Goal: Task Accomplishment & Management: Use online tool/utility

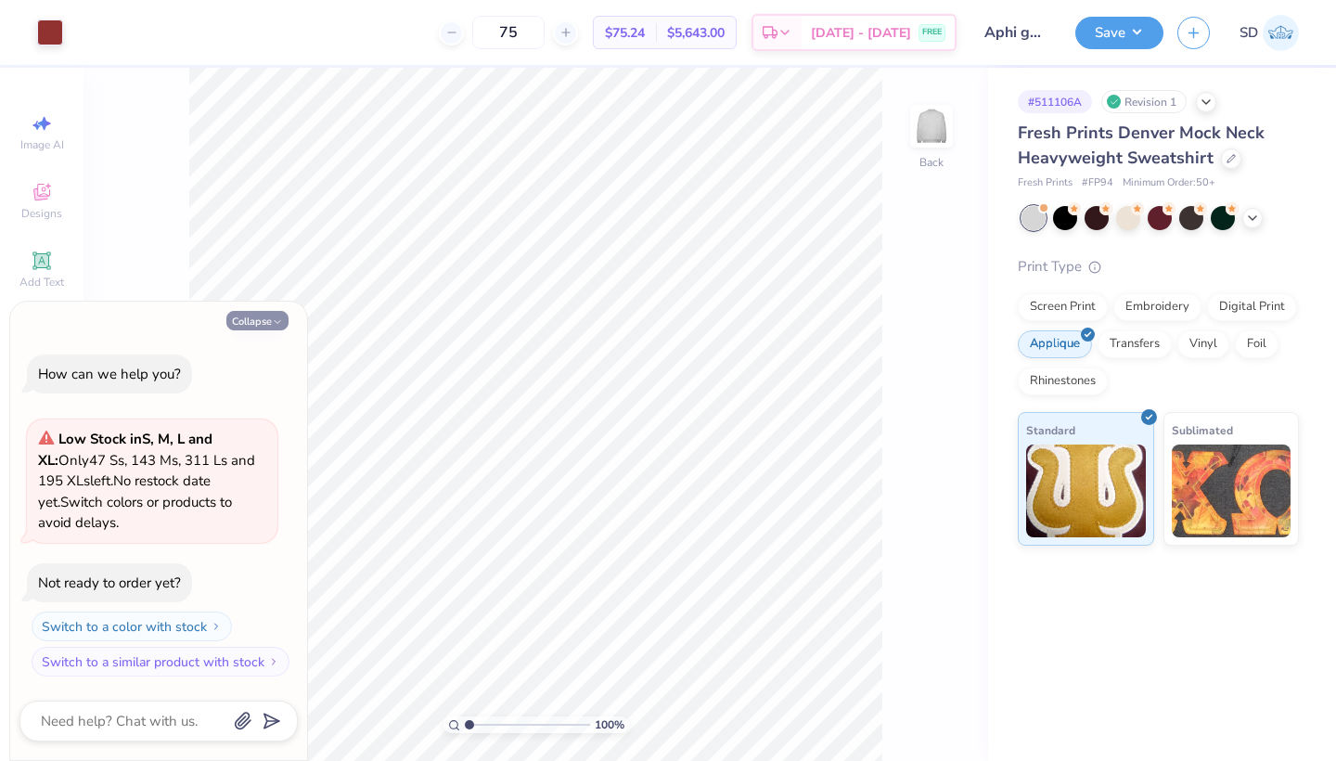
click at [253, 324] on button "Collapse" at bounding box center [257, 320] width 62 height 19
type textarea "x"
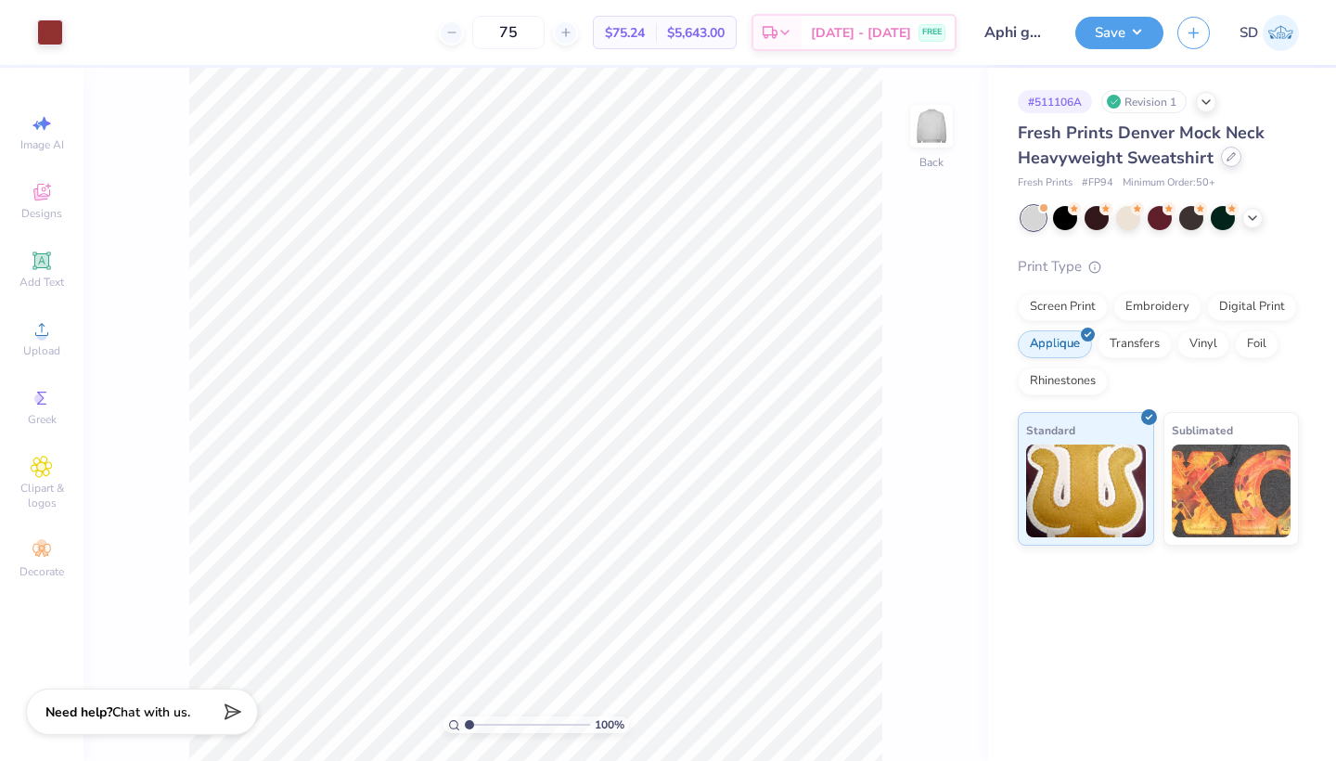
click at [1230, 154] on icon at bounding box center [1230, 156] width 9 height 9
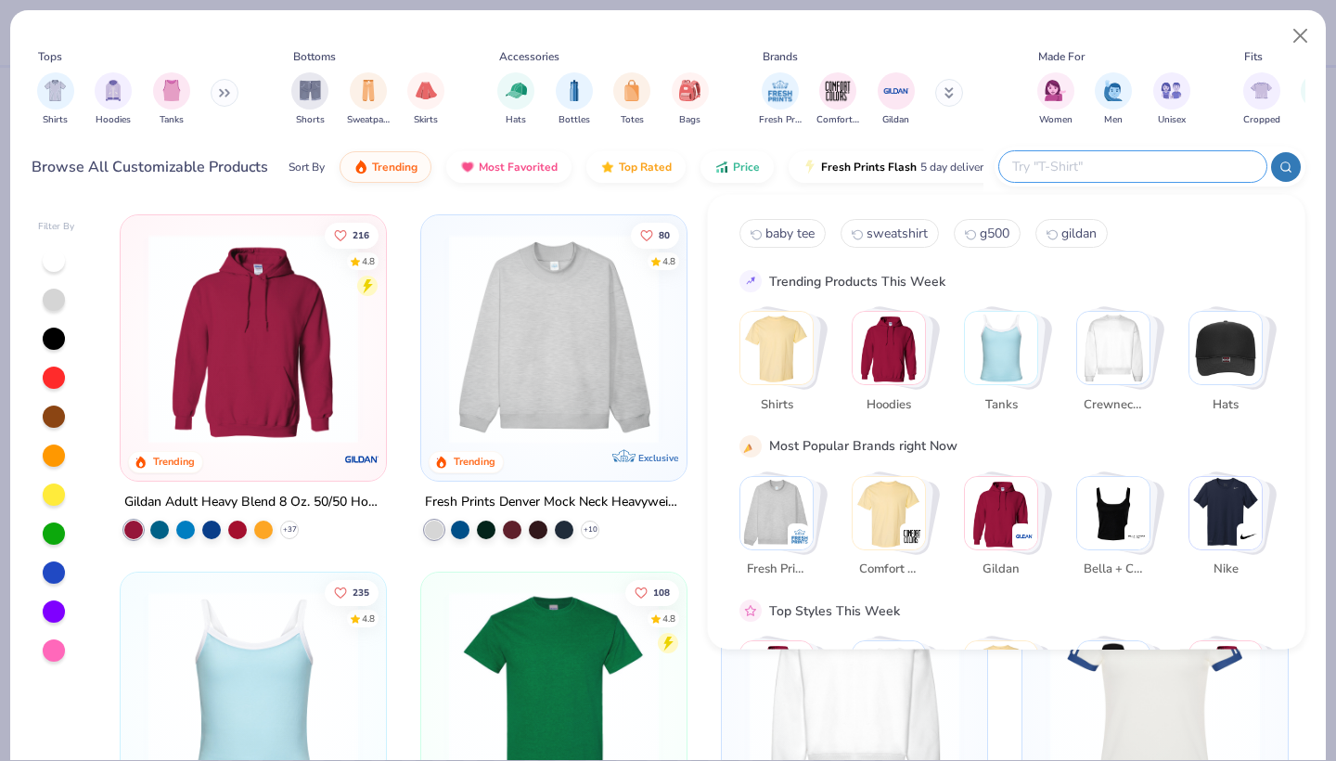
click at [1124, 160] on input "text" at bounding box center [1131, 166] width 243 height 21
type input "crewneck"
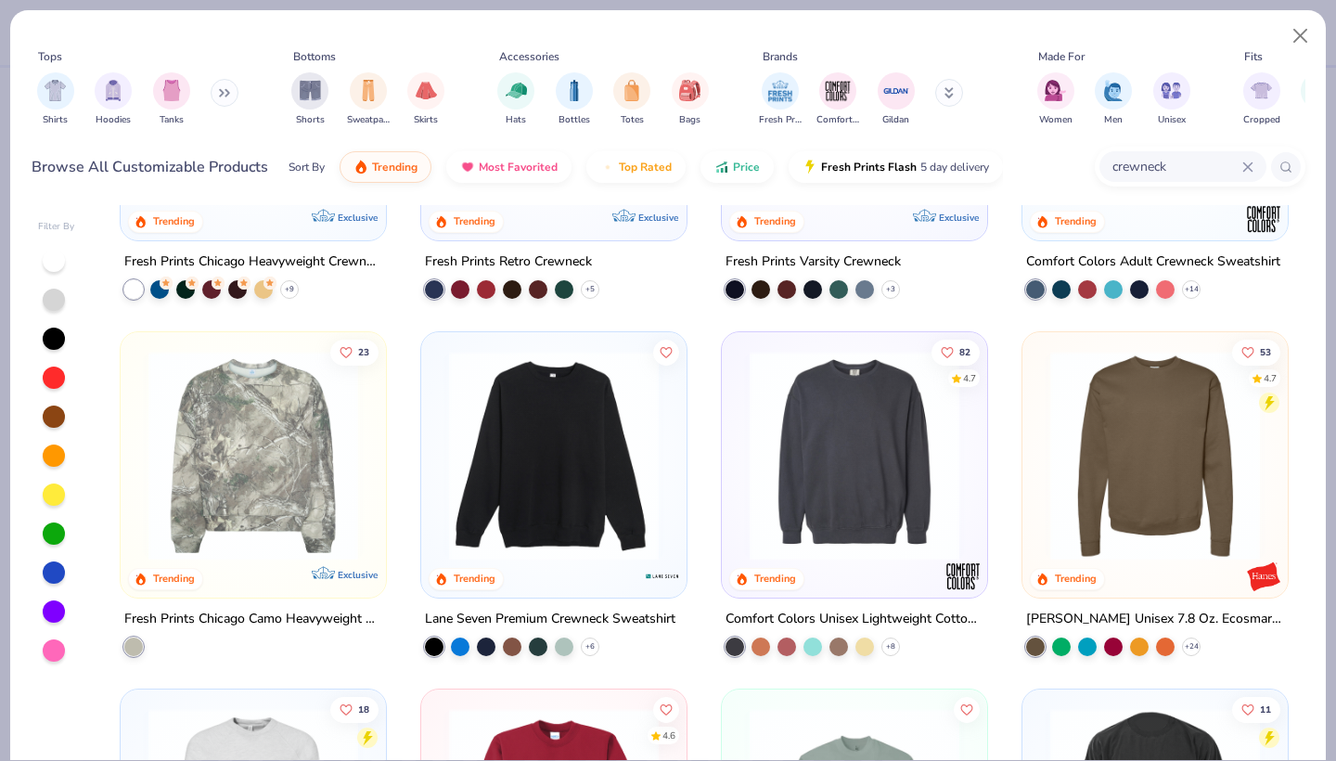
scroll to position [24, 0]
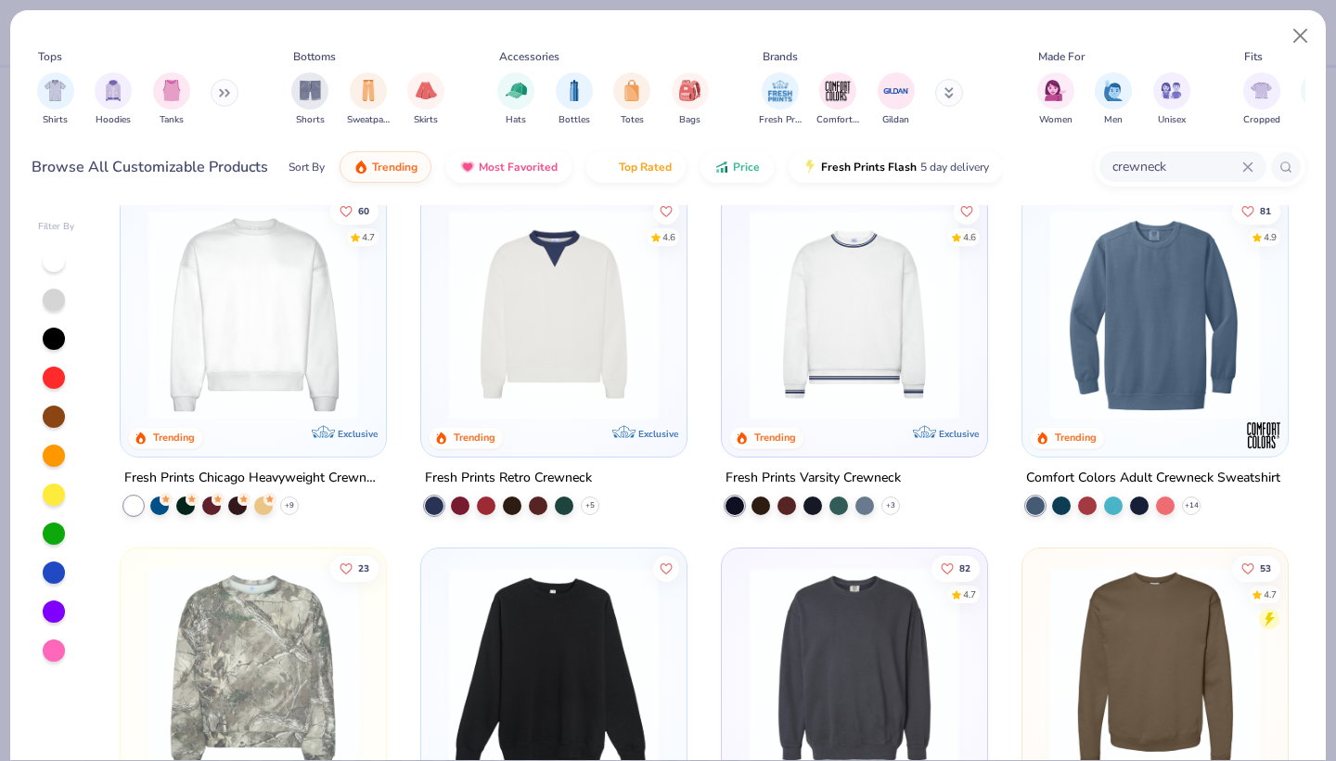
click at [285, 319] on img at bounding box center [253, 315] width 228 height 210
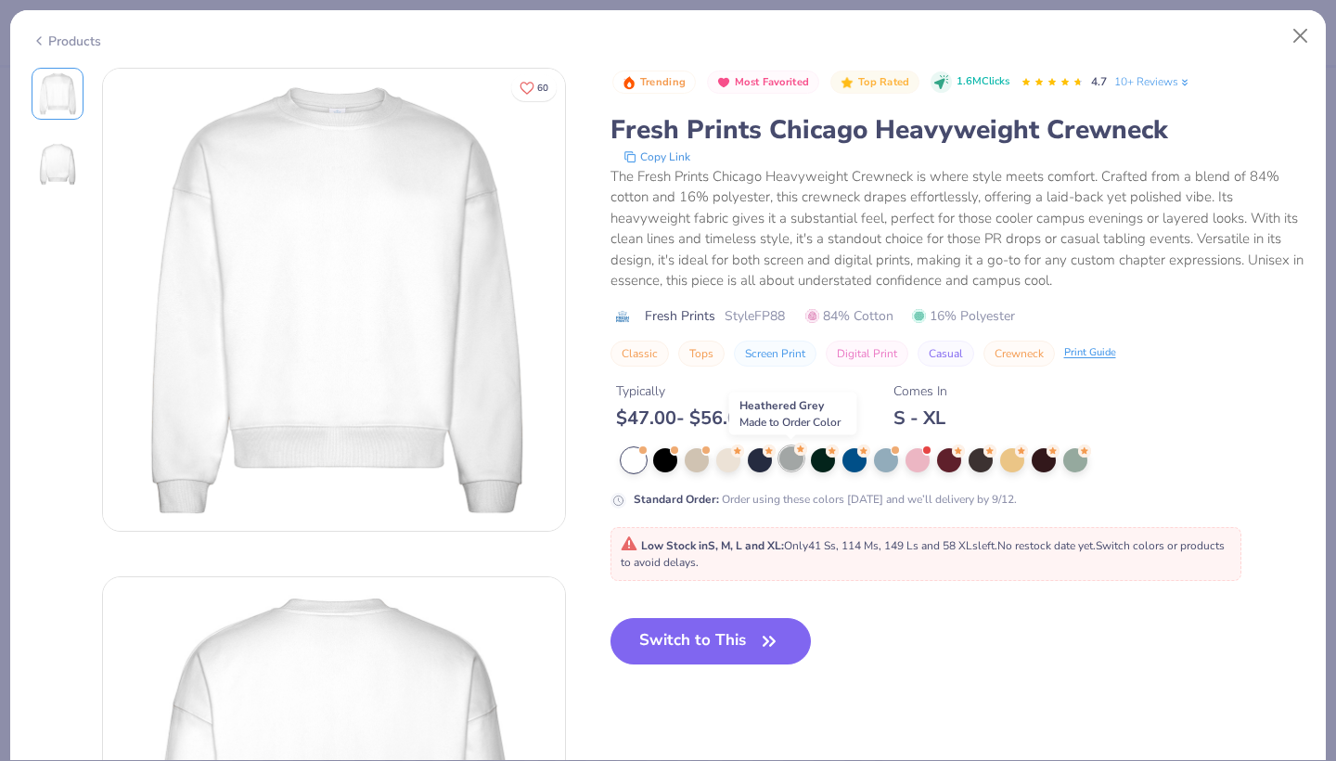
click at [783, 454] on div at bounding box center [791, 458] width 24 height 24
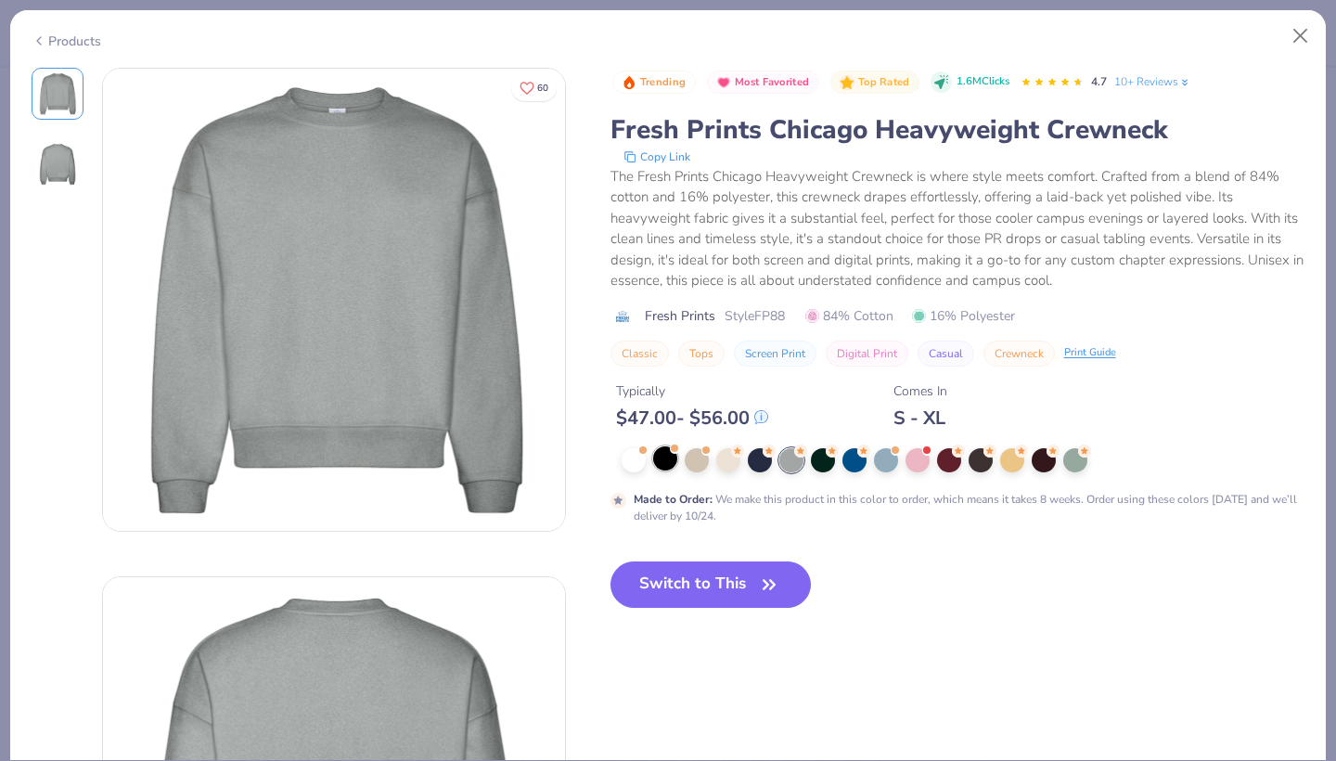
click at [674, 467] on div at bounding box center [665, 458] width 24 height 24
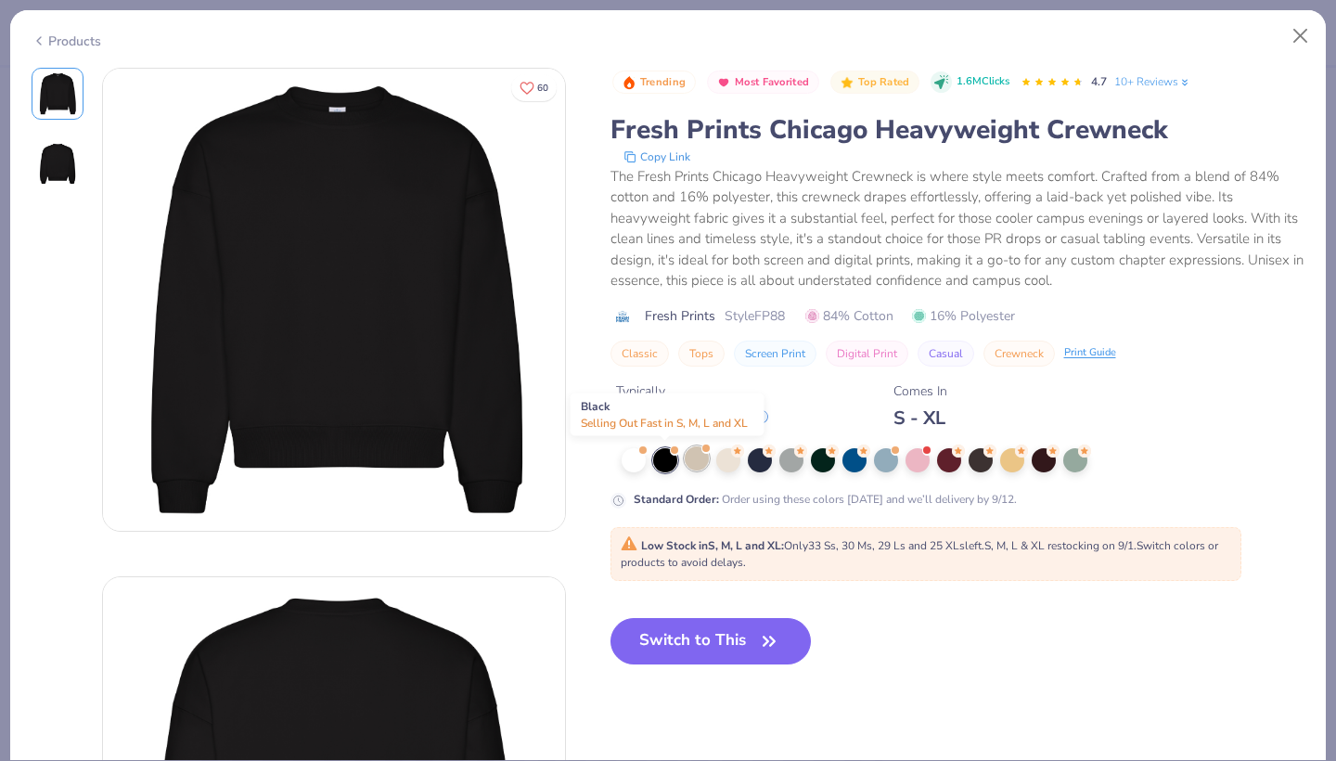
click at [701, 457] on div at bounding box center [696, 458] width 24 height 24
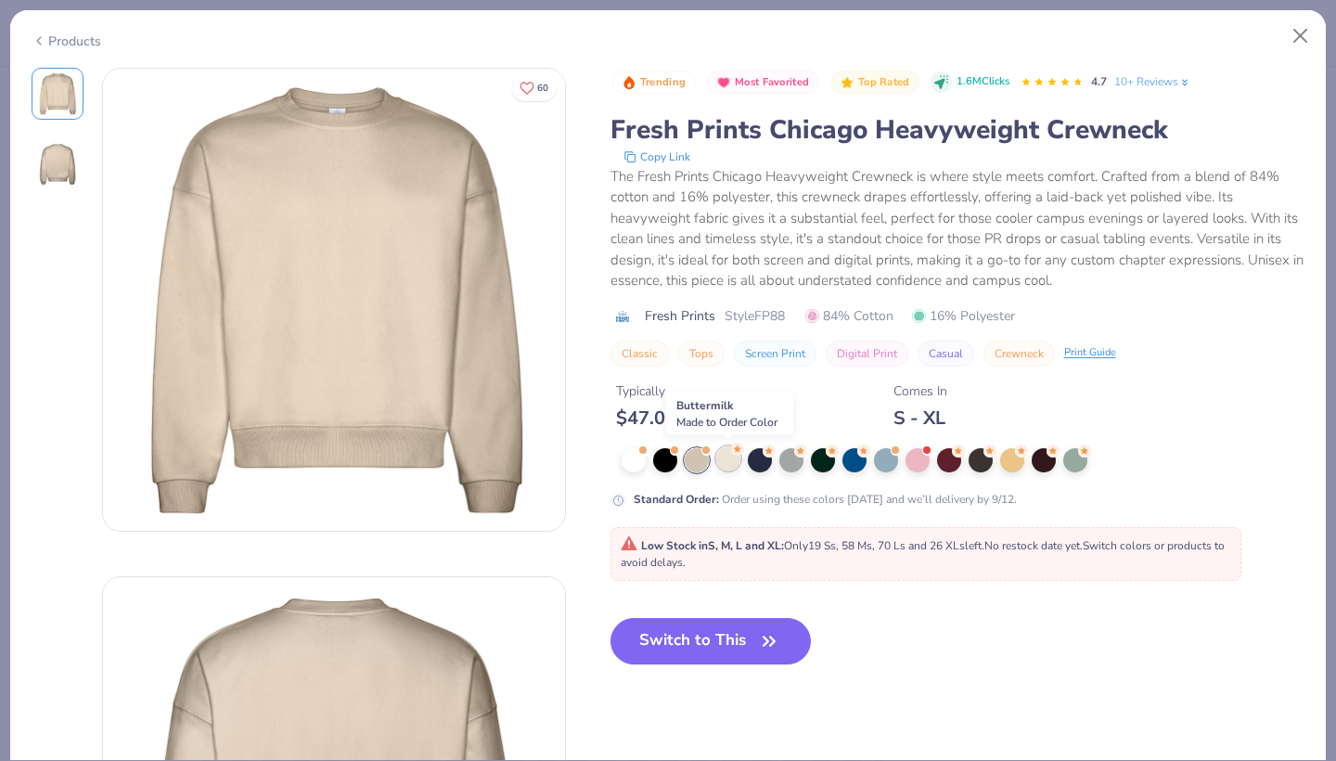
click at [721, 460] on div at bounding box center [728, 458] width 24 height 24
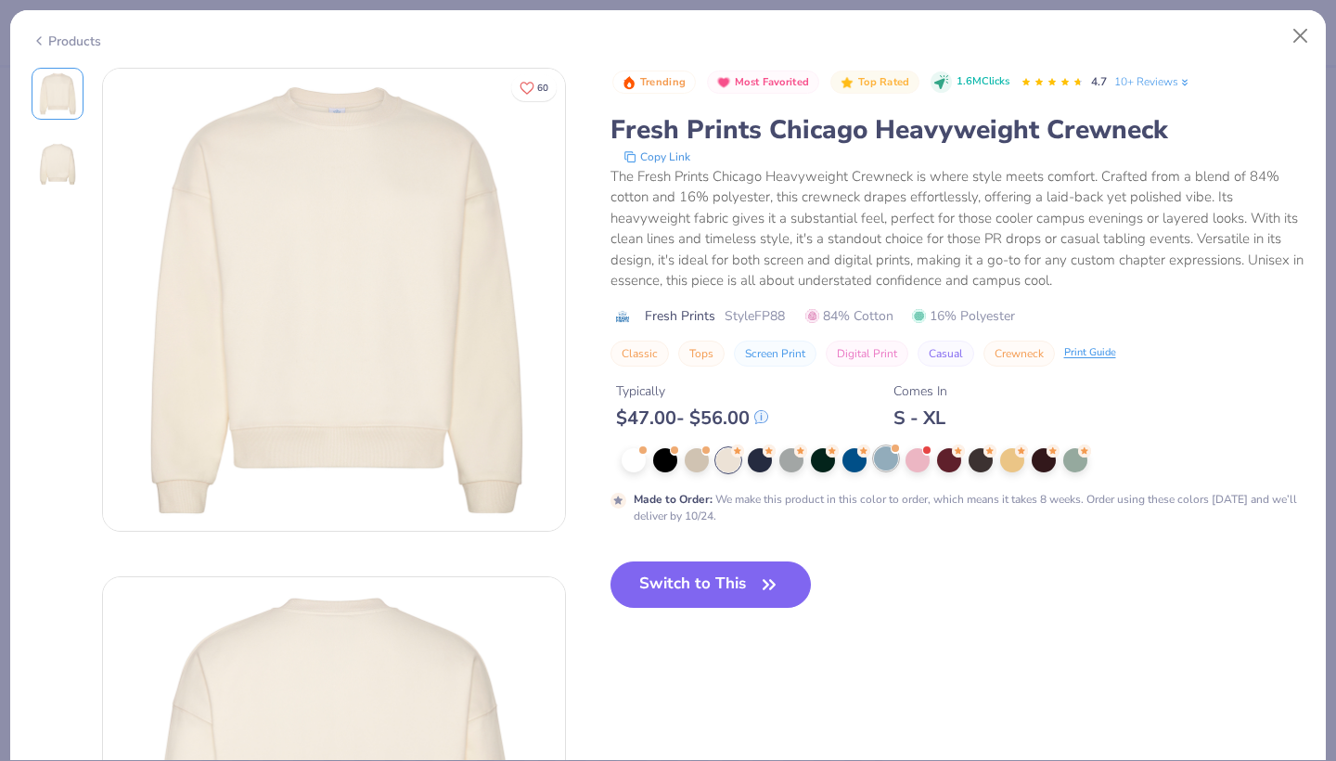
click at [882, 469] on div at bounding box center [886, 458] width 24 height 24
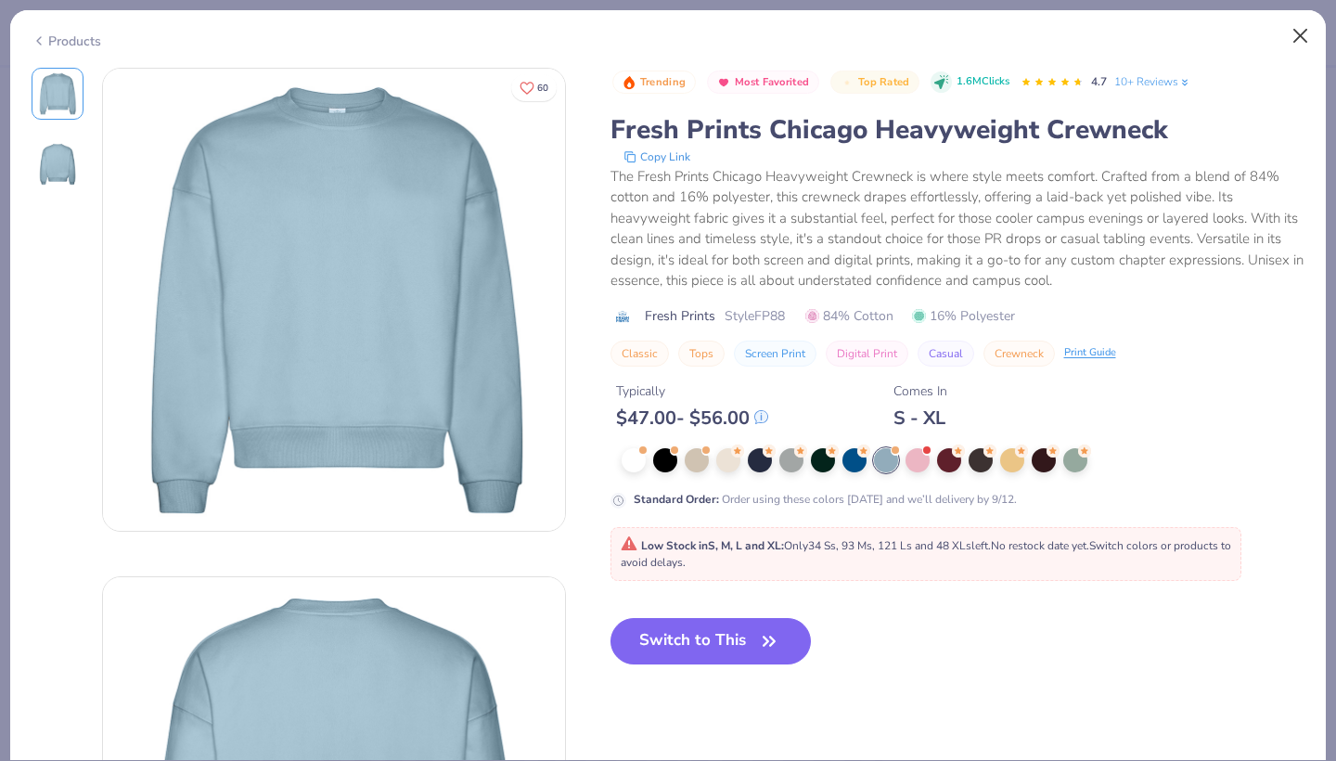
click at [1304, 26] on button "Close" at bounding box center [1300, 36] width 35 height 35
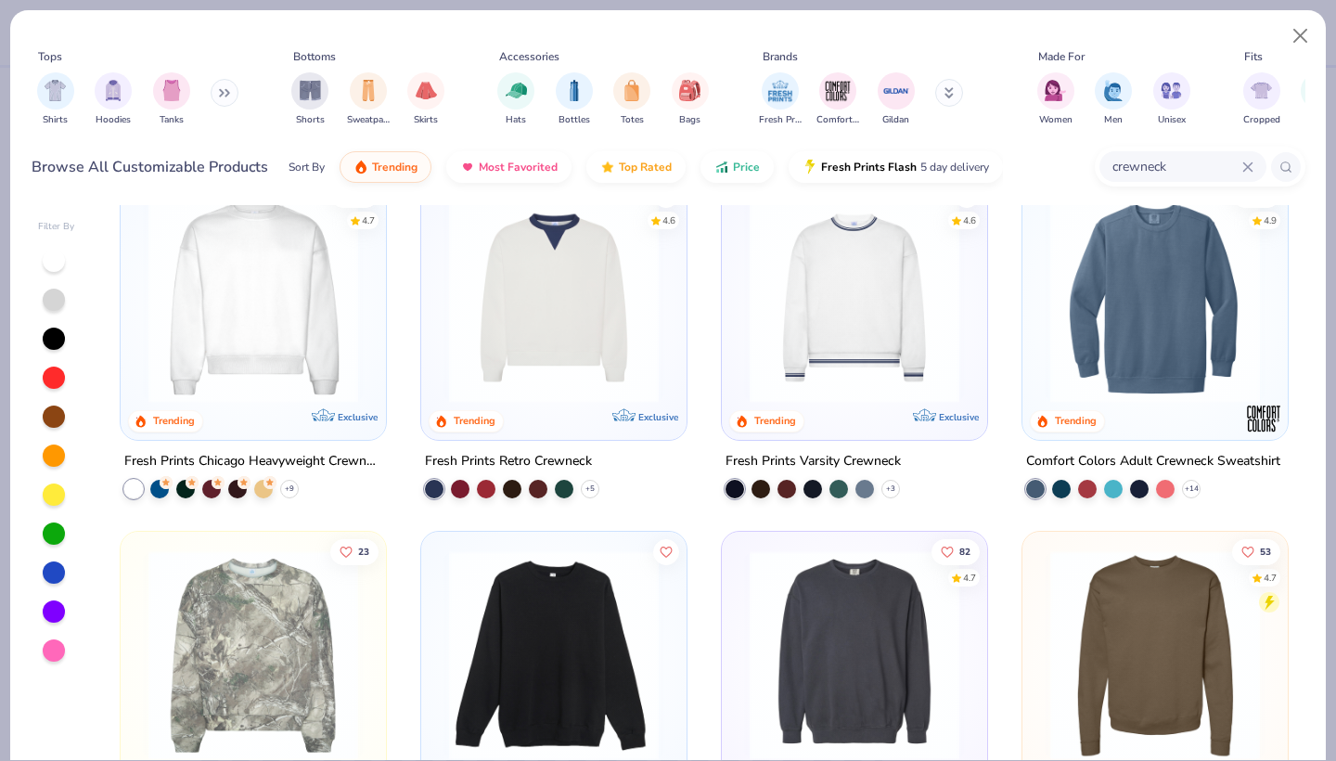
scroll to position [43, 0]
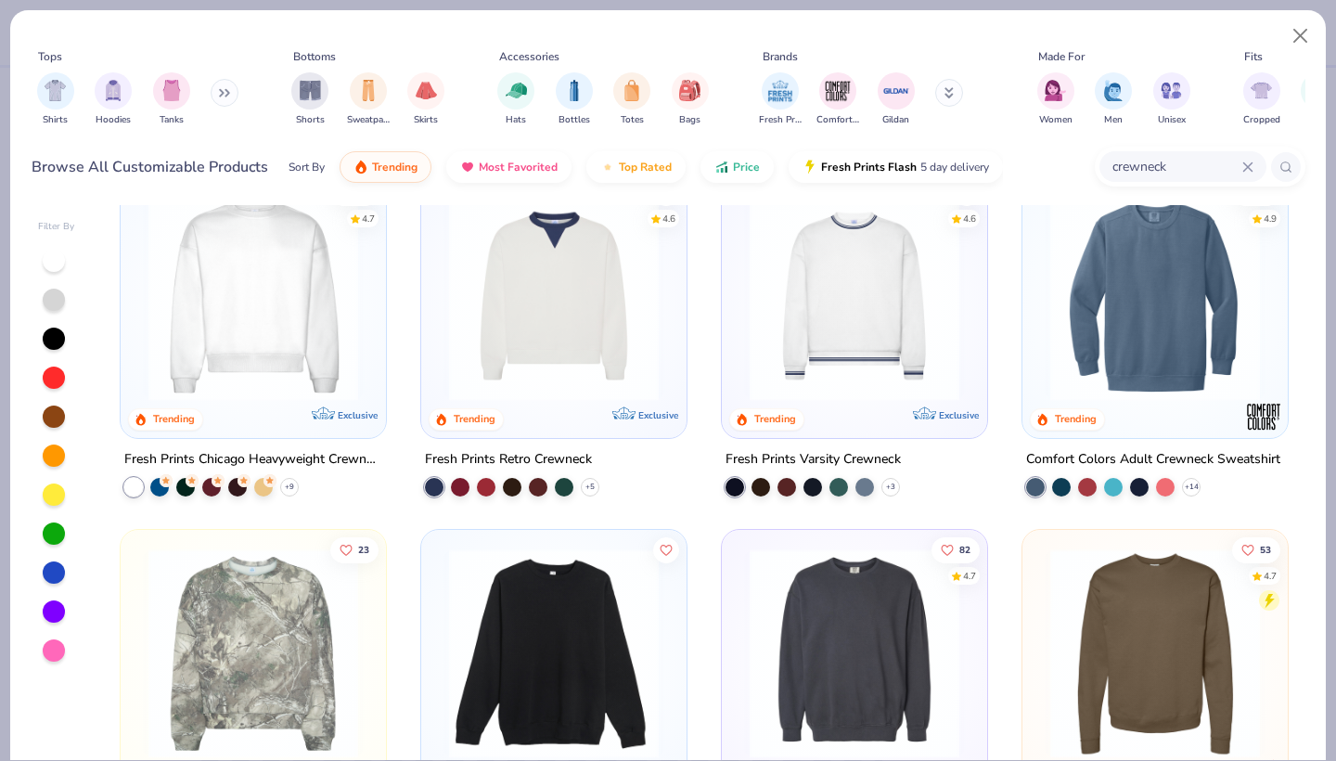
click at [1114, 298] on img at bounding box center [1155, 296] width 228 height 210
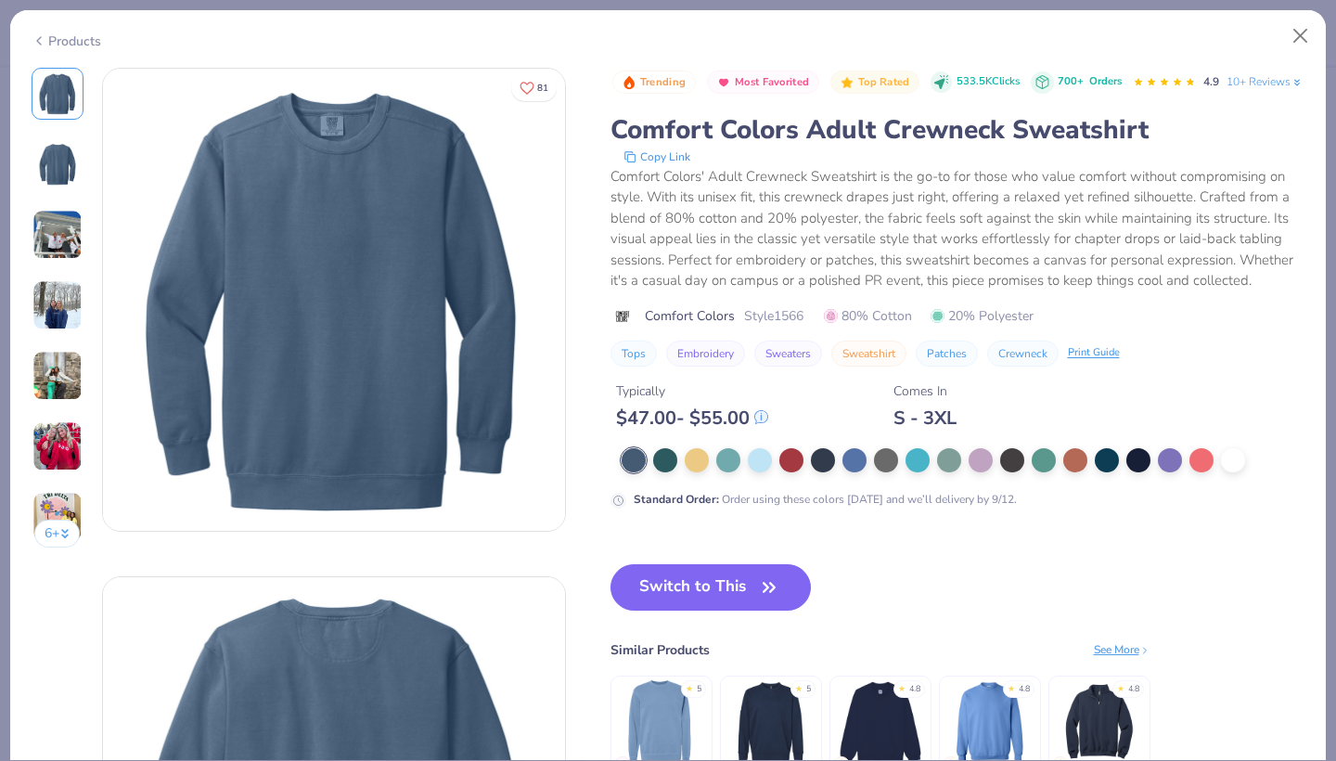
scroll to position [57, 0]
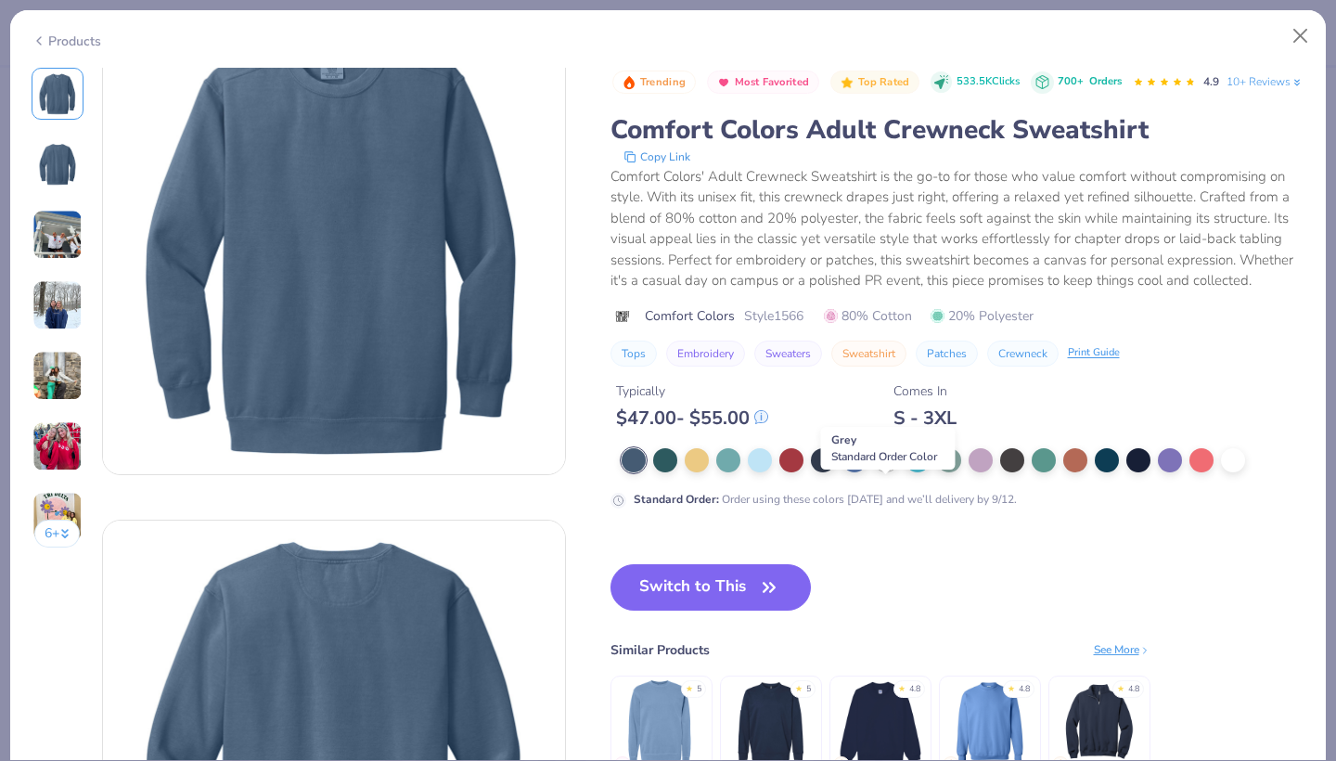
click at [888, 470] on div at bounding box center [886, 458] width 24 height 24
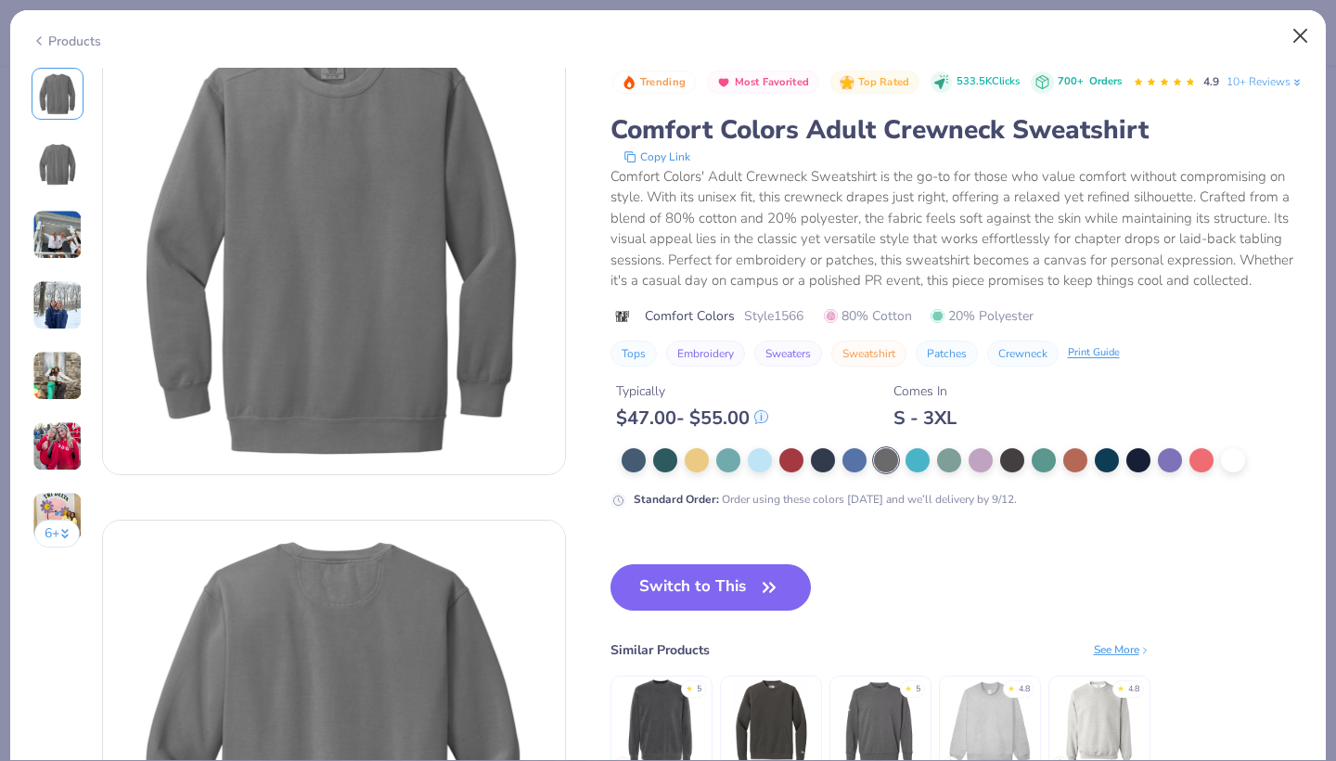
click at [1302, 30] on button "Close" at bounding box center [1300, 36] width 35 height 35
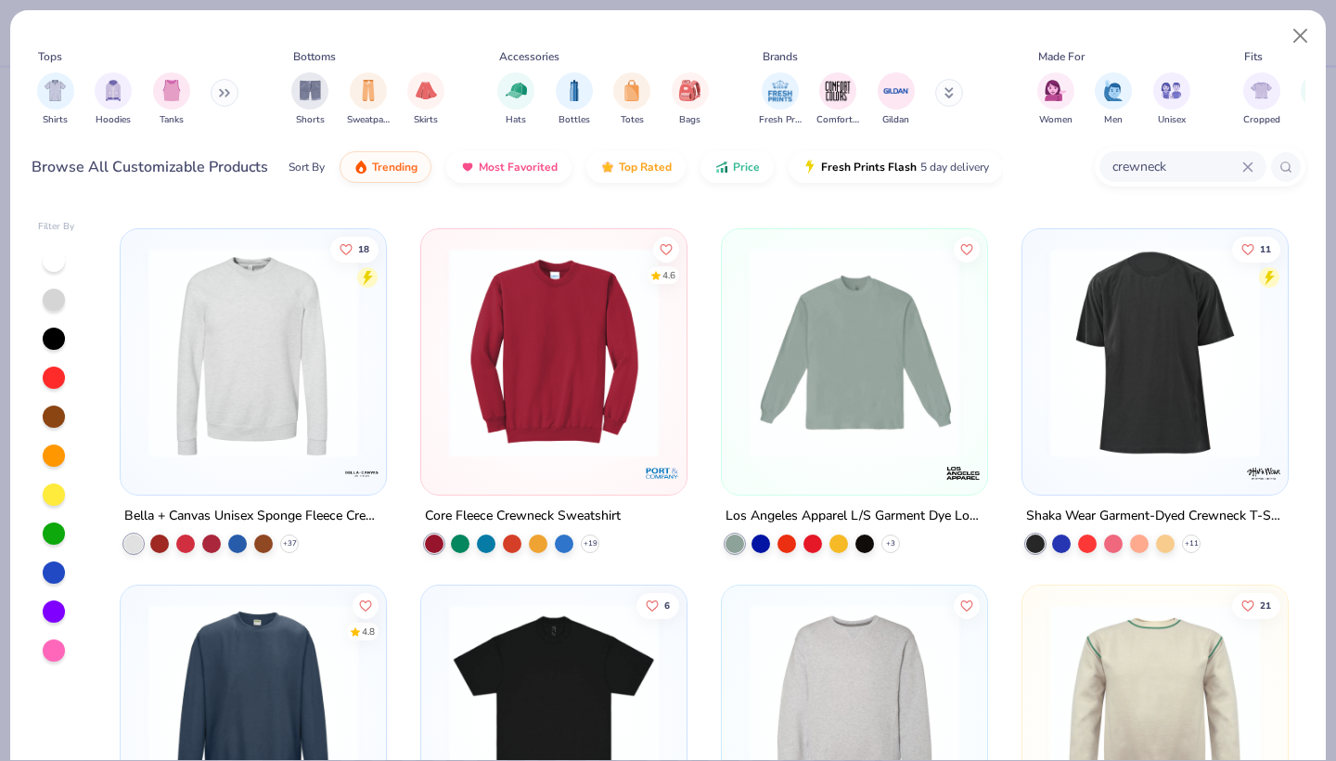
scroll to position [699, 0]
click at [335, 409] on img at bounding box center [253, 353] width 228 height 210
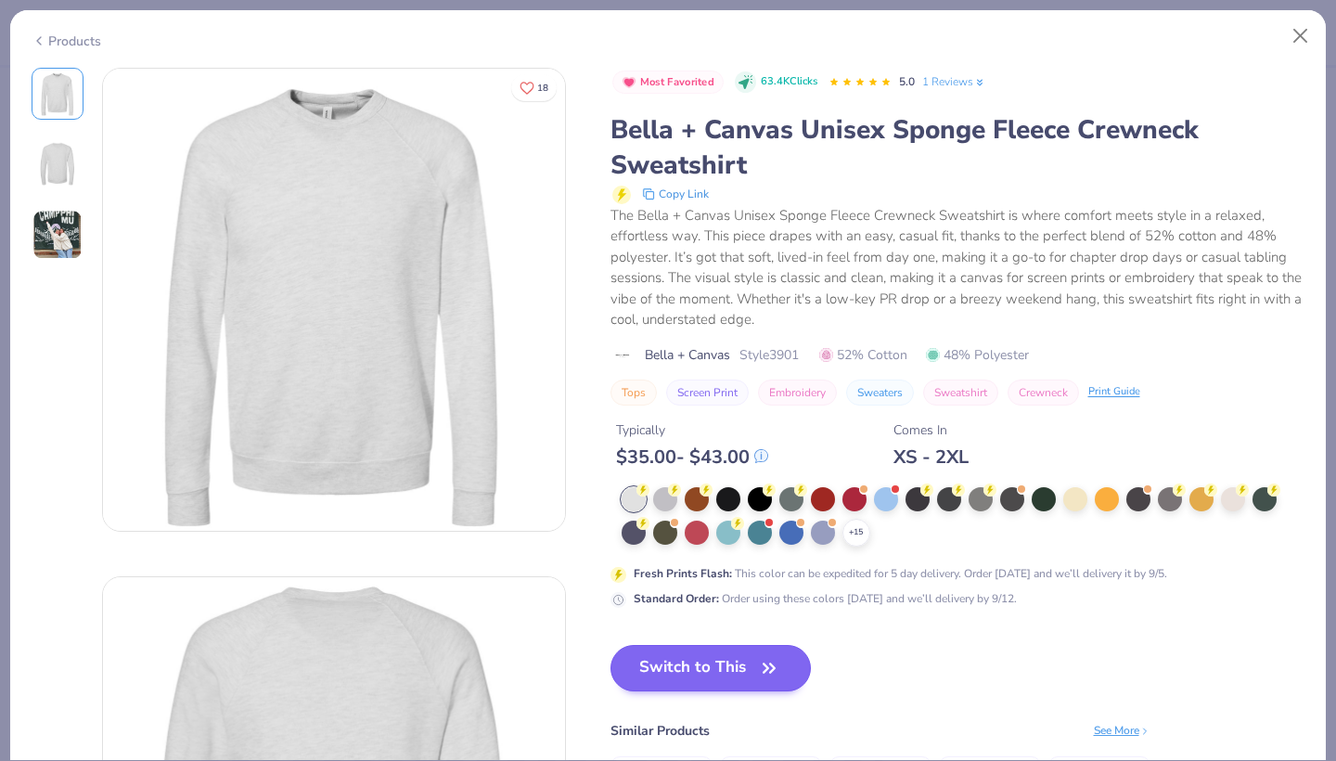
click at [677, 681] on button "Switch to This" at bounding box center [710, 668] width 201 height 46
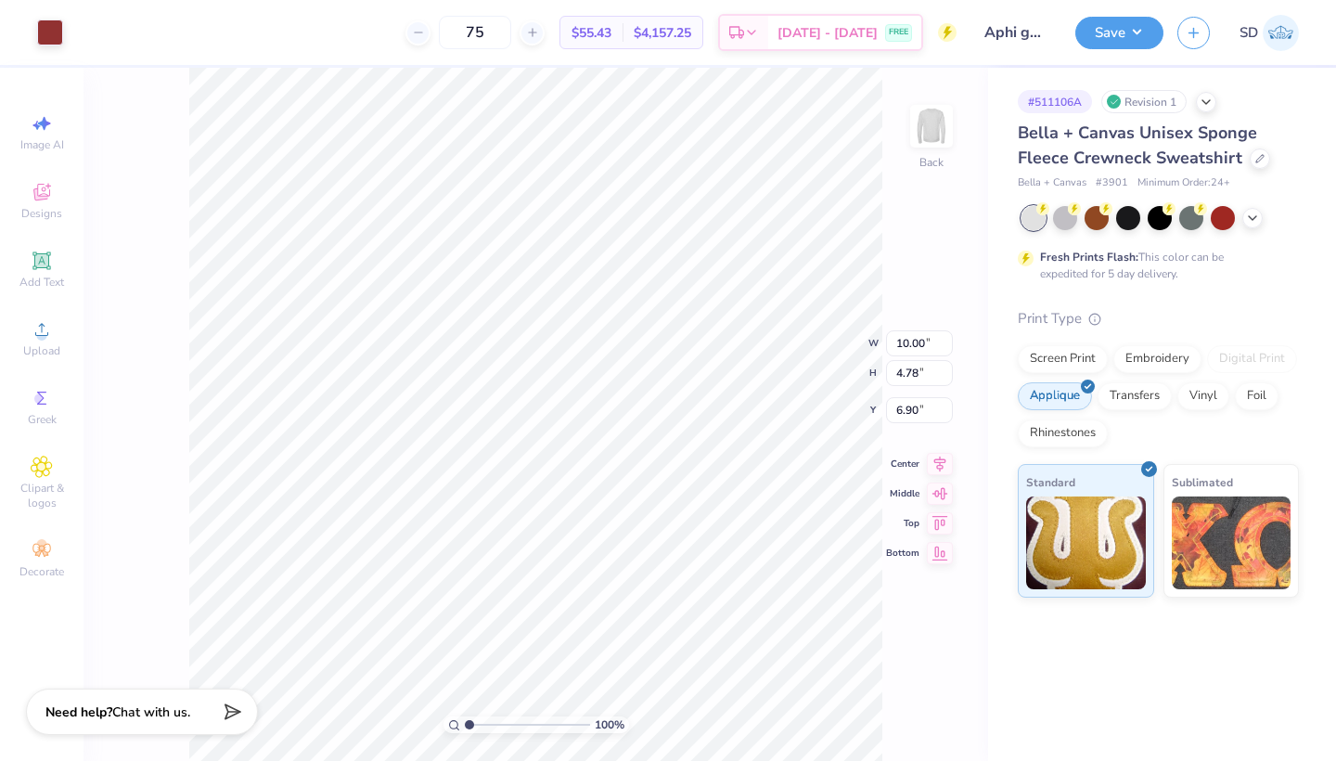
type input "5.90"
click at [1250, 166] on div at bounding box center [1259, 157] width 20 height 20
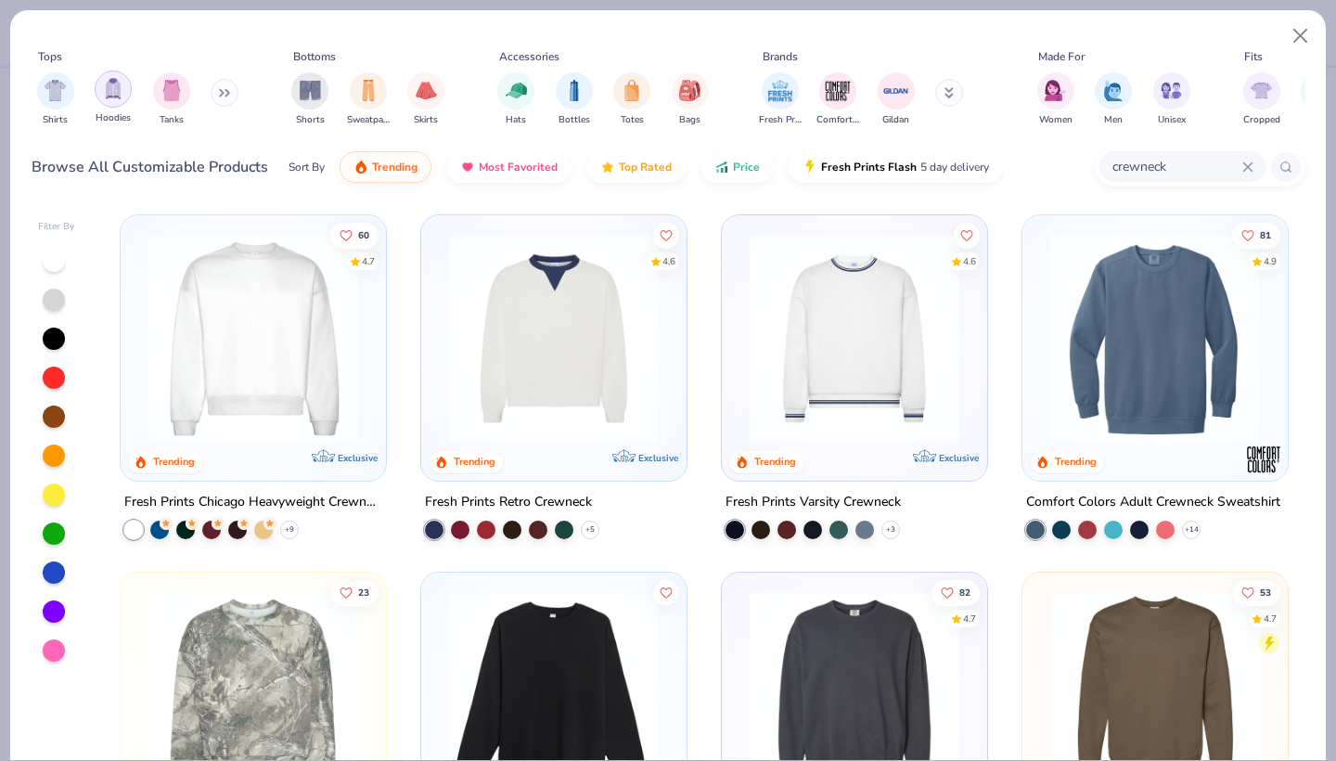
click at [101, 88] on div "filter for Hoodies" at bounding box center [113, 88] width 37 height 37
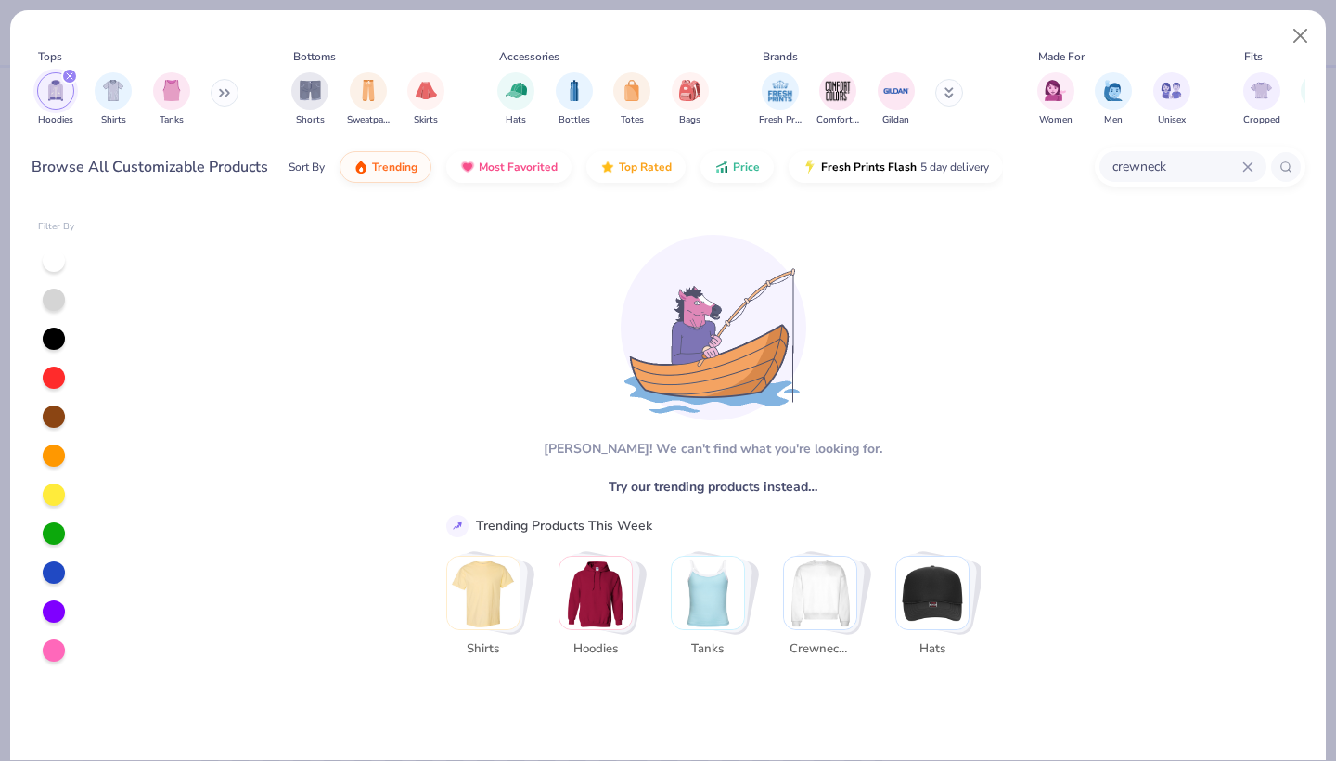
click at [1253, 160] on div "crewneck" at bounding box center [1182, 166] width 167 height 31
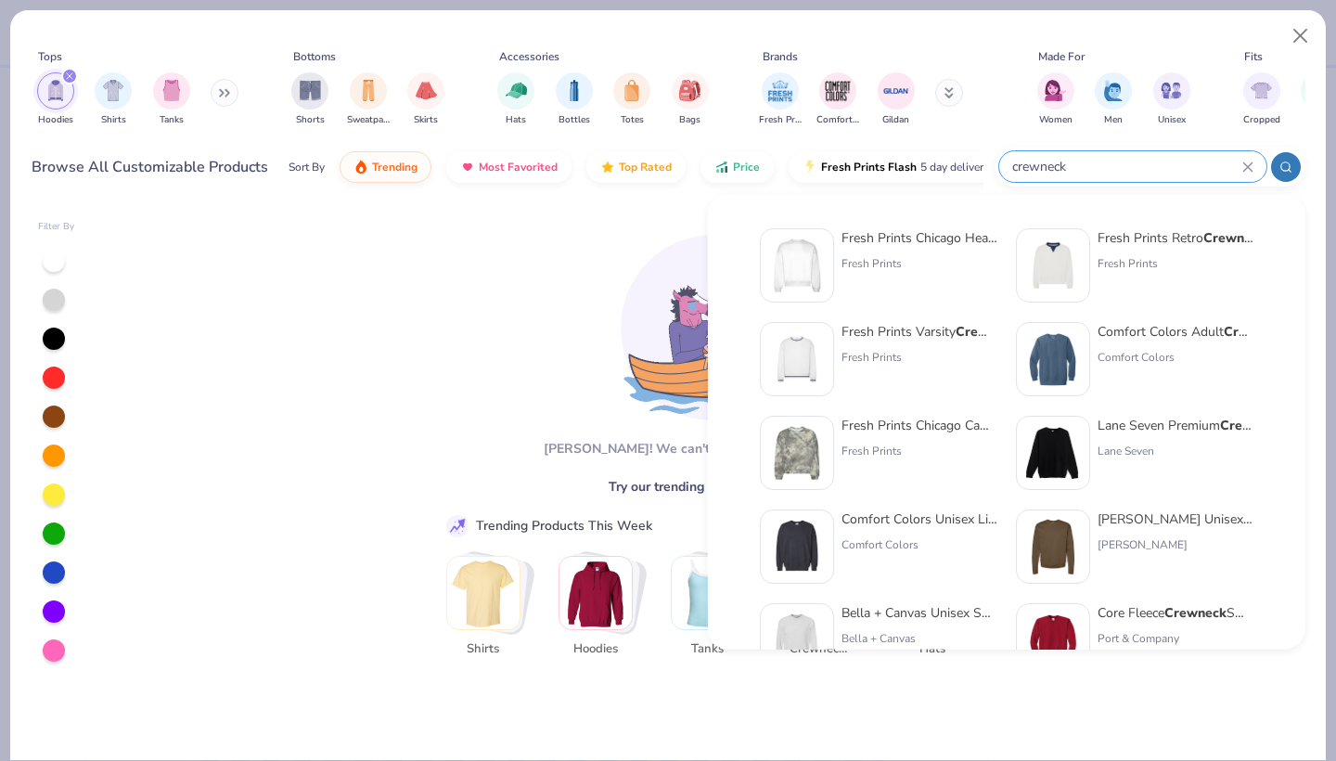
click at [1240, 168] on input "crewneck" at bounding box center [1126, 166] width 232 height 21
click at [1250, 169] on icon at bounding box center [1247, 166] width 11 height 11
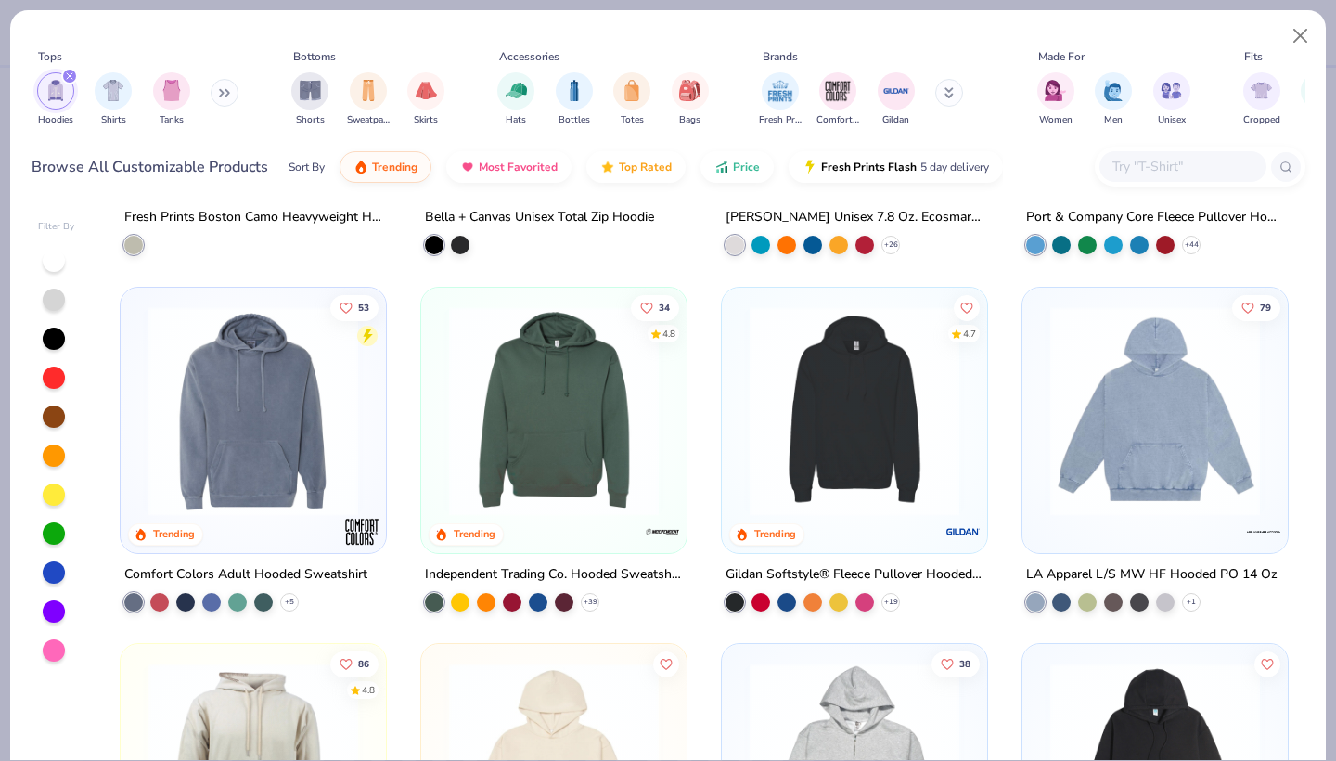
scroll to position [699, 0]
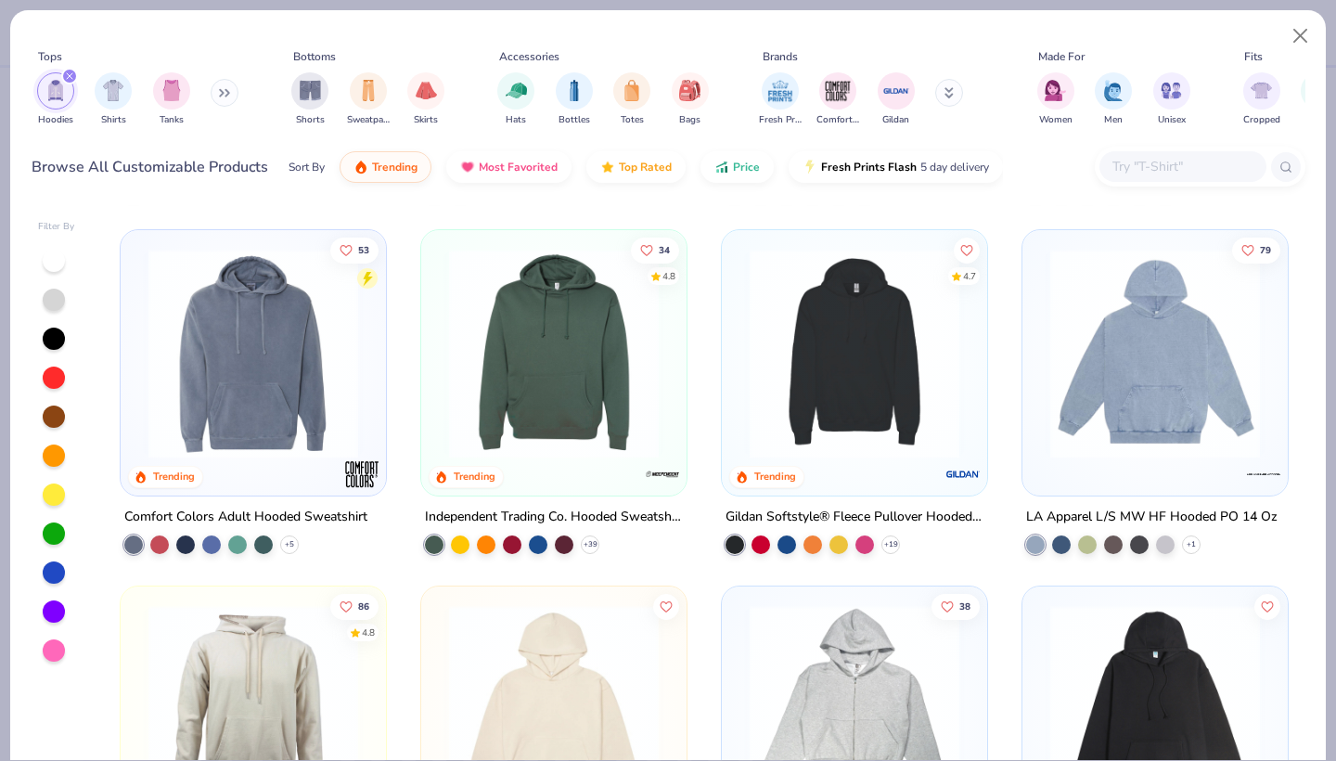
click at [222, 83] on button at bounding box center [225, 93] width 28 height 28
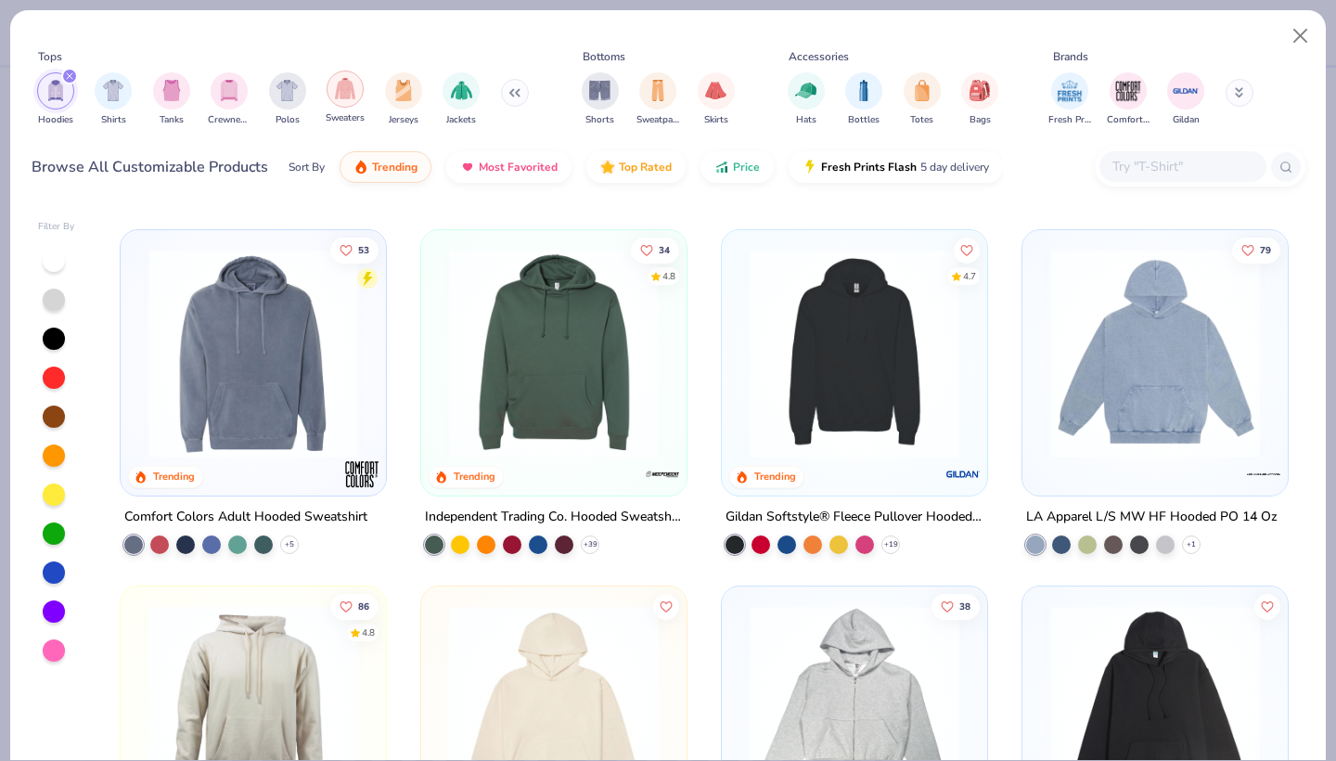
click at [344, 95] on img "filter for Sweaters" at bounding box center [345, 88] width 21 height 21
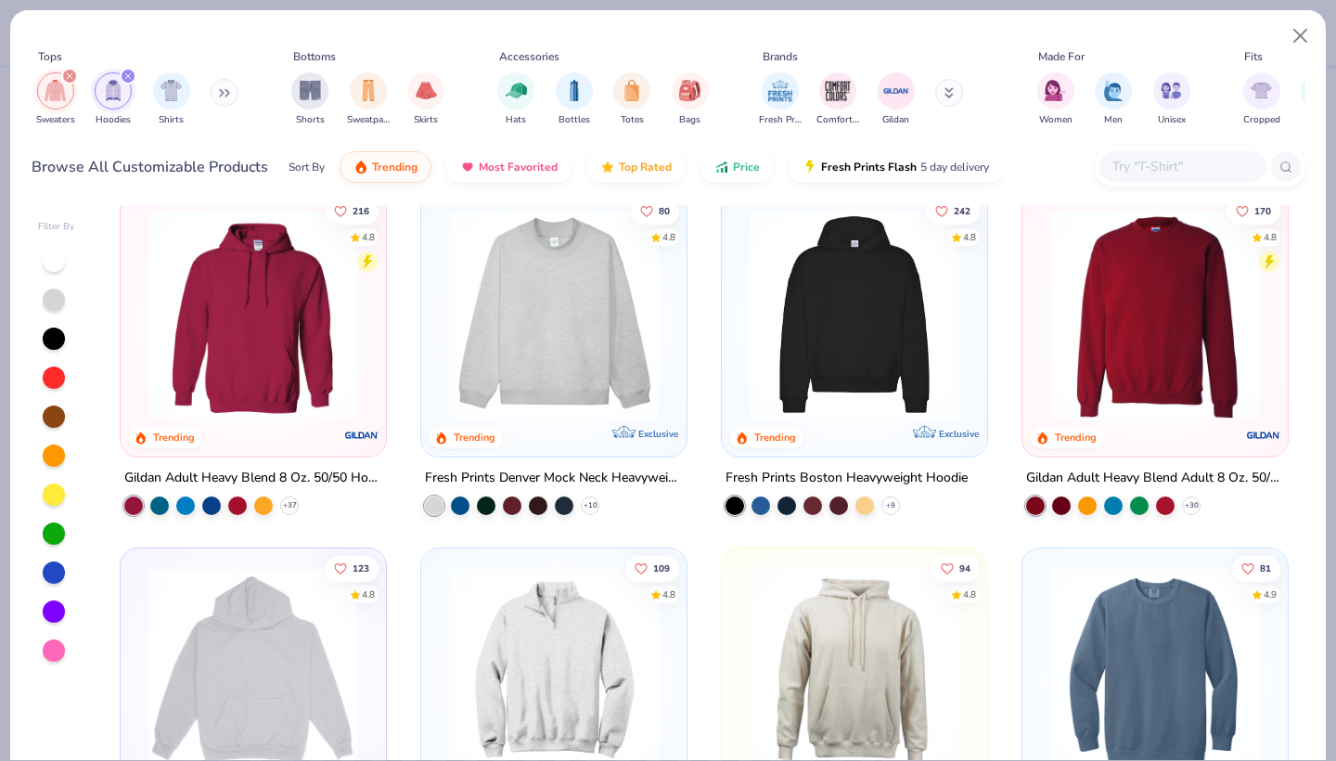
scroll to position [54, 0]
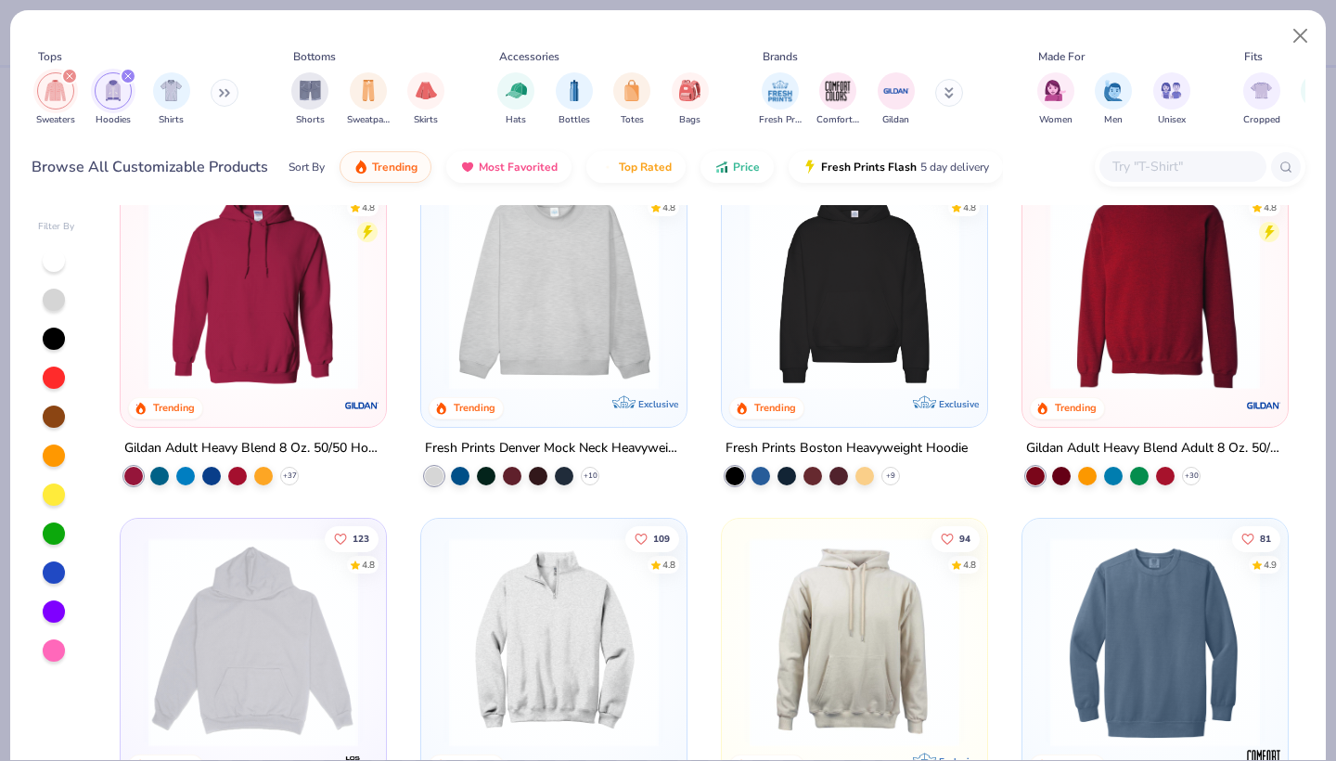
click at [1089, 302] on img at bounding box center [1155, 285] width 228 height 210
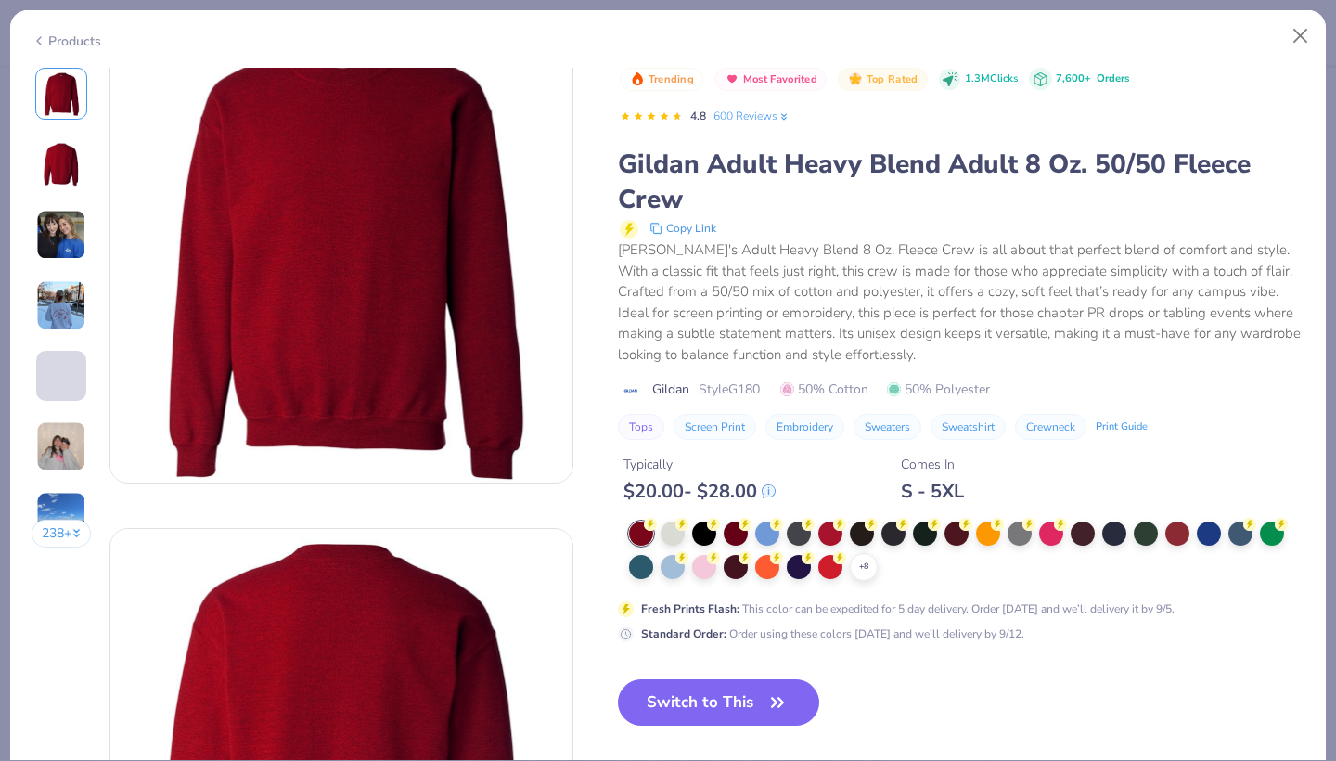
scroll to position [64, 0]
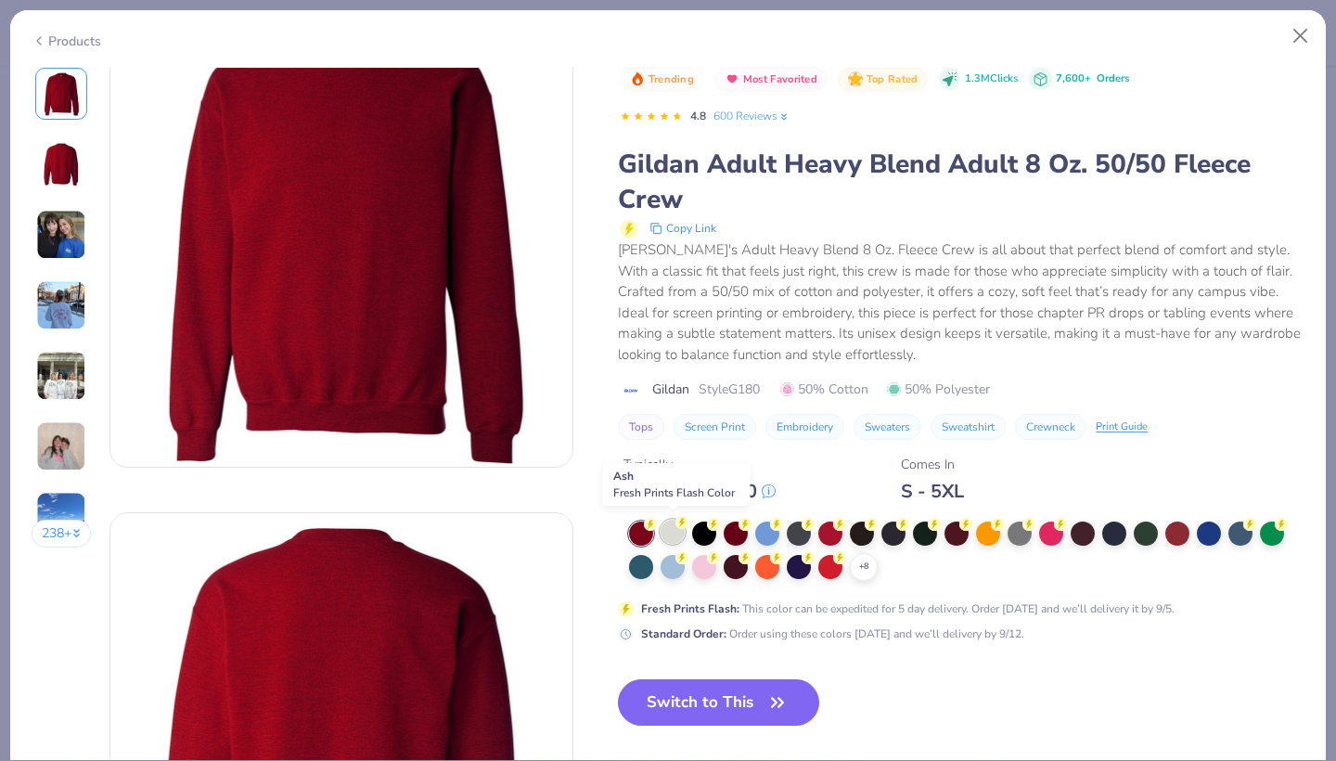
click at [676, 531] on div at bounding box center [672, 531] width 24 height 24
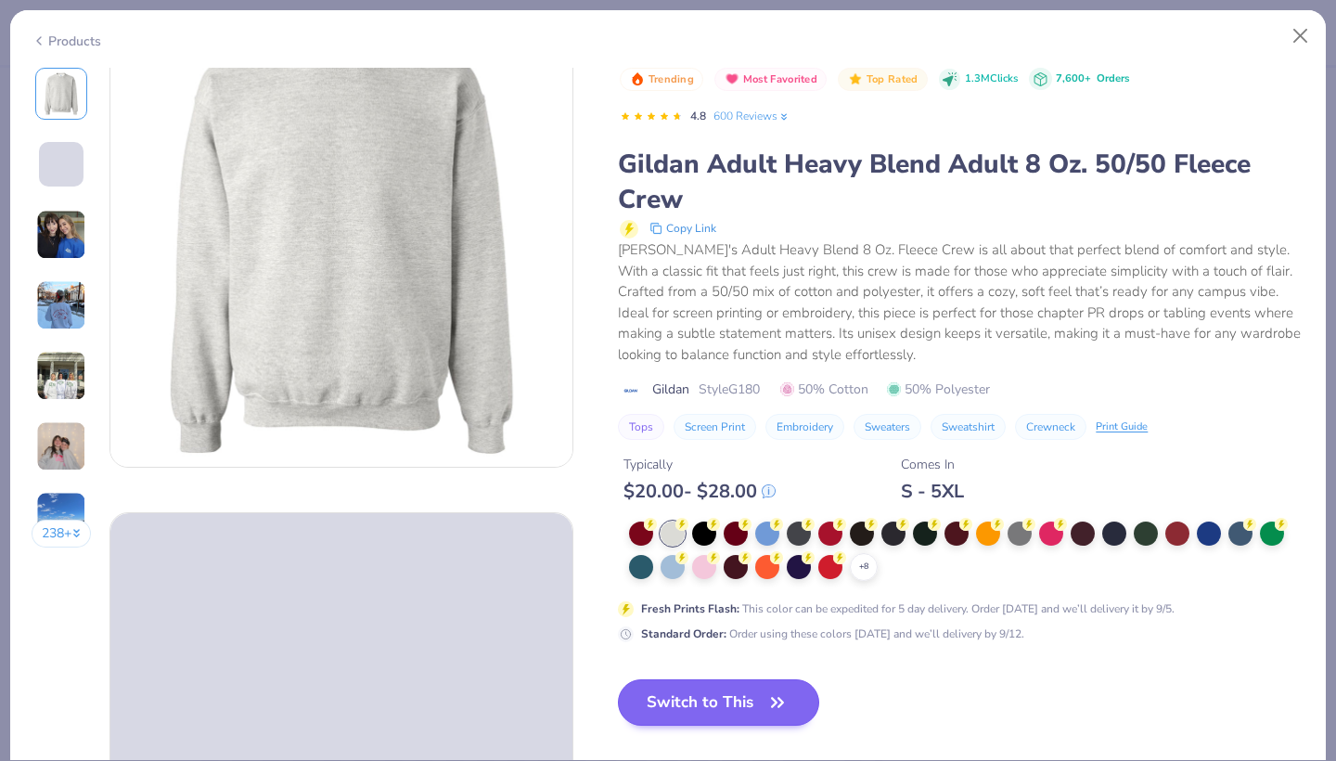
click at [702, 689] on button "Switch to This" at bounding box center [718, 702] width 201 height 46
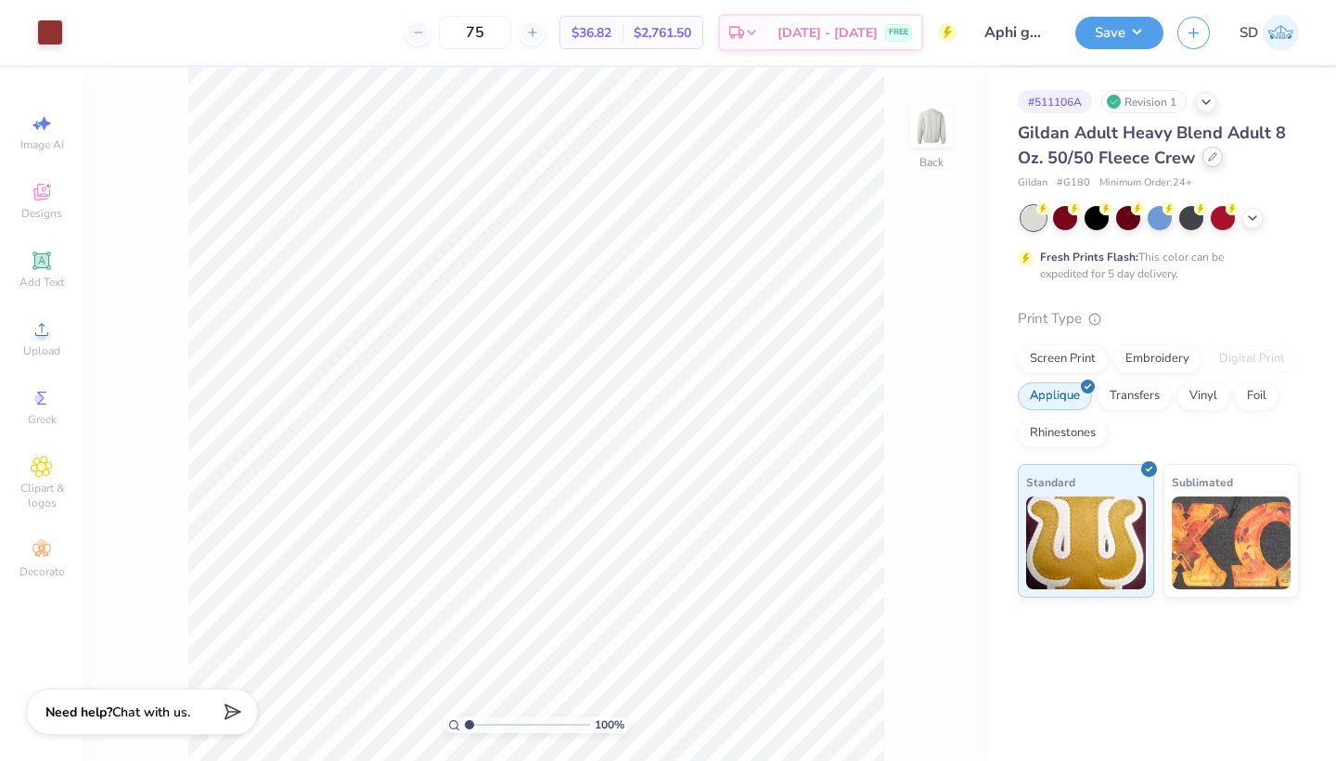
click at [1216, 155] on div at bounding box center [1212, 157] width 20 height 20
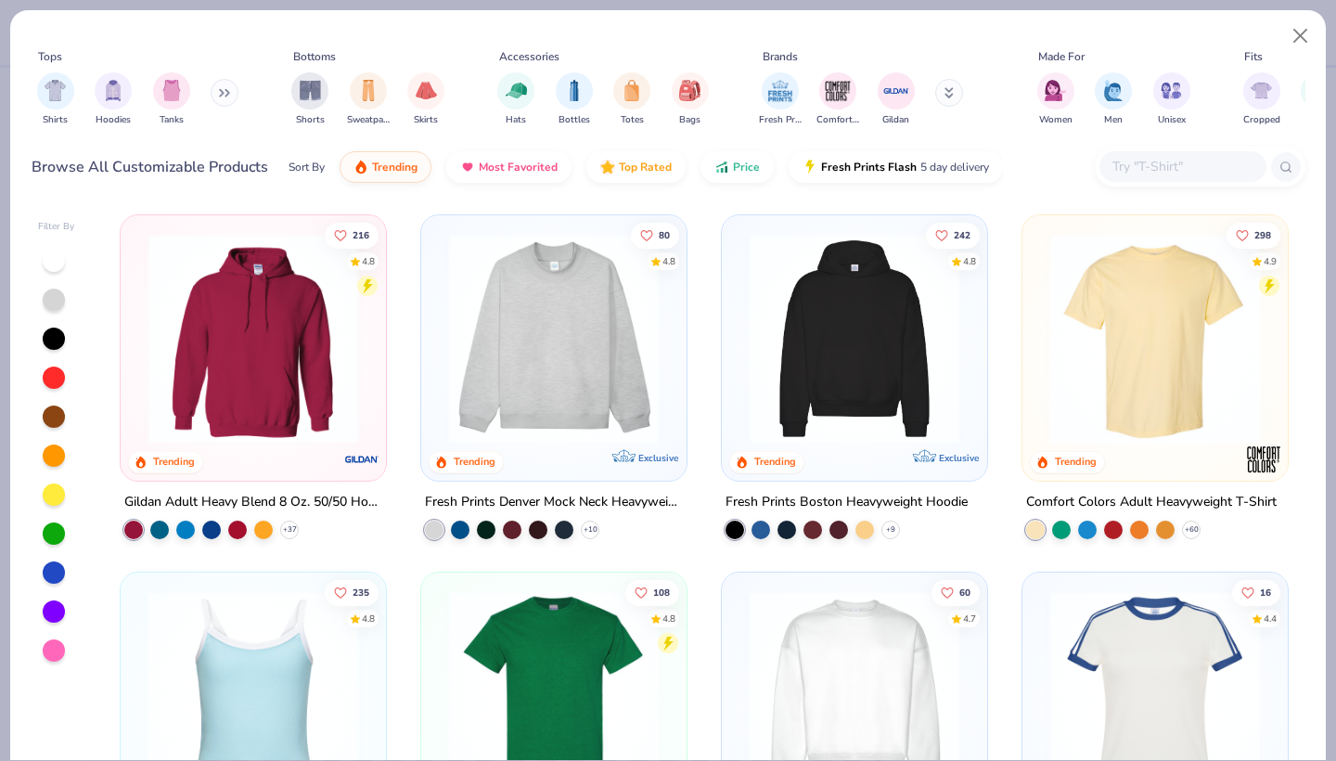
click at [213, 96] on div "Shirts Hoodies Tanks" at bounding box center [138, 99] width 213 height 69
click at [223, 92] on button at bounding box center [225, 93] width 28 height 28
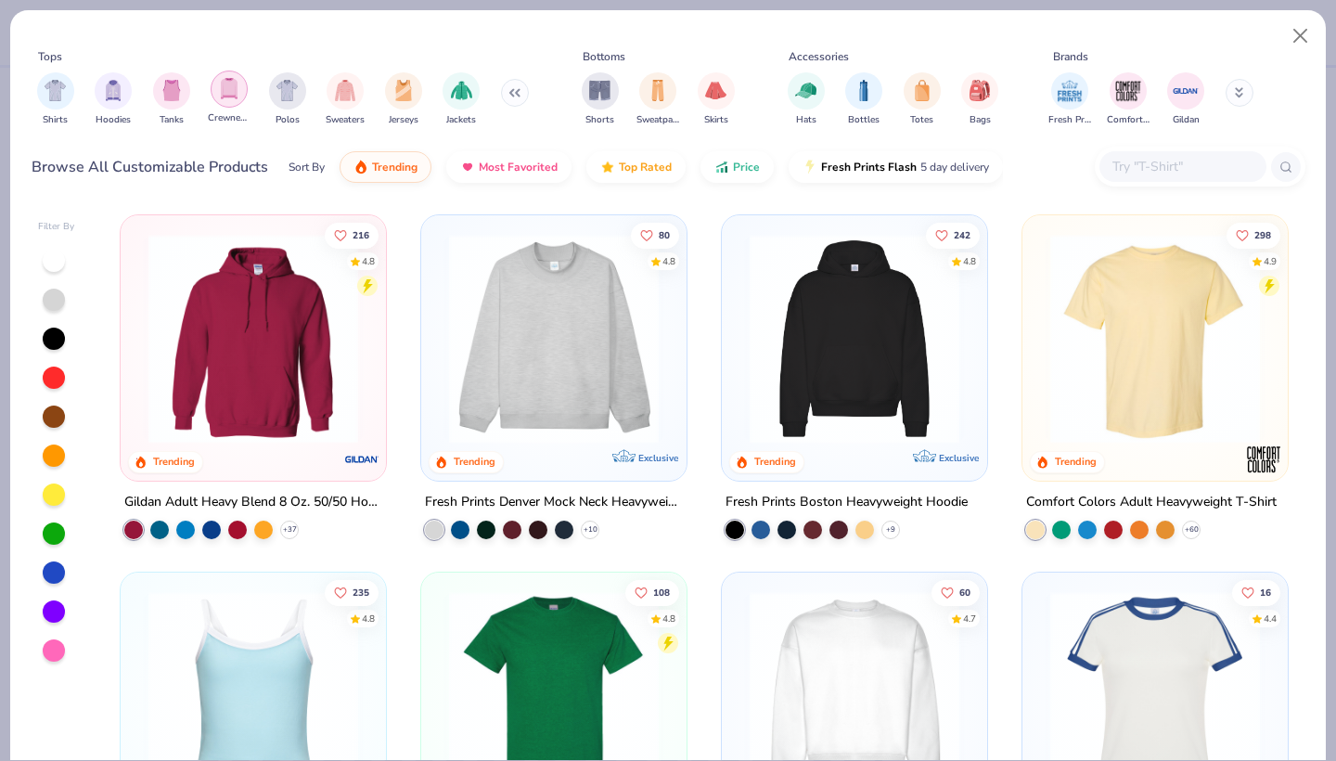
click at [234, 85] on img "filter for Crewnecks" at bounding box center [229, 88] width 20 height 21
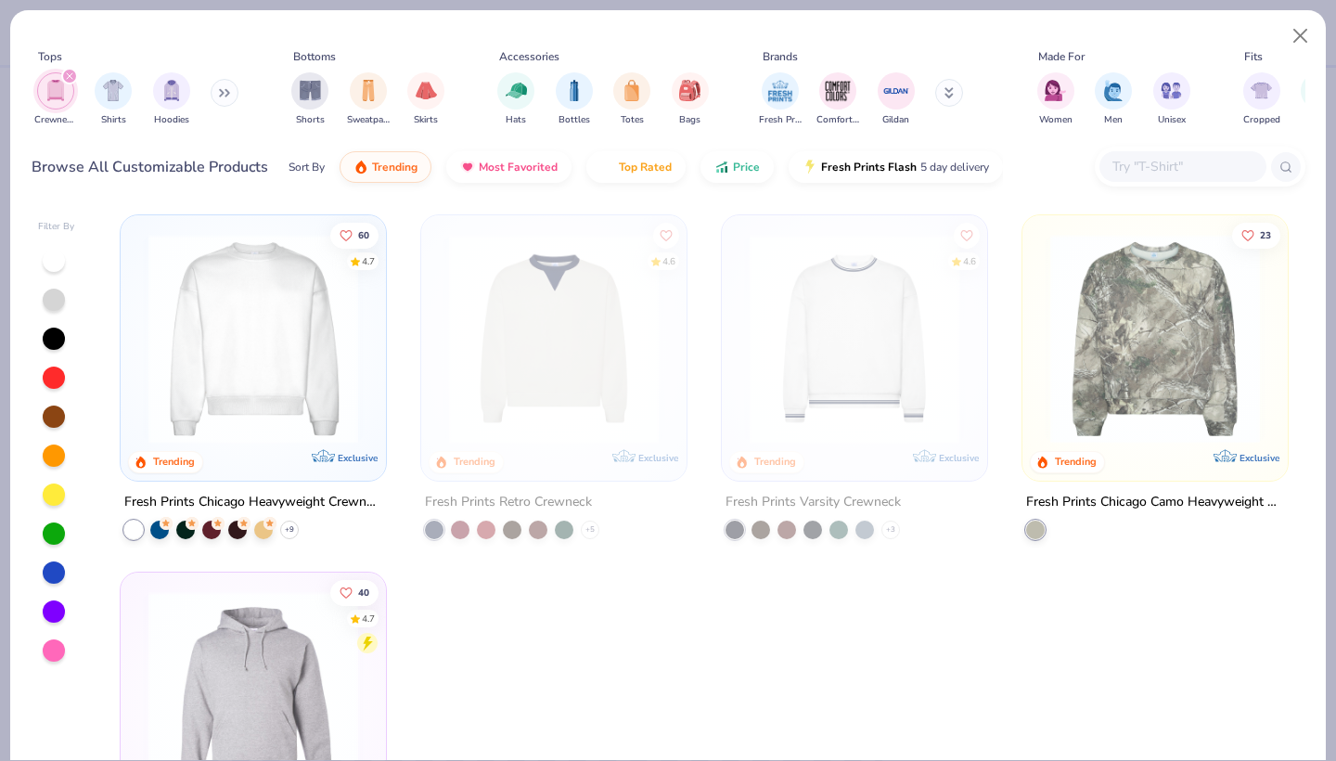
click at [220, 96] on button at bounding box center [225, 93] width 28 height 28
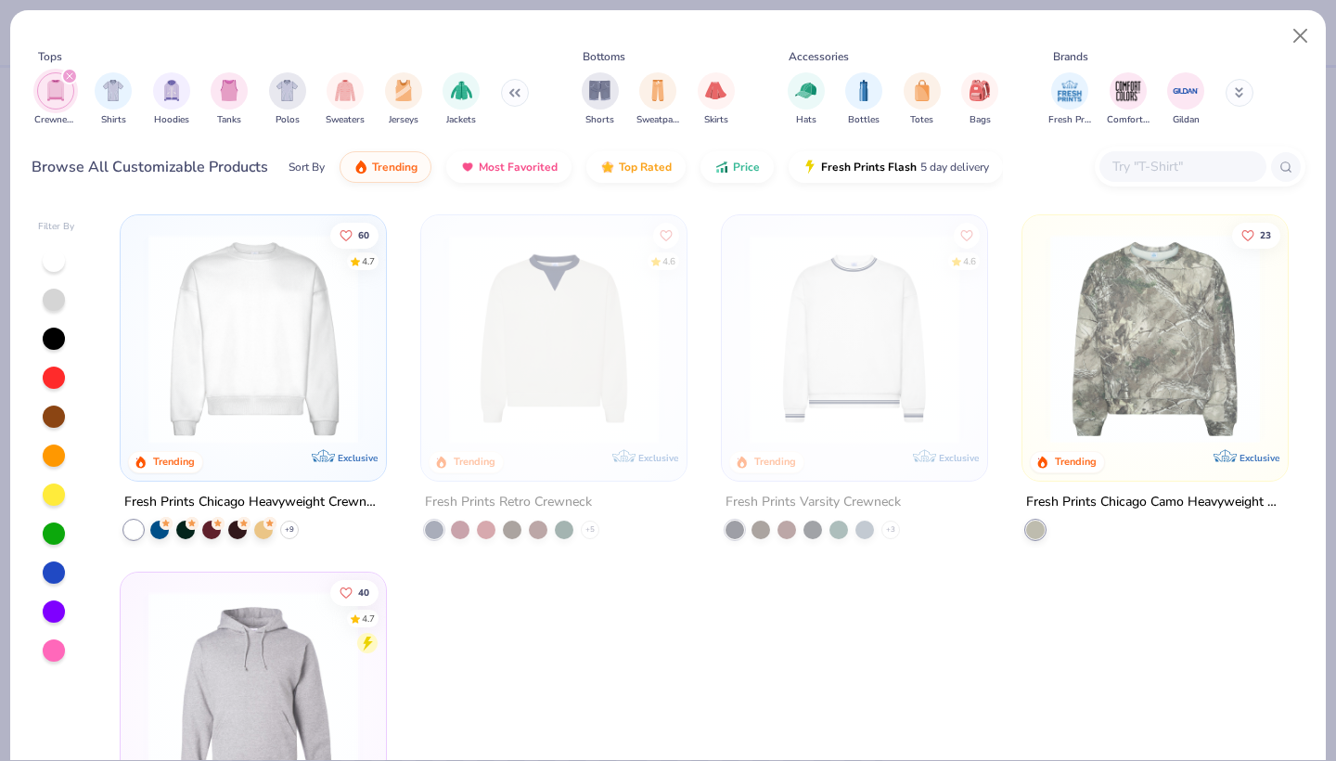
scroll to position [0, 6]
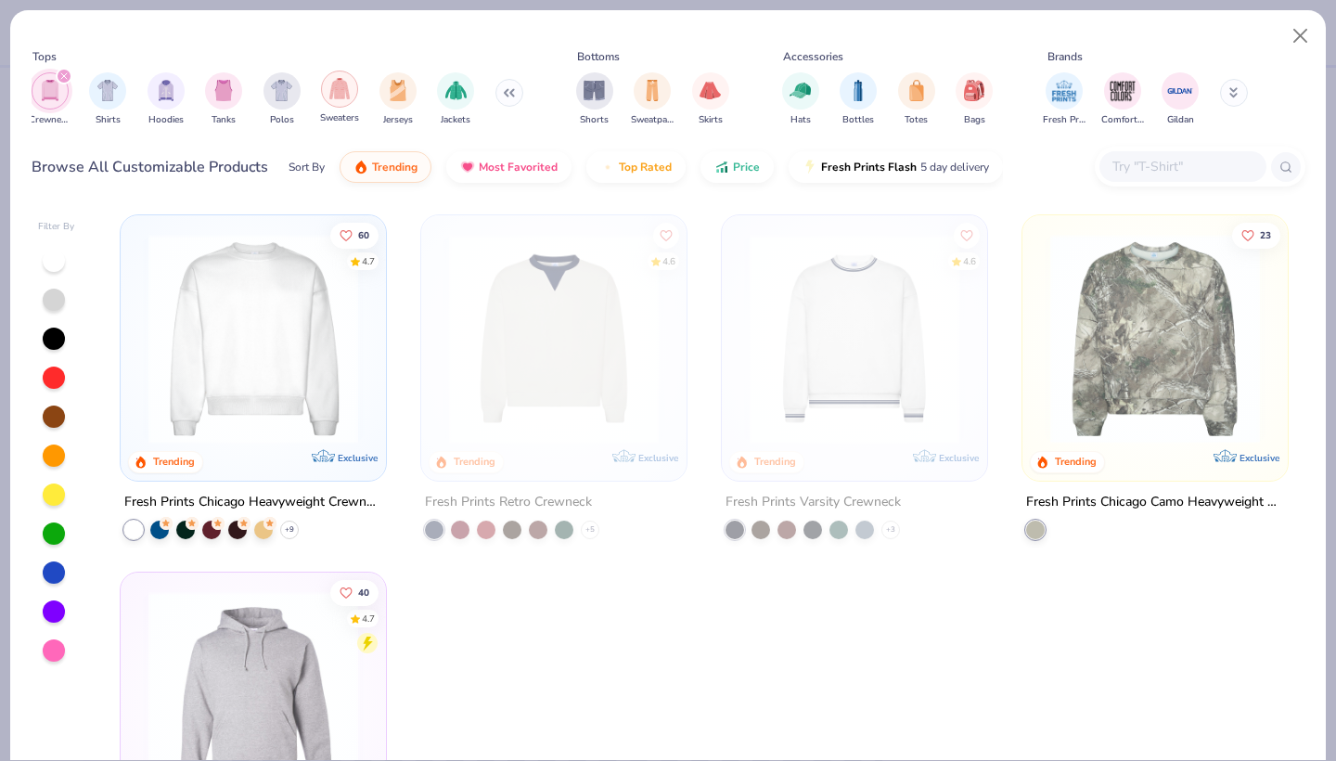
click at [338, 85] on img "filter for Sweaters" at bounding box center [339, 88] width 21 height 21
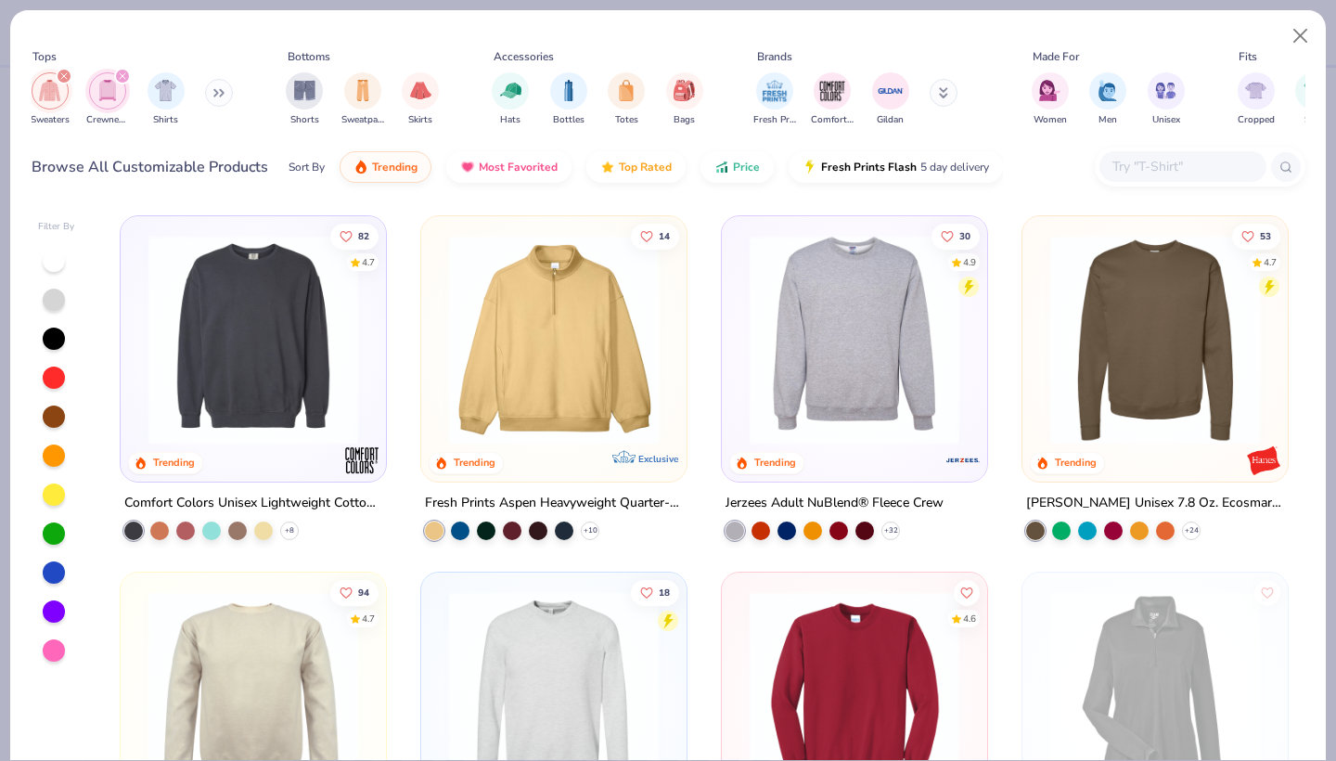
scroll to position [714, 0]
click at [888, 334] on img at bounding box center [854, 338] width 228 height 210
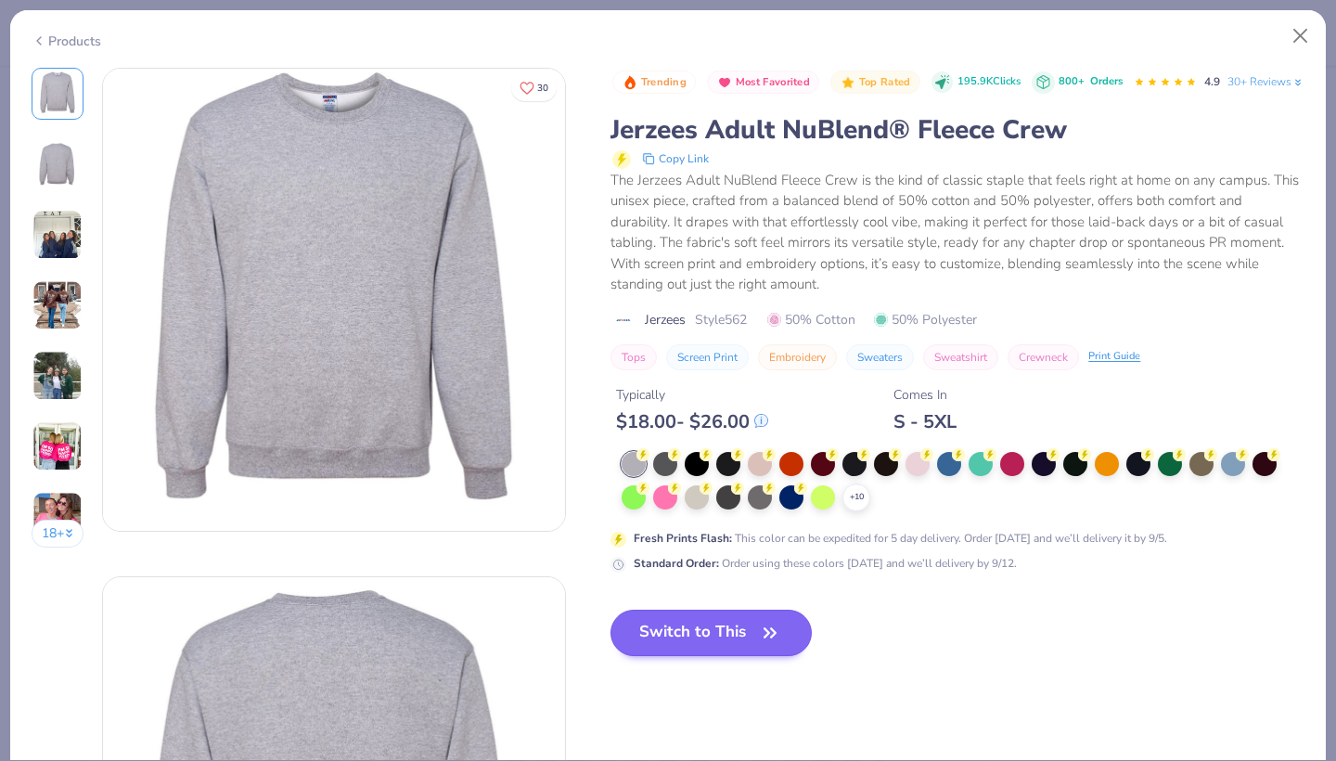
click at [735, 656] on button "Switch to This" at bounding box center [710, 632] width 201 height 46
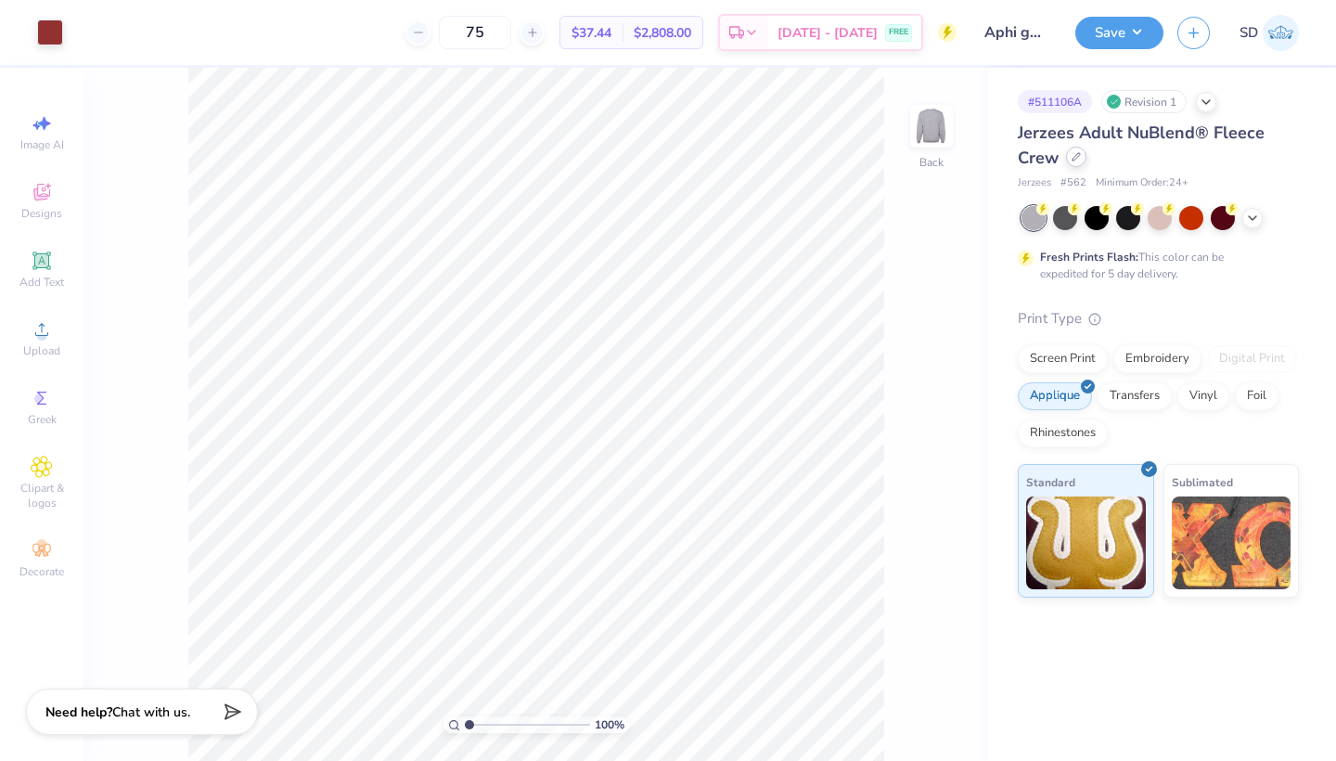
click at [1082, 160] on div at bounding box center [1076, 157] width 20 height 20
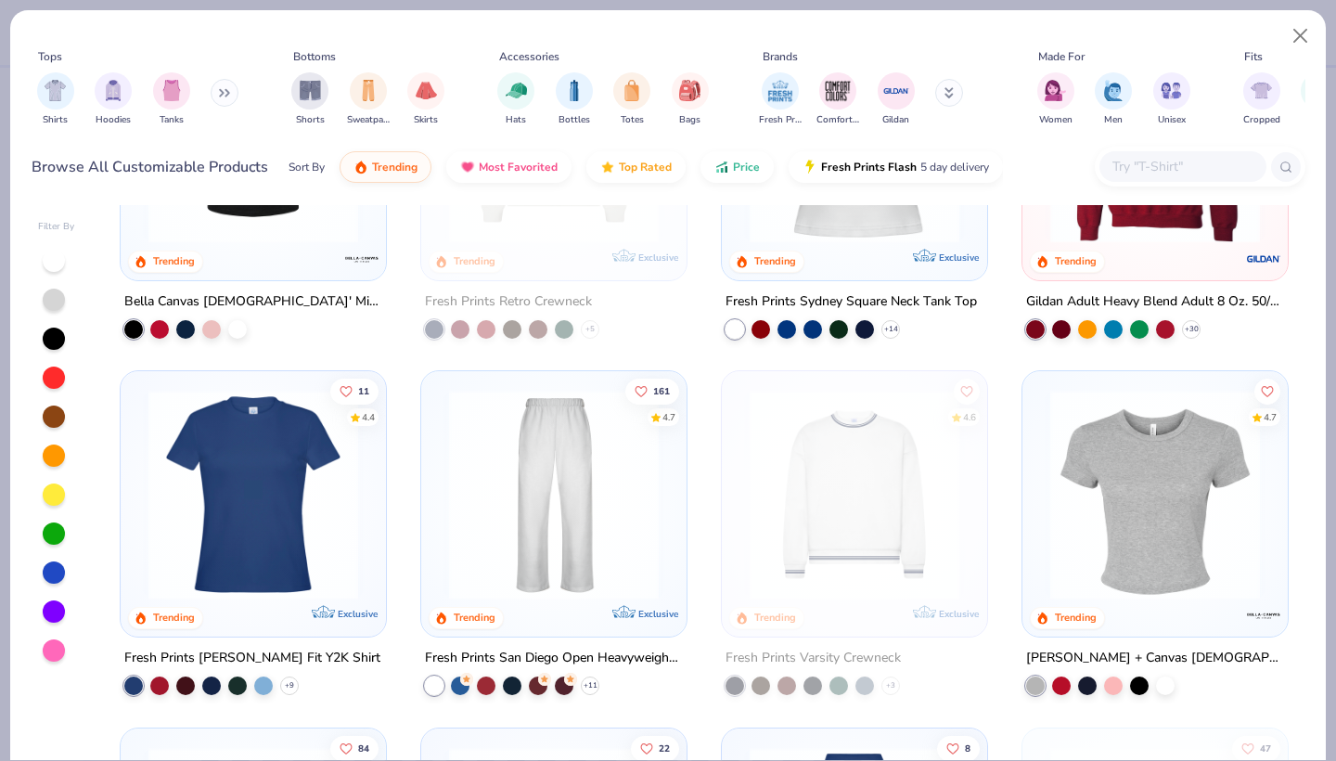
scroll to position [876, 0]
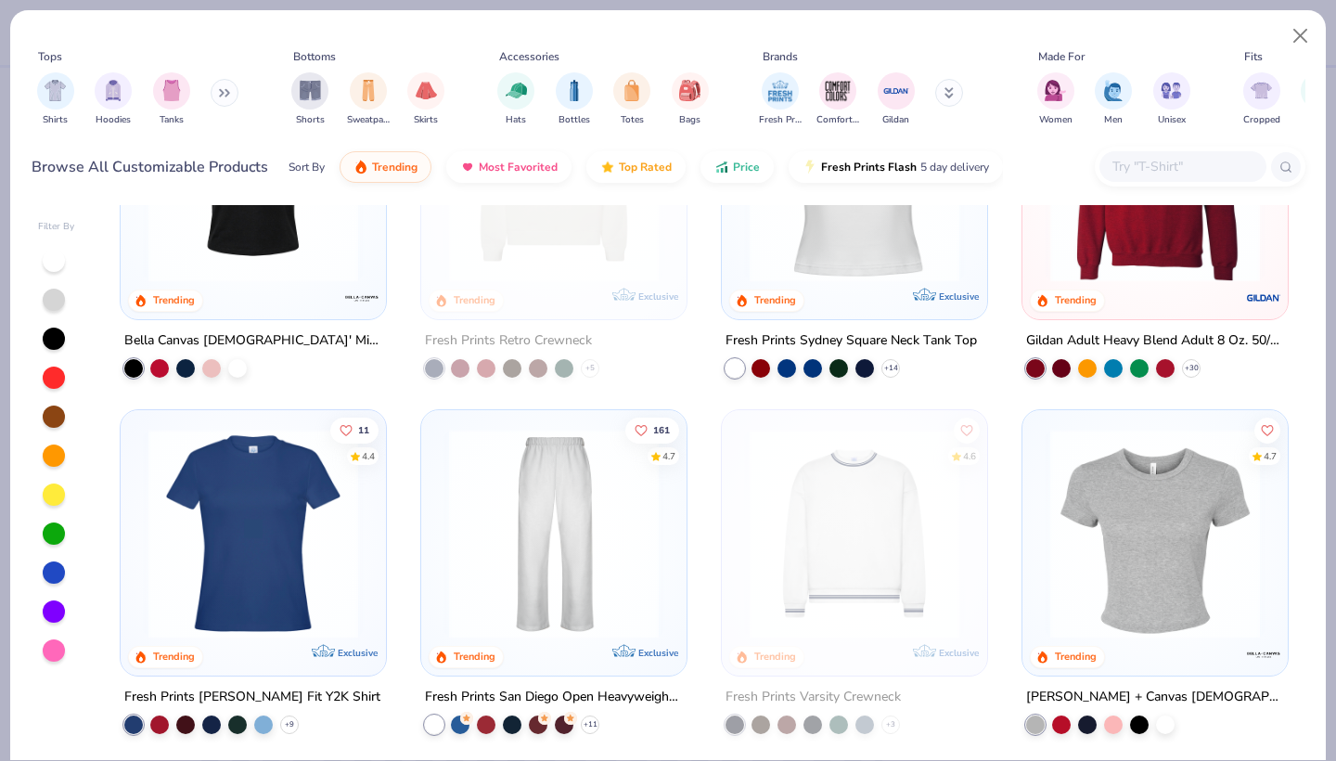
click at [221, 92] on button at bounding box center [225, 93] width 28 height 28
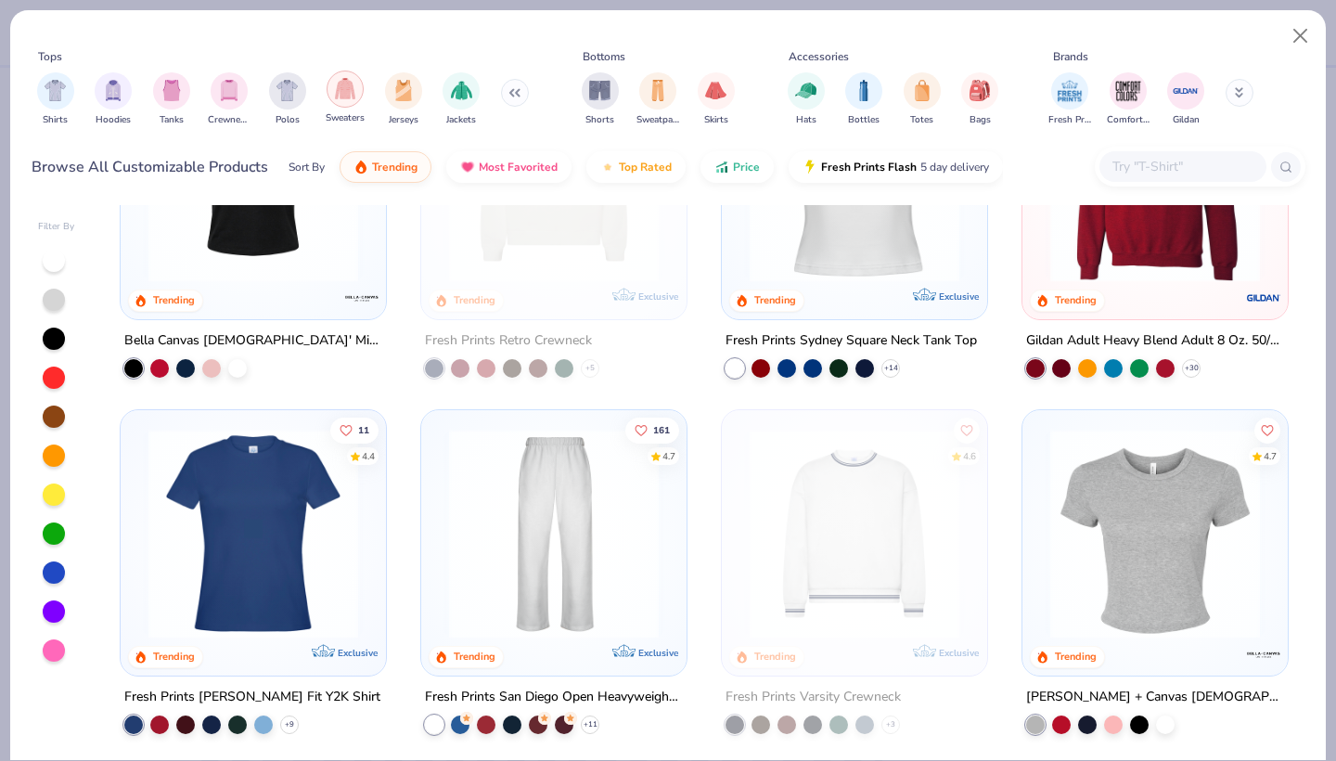
click at [336, 94] on img "filter for Sweaters" at bounding box center [345, 88] width 21 height 21
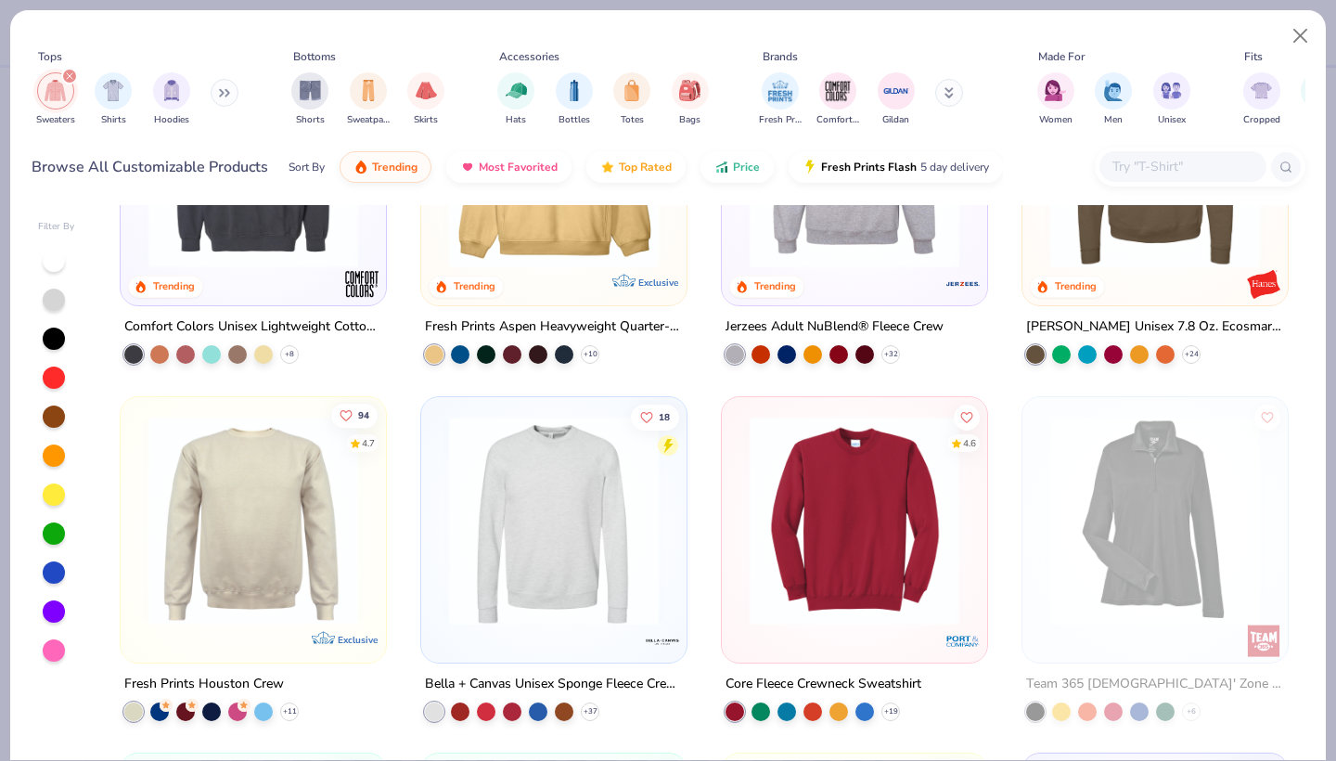
scroll to position [410, 0]
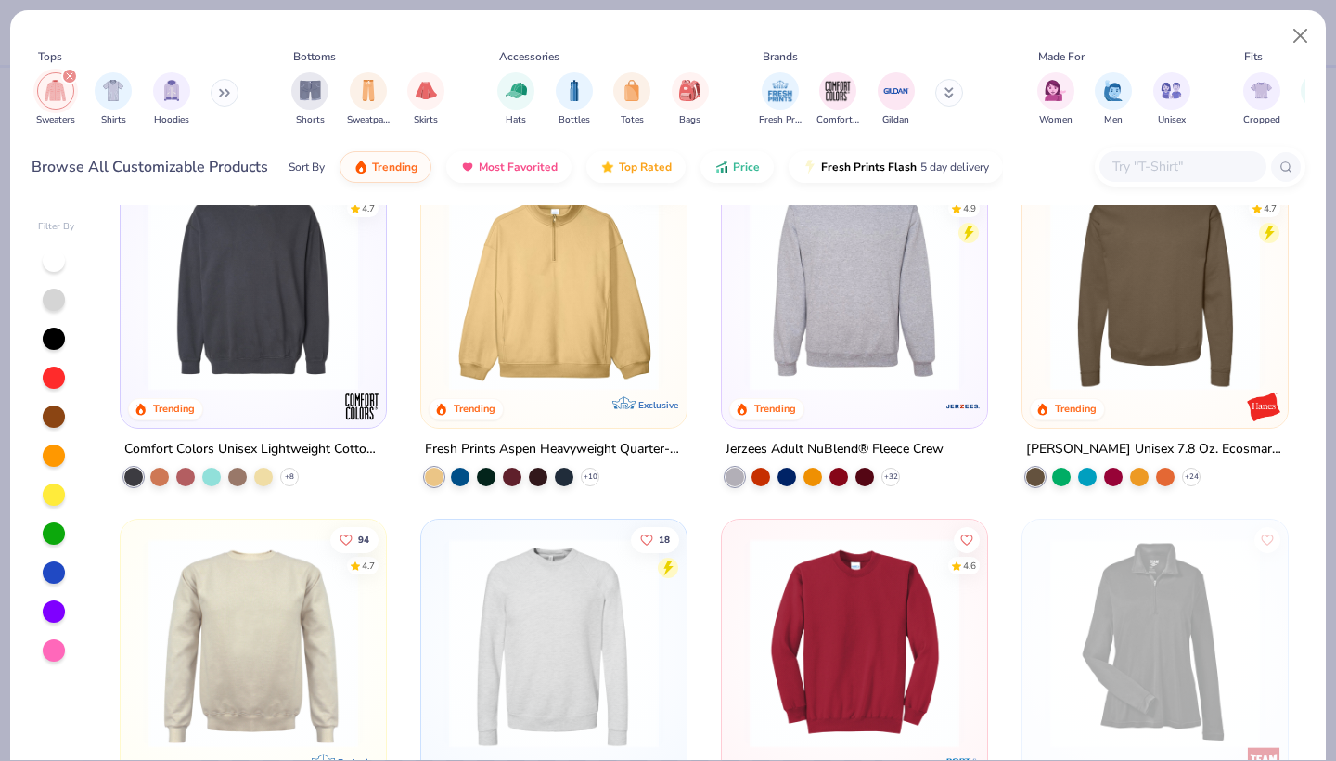
click at [1068, 264] on img at bounding box center [1155, 286] width 228 height 210
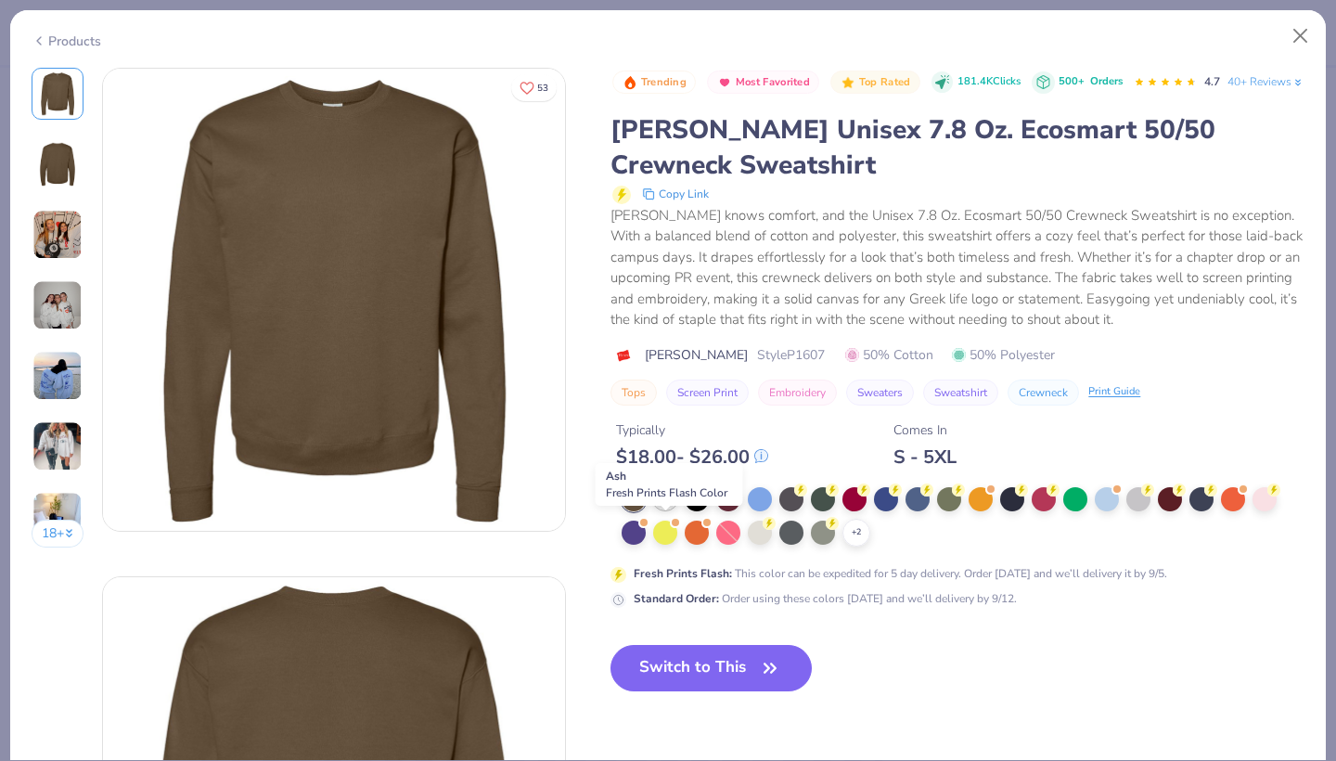
click at [669, 509] on div at bounding box center [665, 497] width 24 height 24
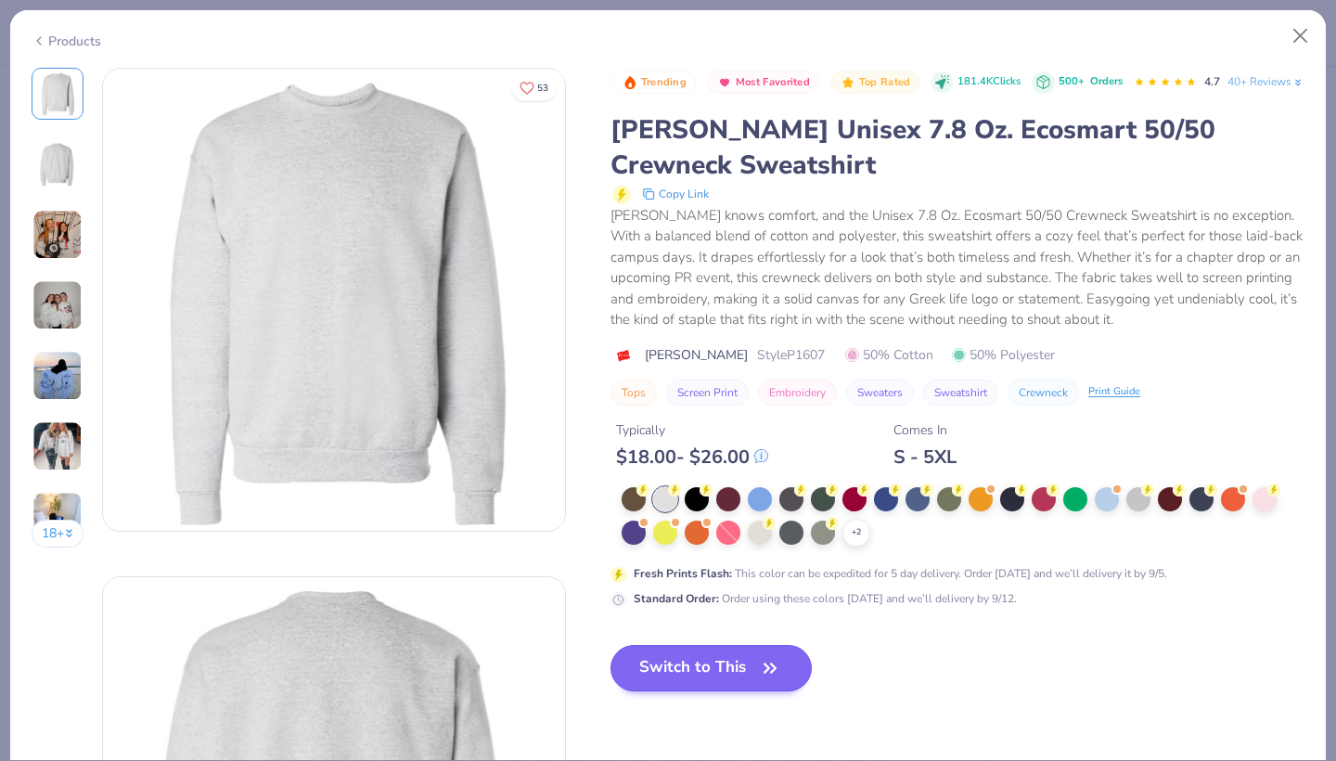
click at [656, 691] on button "Switch to This" at bounding box center [710, 668] width 201 height 46
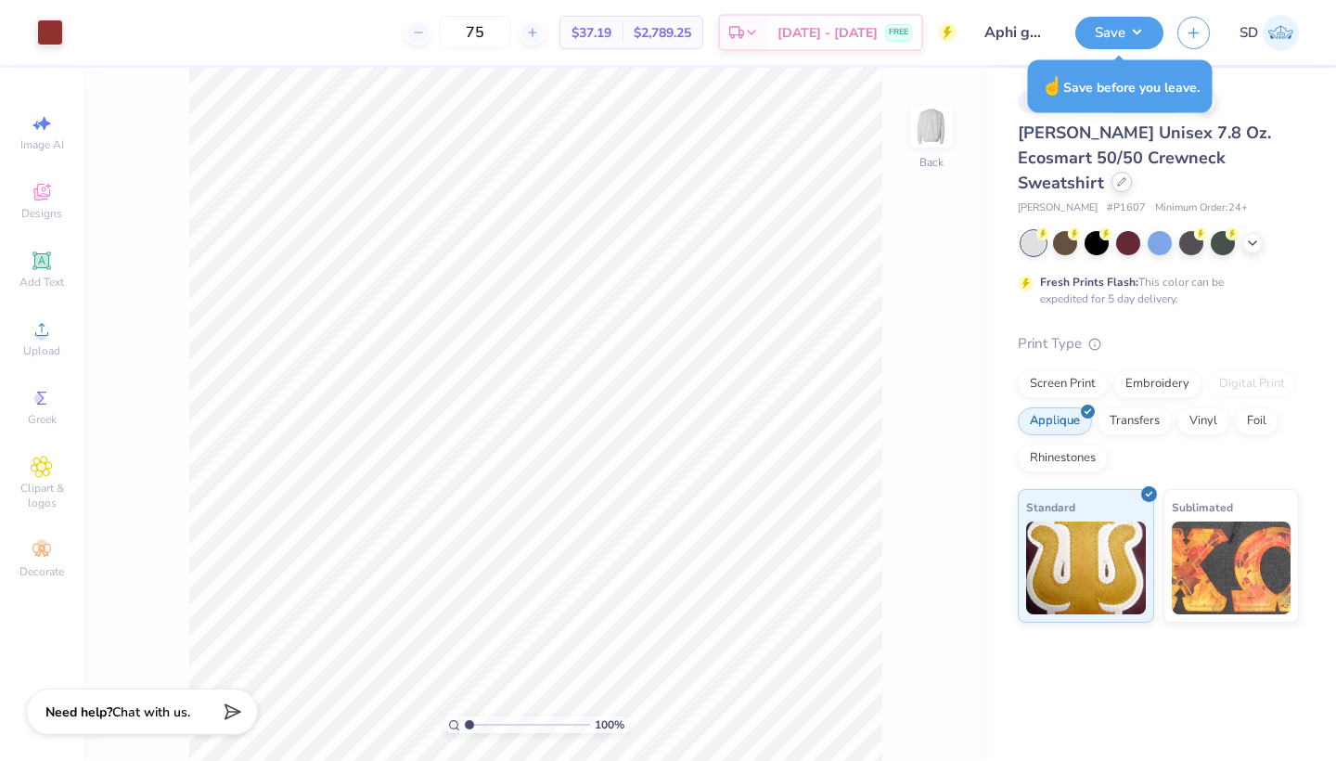
click at [1241, 153] on div "[PERSON_NAME] Unisex 7.8 Oz. Ecosmart 50/50 Crewneck Sweatshirt" at bounding box center [1157, 158] width 281 height 75
click at [1132, 172] on div at bounding box center [1121, 182] width 20 height 20
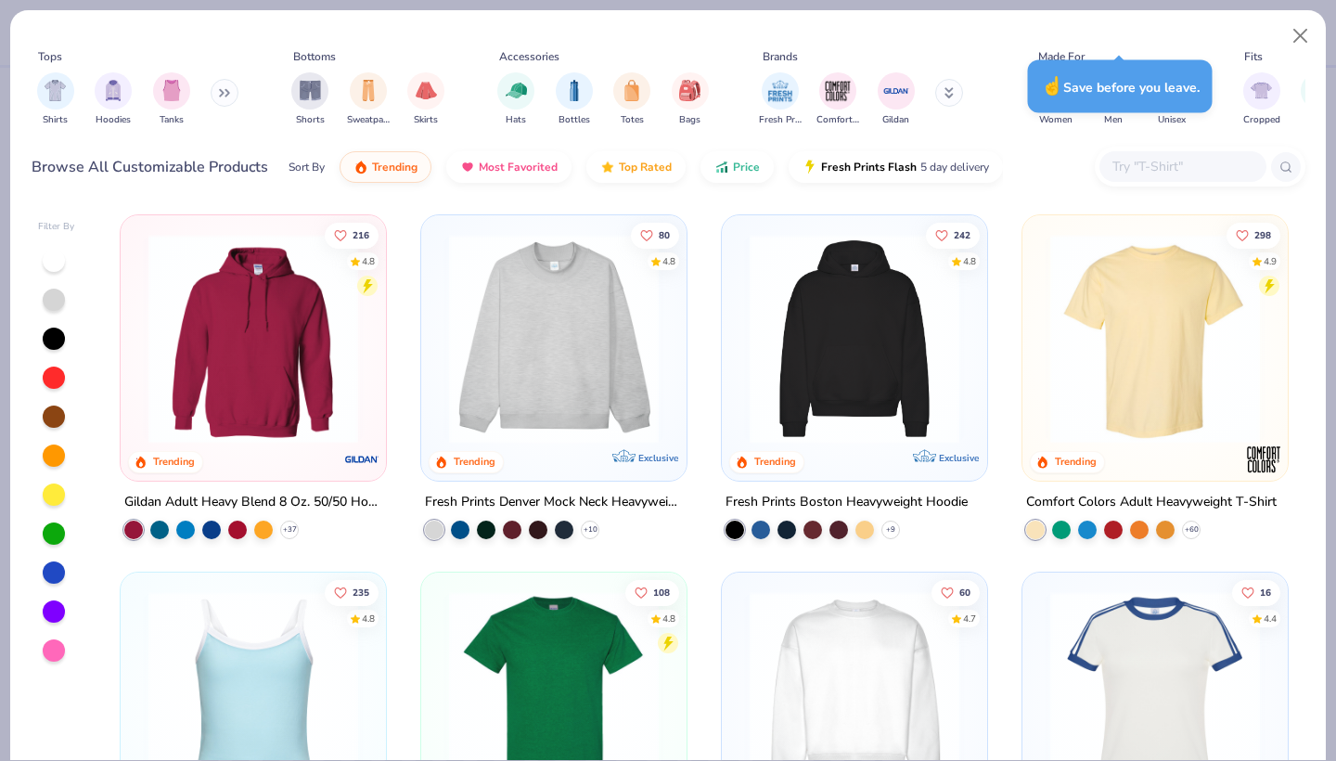
click at [220, 93] on button at bounding box center [225, 93] width 28 height 28
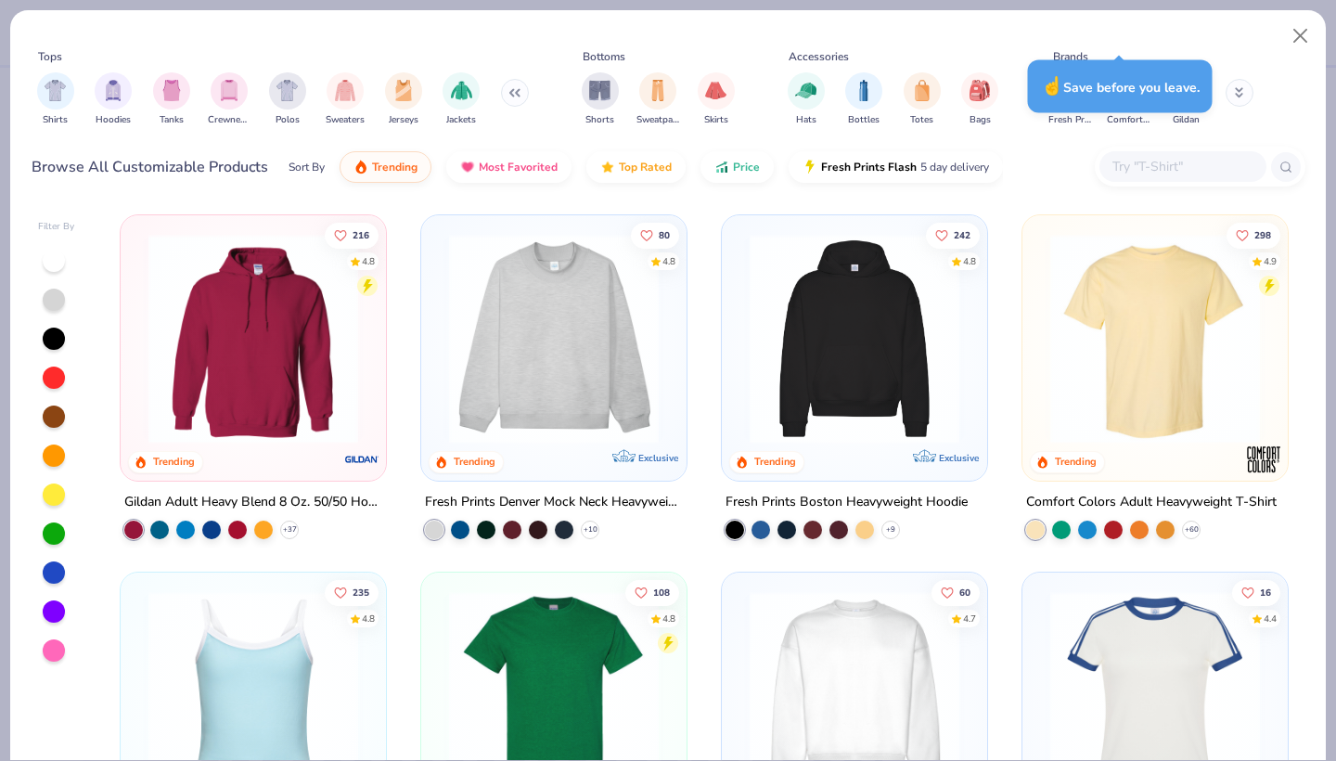
click at [372, 95] on div "Shirts Hoodies Tanks Crewnecks Polos Sweaters Jerseys Jackets" at bounding box center [283, 99] width 503 height 69
click at [353, 93] on img "filter for Sweaters" at bounding box center [345, 88] width 21 height 21
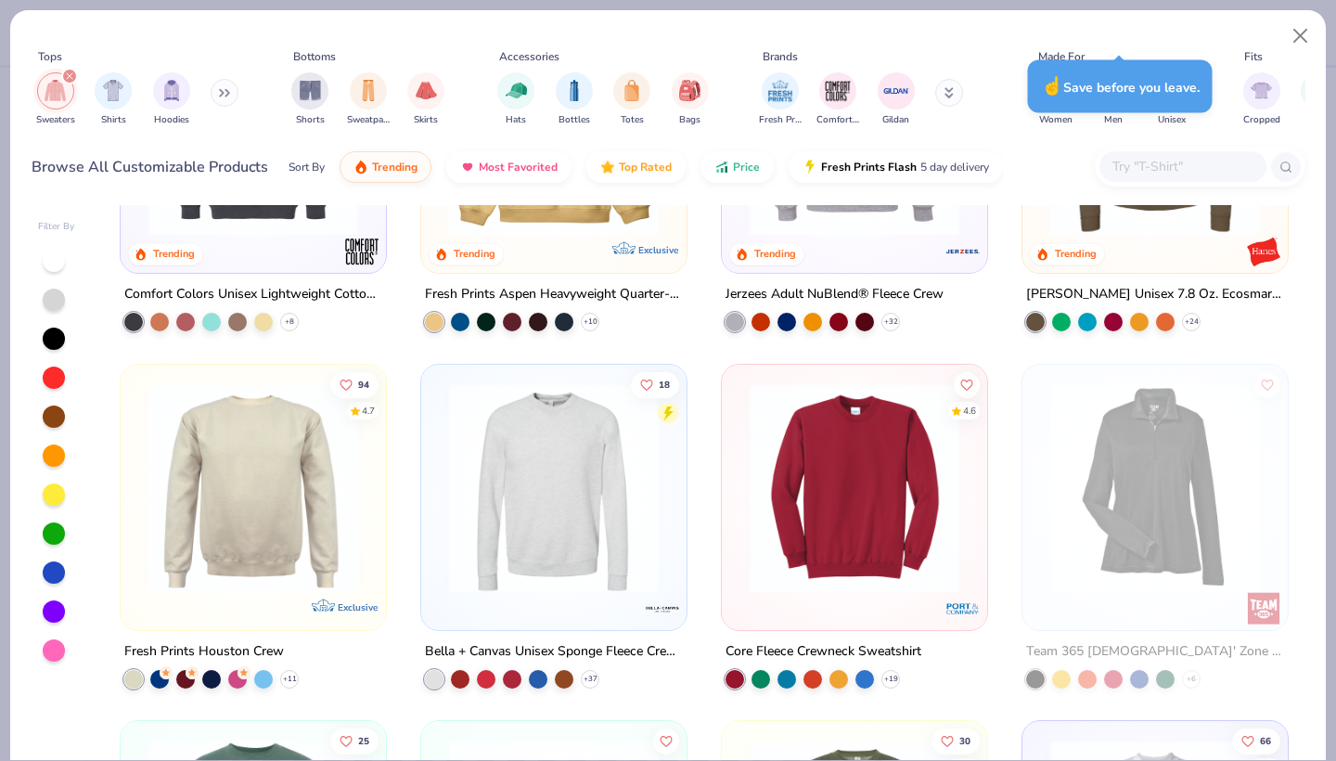
scroll to position [566, 0]
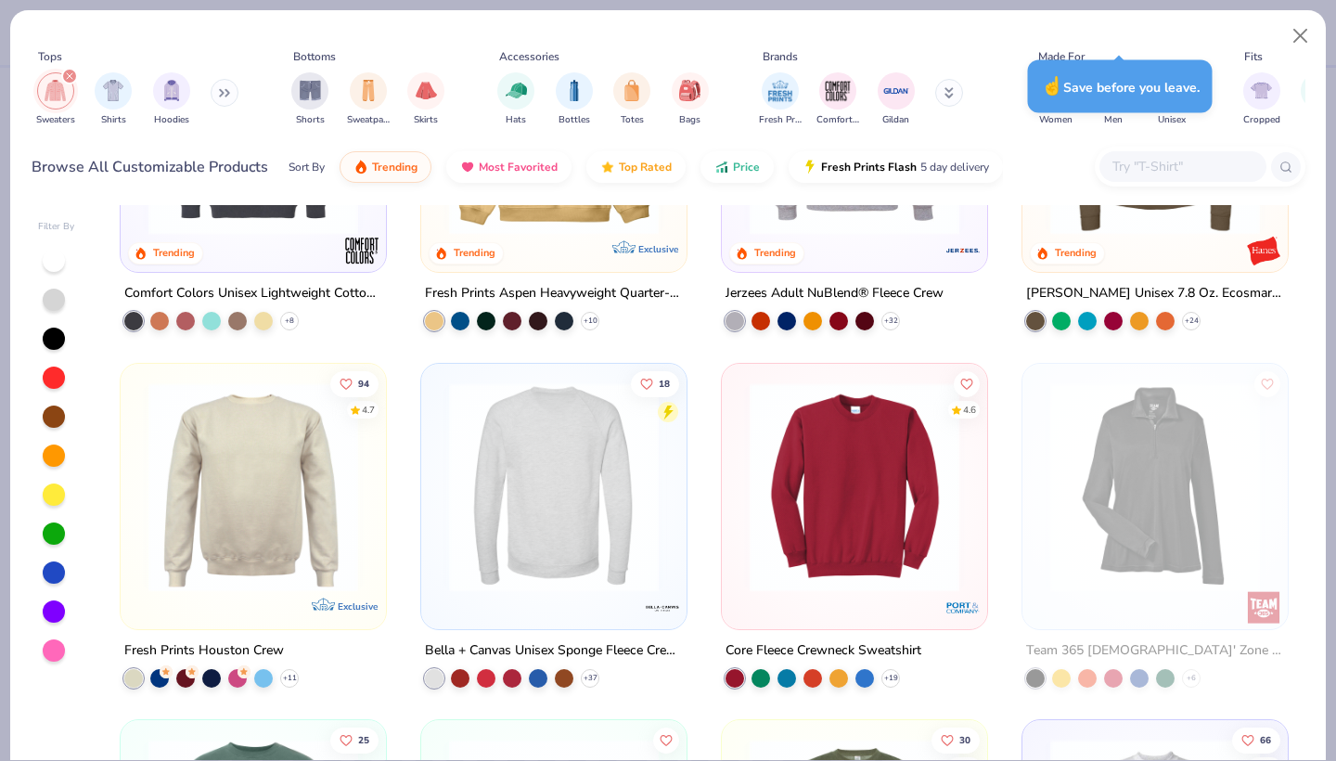
click at [275, 504] on img at bounding box center [253, 486] width 228 height 210
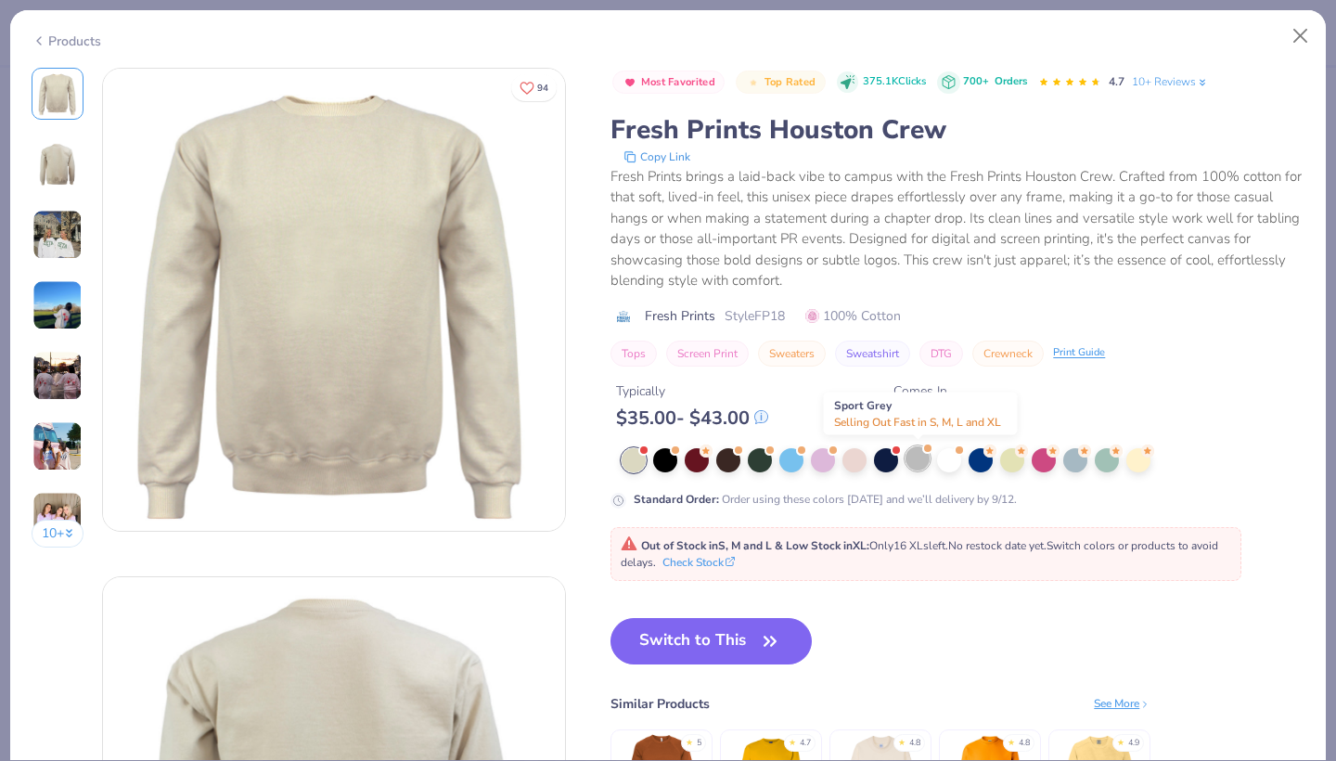
click at [920, 457] on div at bounding box center [917, 458] width 24 height 24
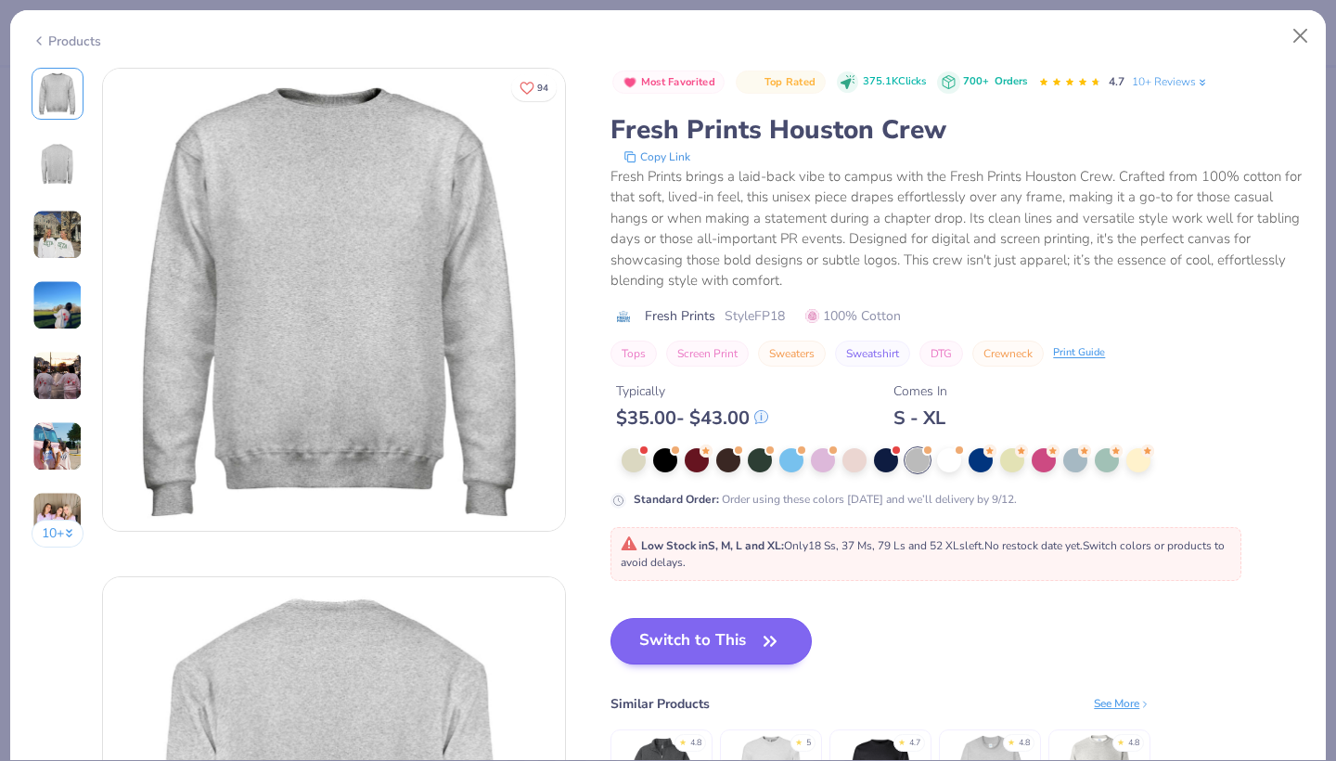
click at [757, 655] on button "Switch to This" at bounding box center [710, 641] width 201 height 46
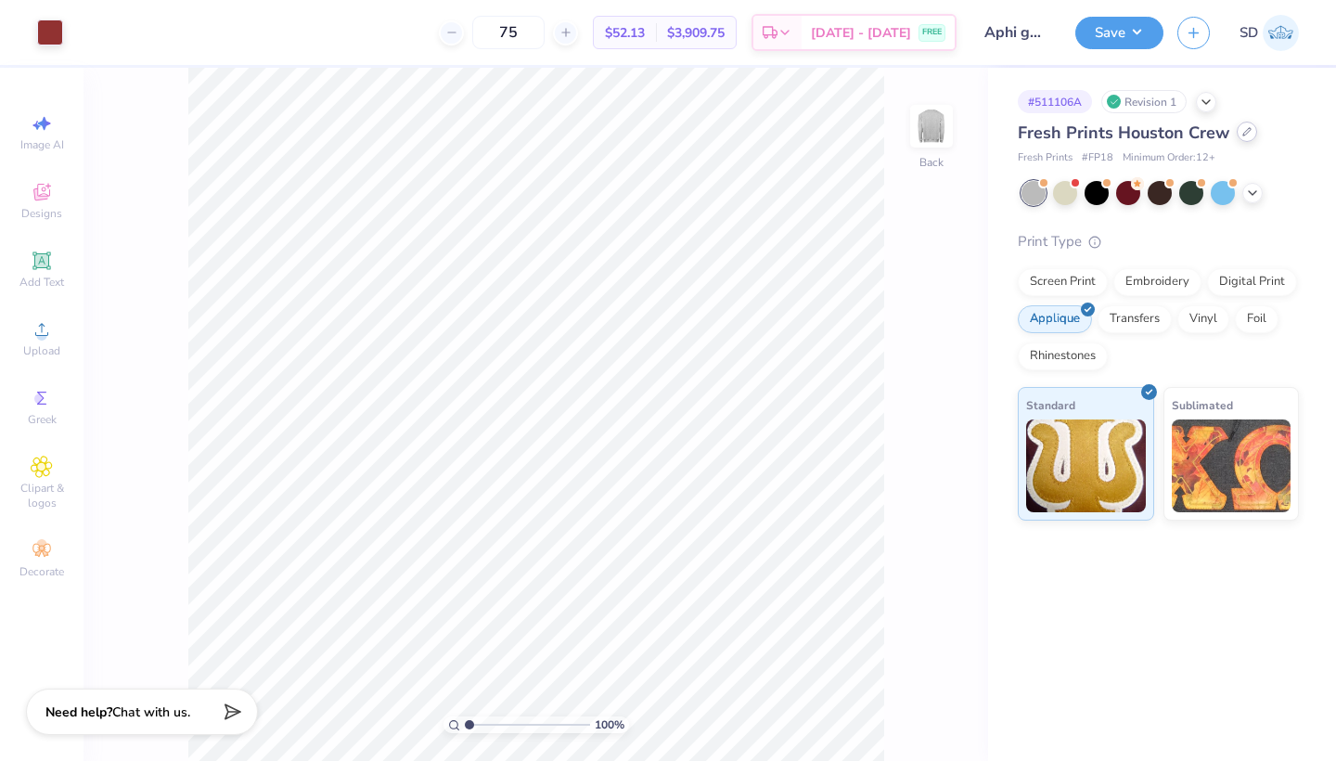
click at [1245, 135] on icon at bounding box center [1246, 131] width 9 height 9
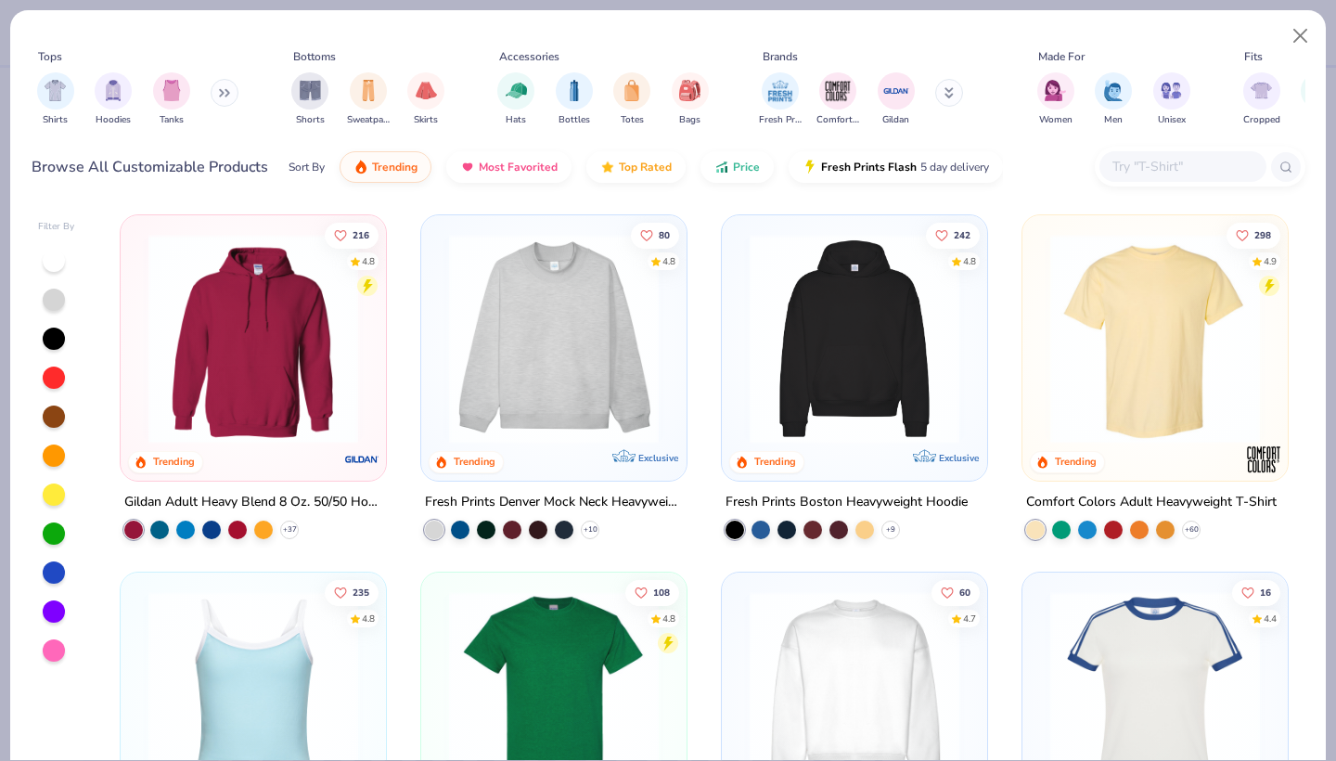
click at [1174, 163] on input "text" at bounding box center [1181, 166] width 143 height 21
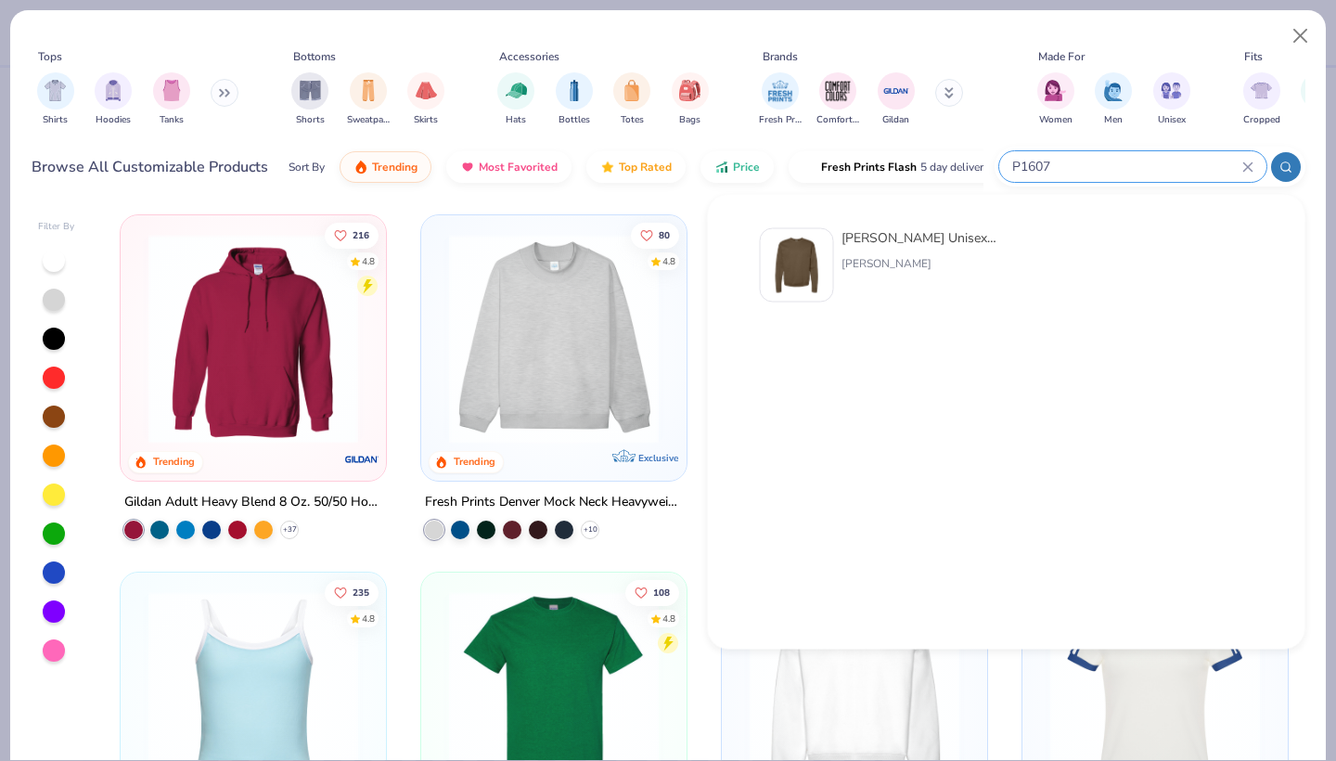
type input "P1607"
click at [854, 241] on div "[PERSON_NAME] Unisex 7.8 Oz. Ecosmart 50/50 Crewneck Sweatshirt" at bounding box center [919, 237] width 156 height 19
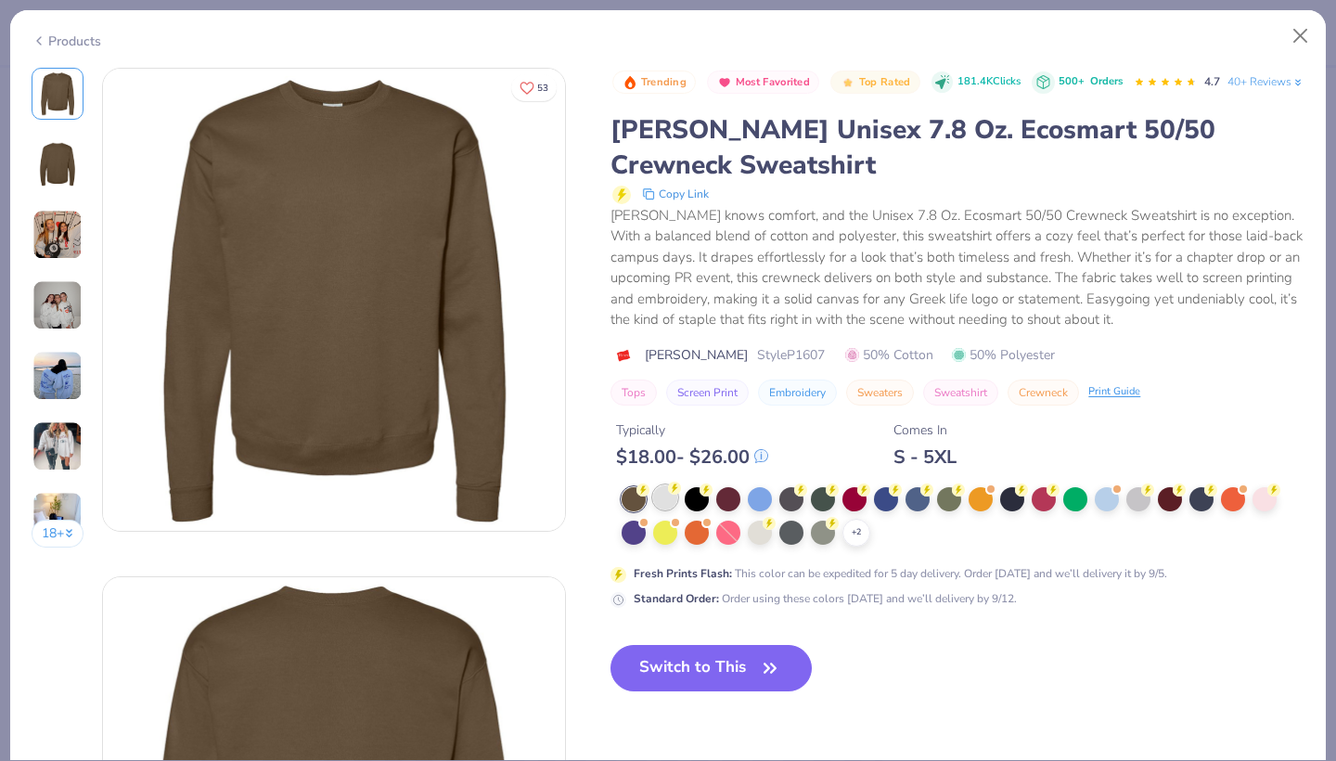
click at [670, 494] on circle at bounding box center [674, 487] width 13 height 13
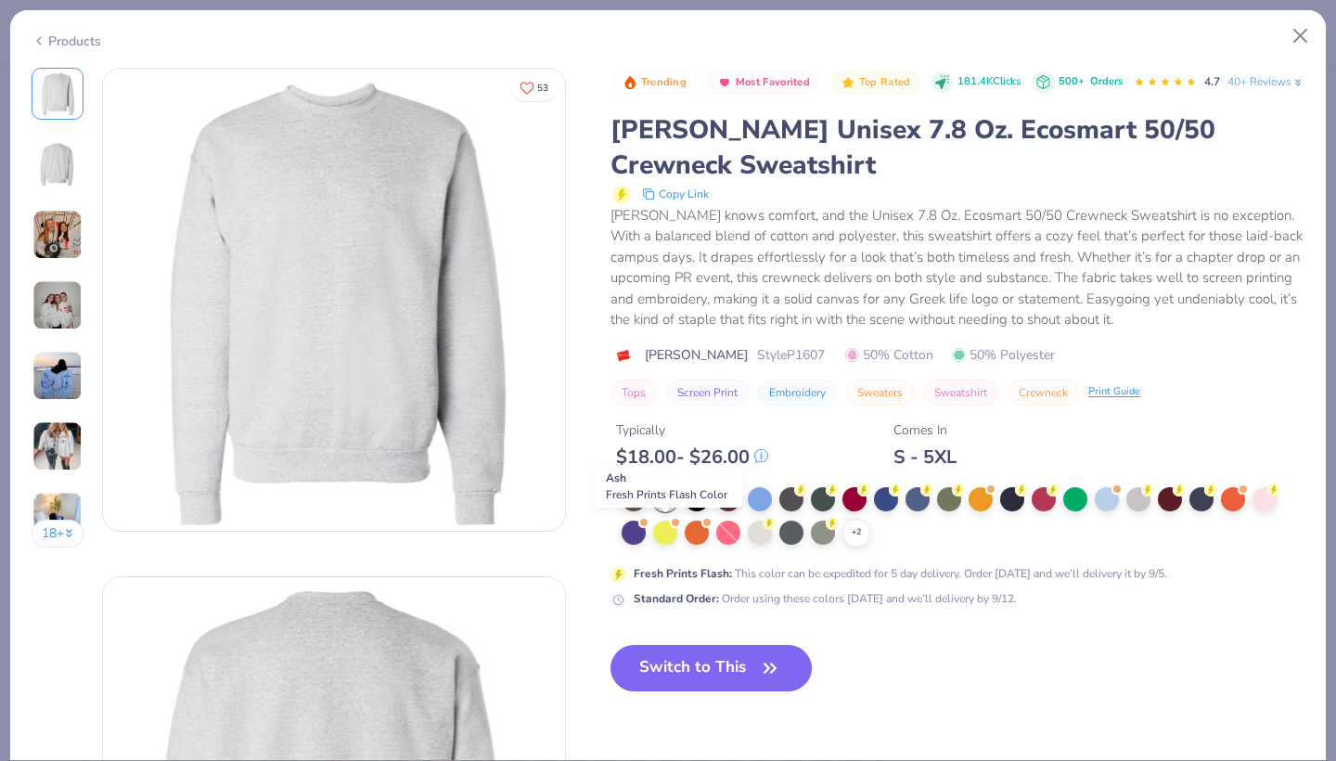
click at [666, 511] on div at bounding box center [665, 499] width 24 height 24
click at [676, 691] on button "Switch to This" at bounding box center [710, 668] width 201 height 46
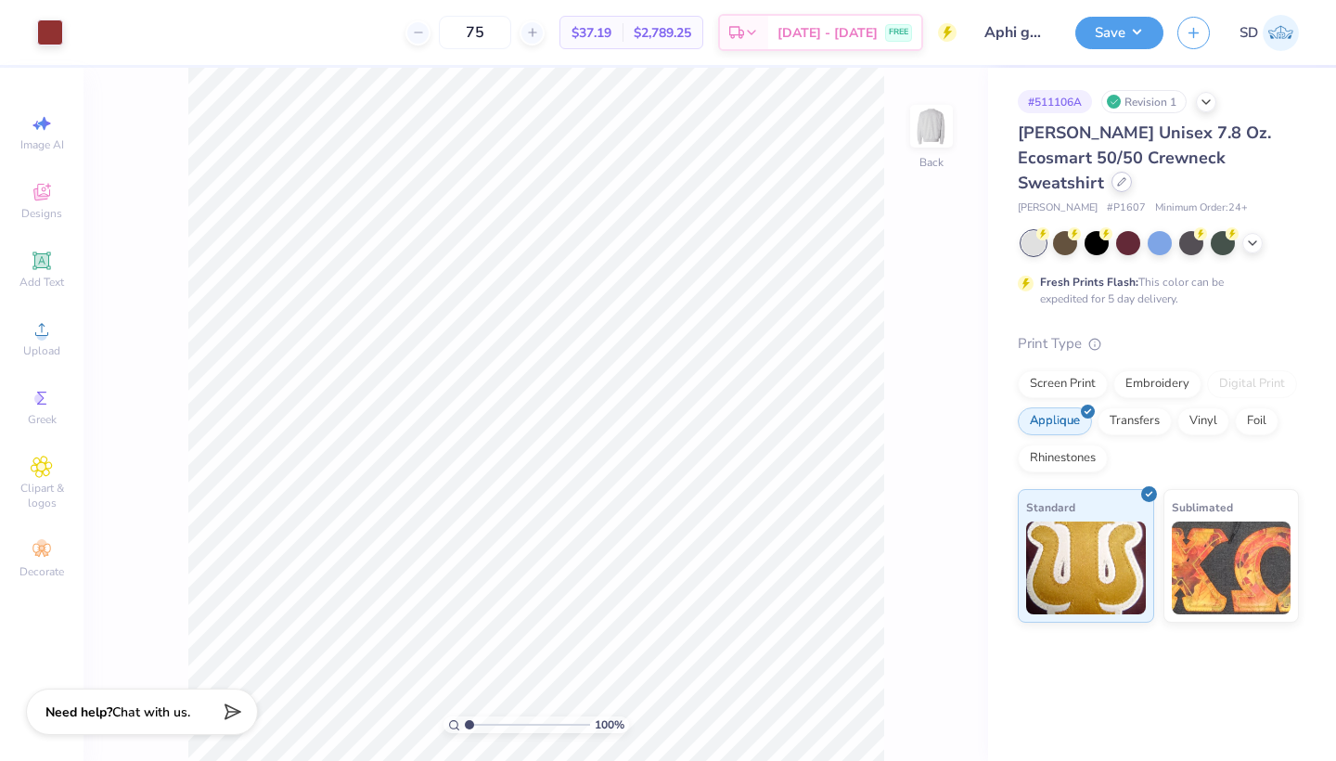
click at [1132, 172] on div at bounding box center [1121, 182] width 20 height 20
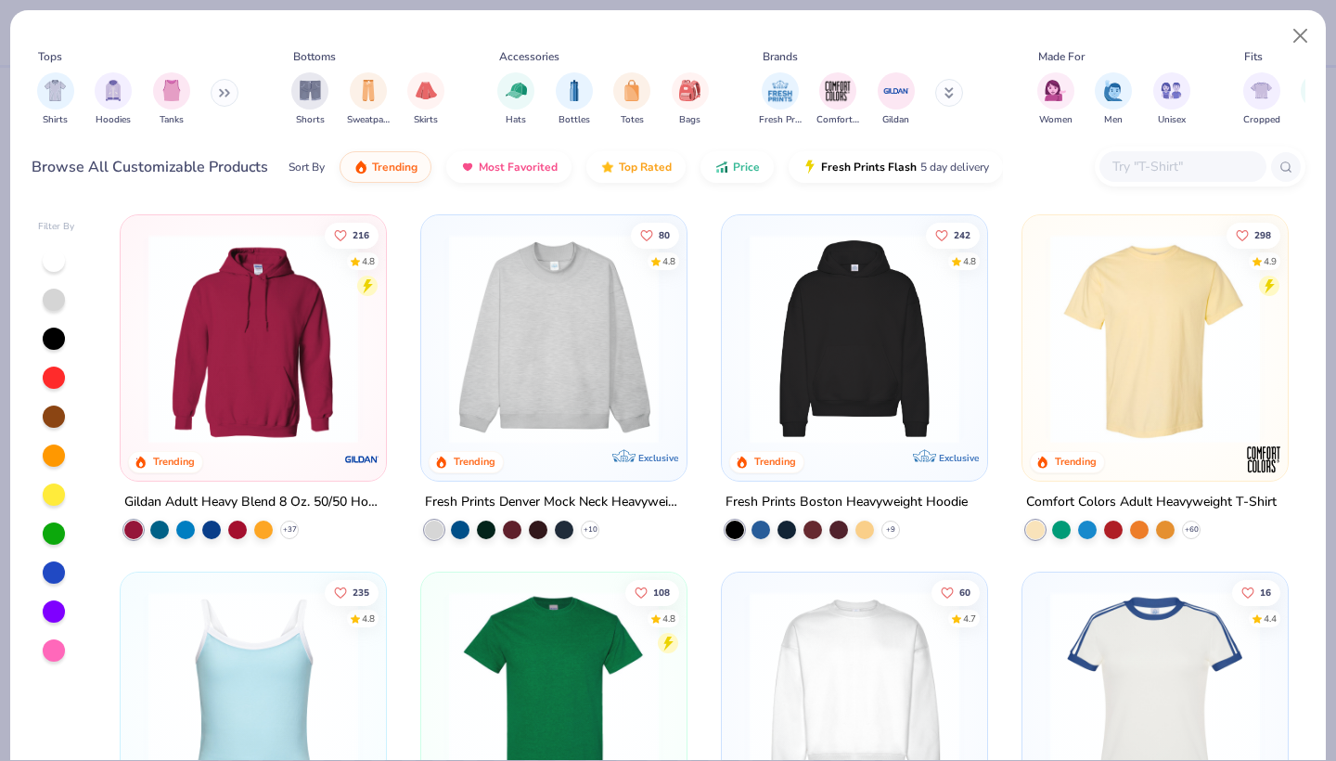
click at [1183, 174] on input "text" at bounding box center [1181, 166] width 143 height 21
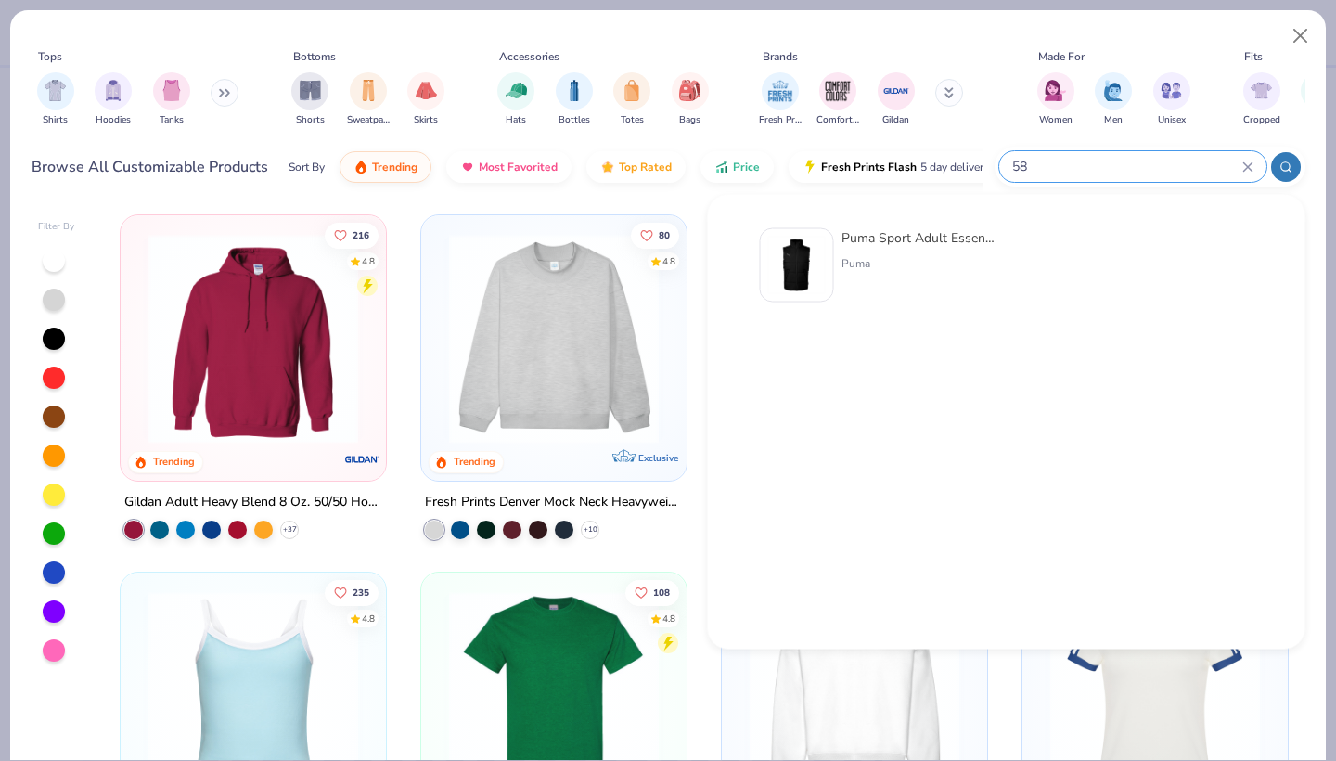
type input "5"
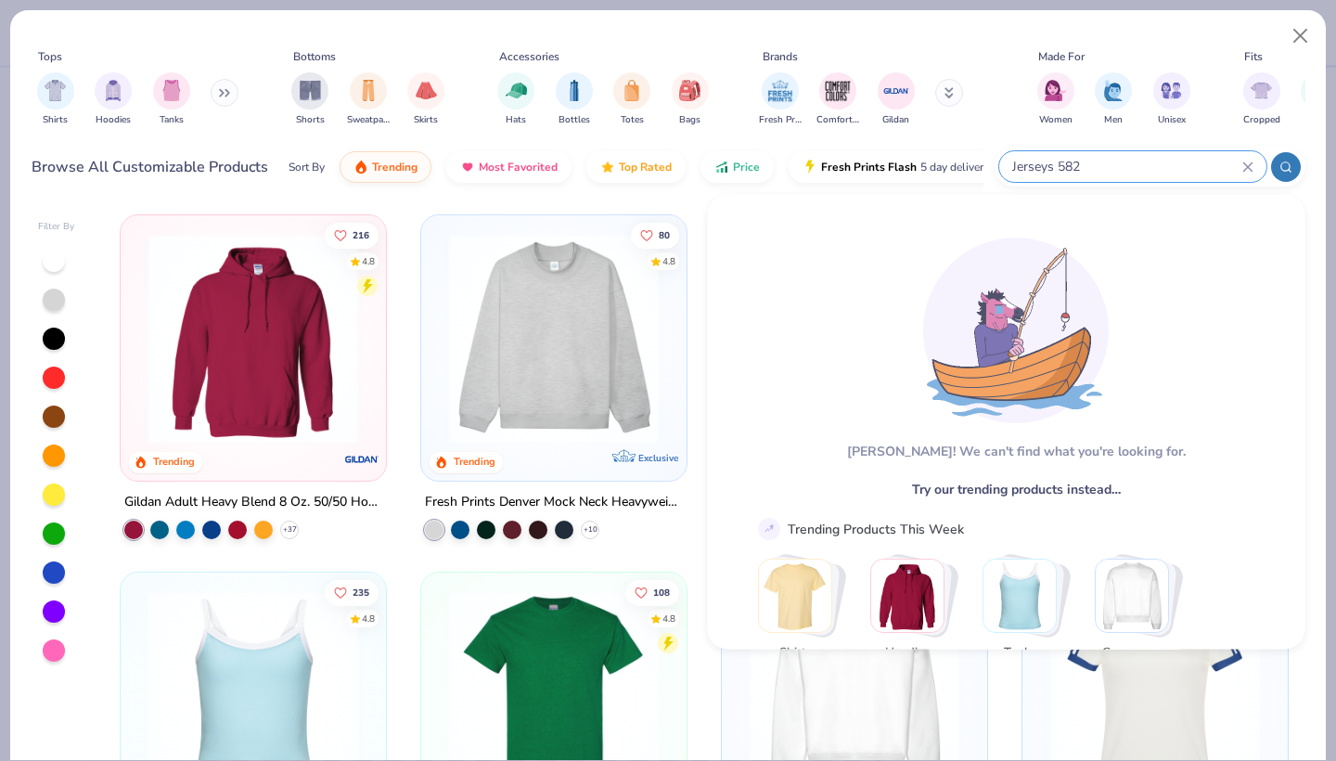
click at [1046, 161] on input "Jerseys 582" at bounding box center [1126, 166] width 232 height 21
click at [1046, 166] on input "Jerseys 582" at bounding box center [1126, 166] width 232 height 21
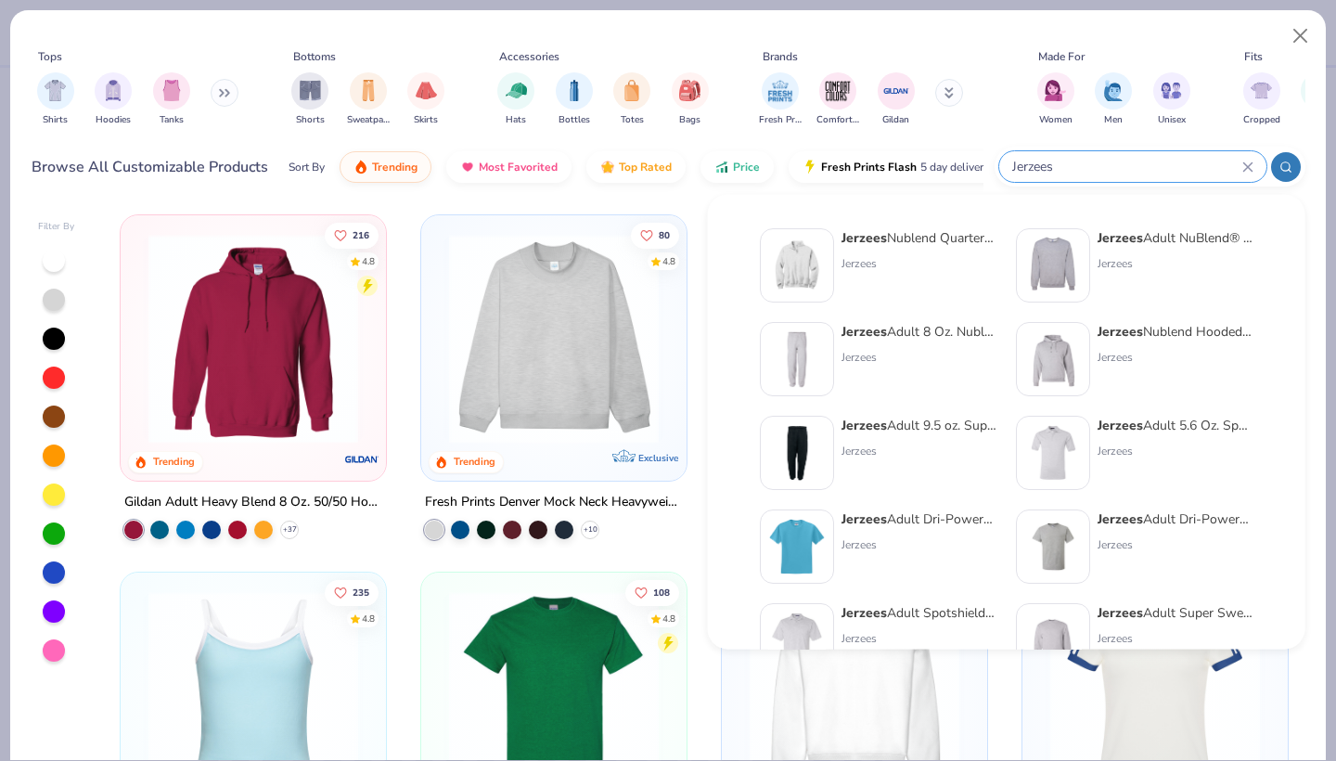
type input "Jerzees"
click at [1171, 253] on div "Jerzees Adult NuBlend® Fleece Crew Jerzees" at bounding box center [1175, 265] width 156 height 74
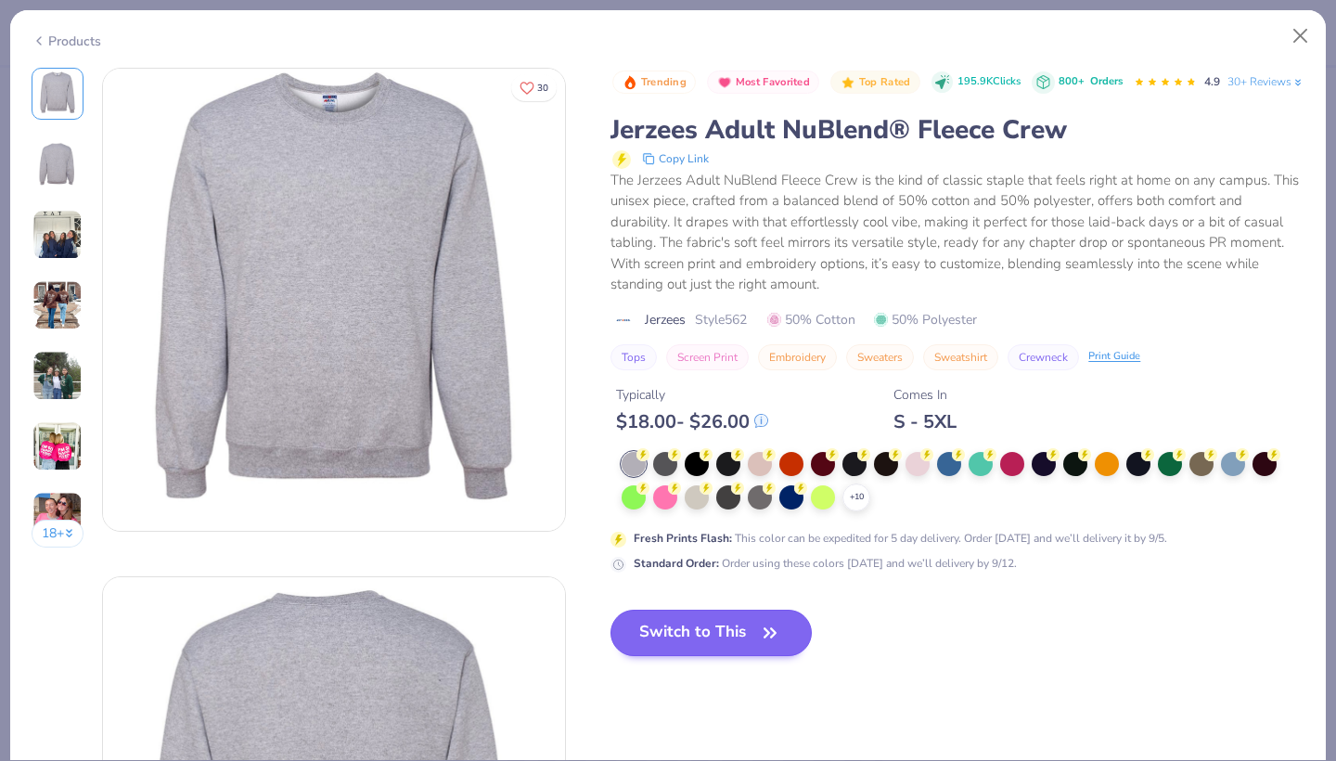
click at [692, 656] on button "Switch to This" at bounding box center [710, 632] width 201 height 46
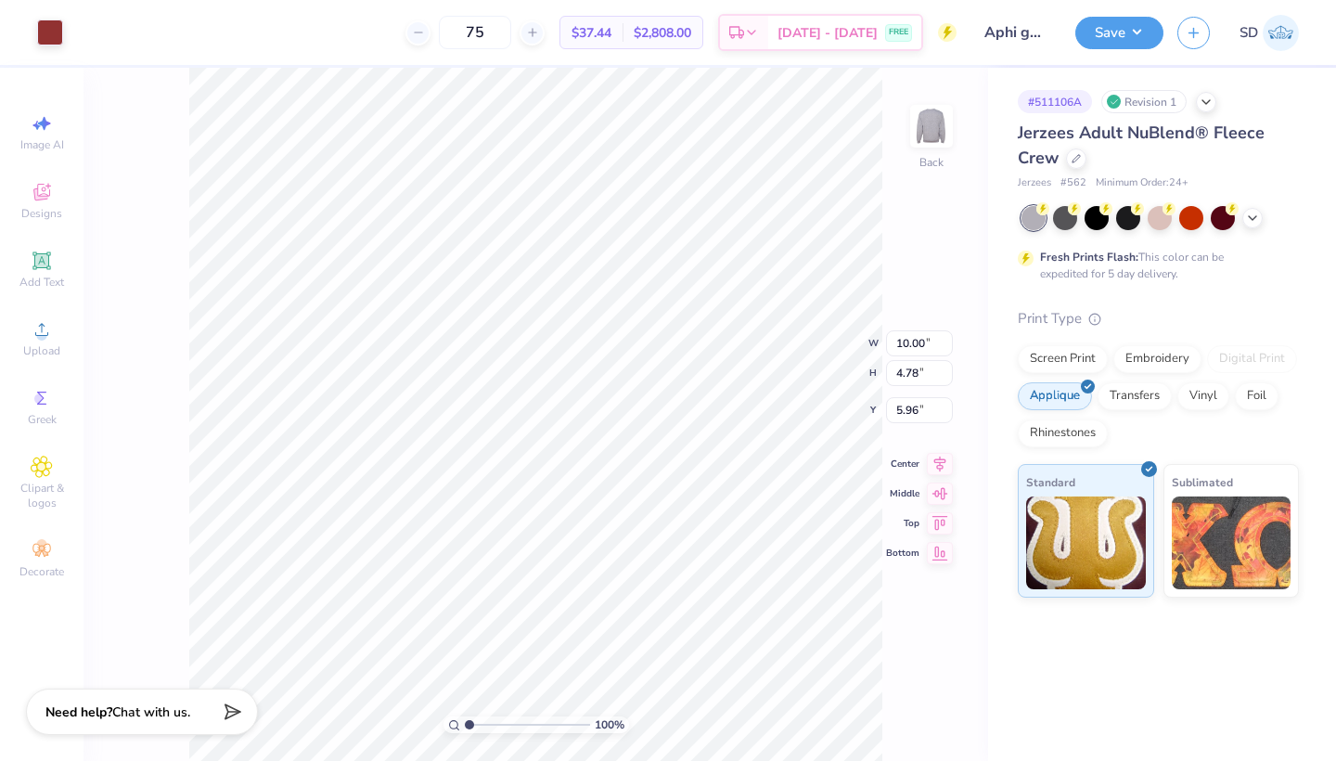
type input "4.73"
click at [430, 29] on div at bounding box center [417, 32] width 25 height 25
click at [544, 33] on div at bounding box center [531, 32] width 25 height 25
type input "75"
click at [1079, 161] on icon at bounding box center [1075, 156] width 9 height 9
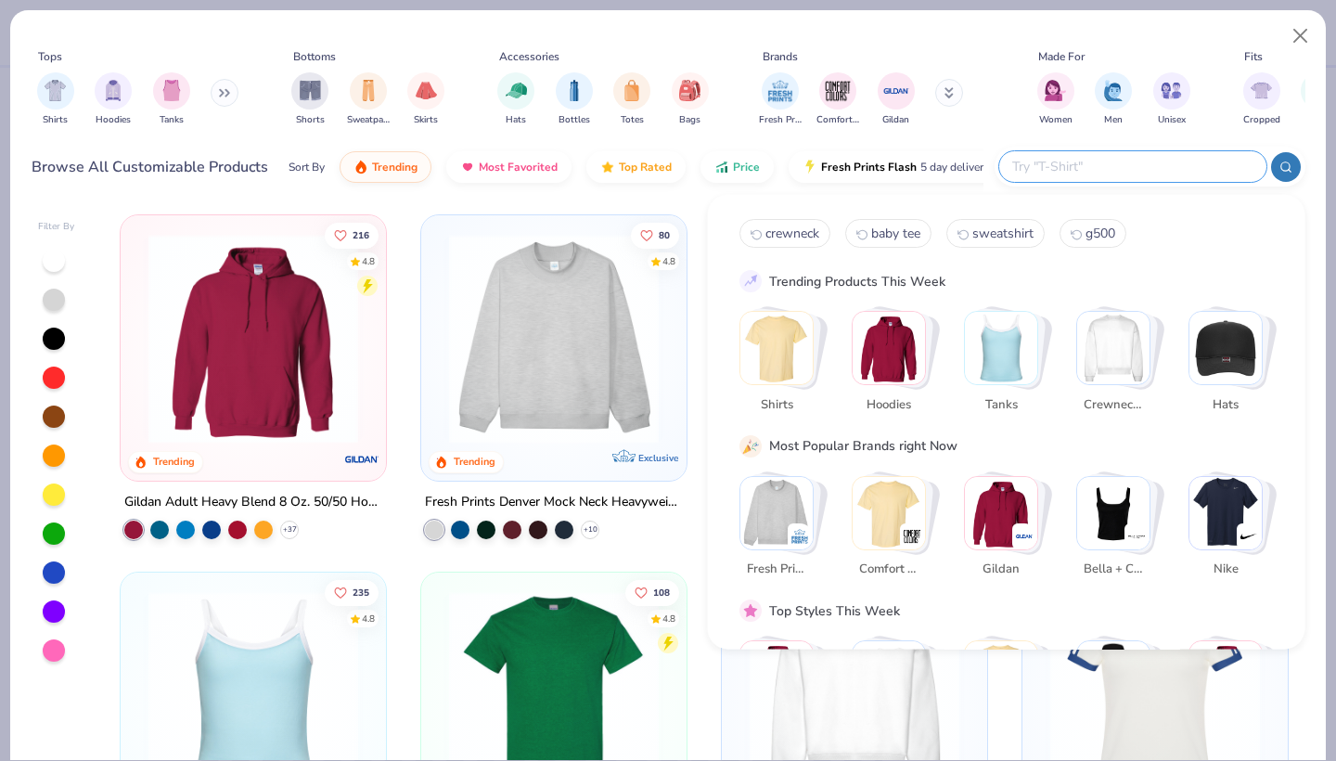
click at [1212, 161] on input "text" at bounding box center [1131, 166] width 243 height 21
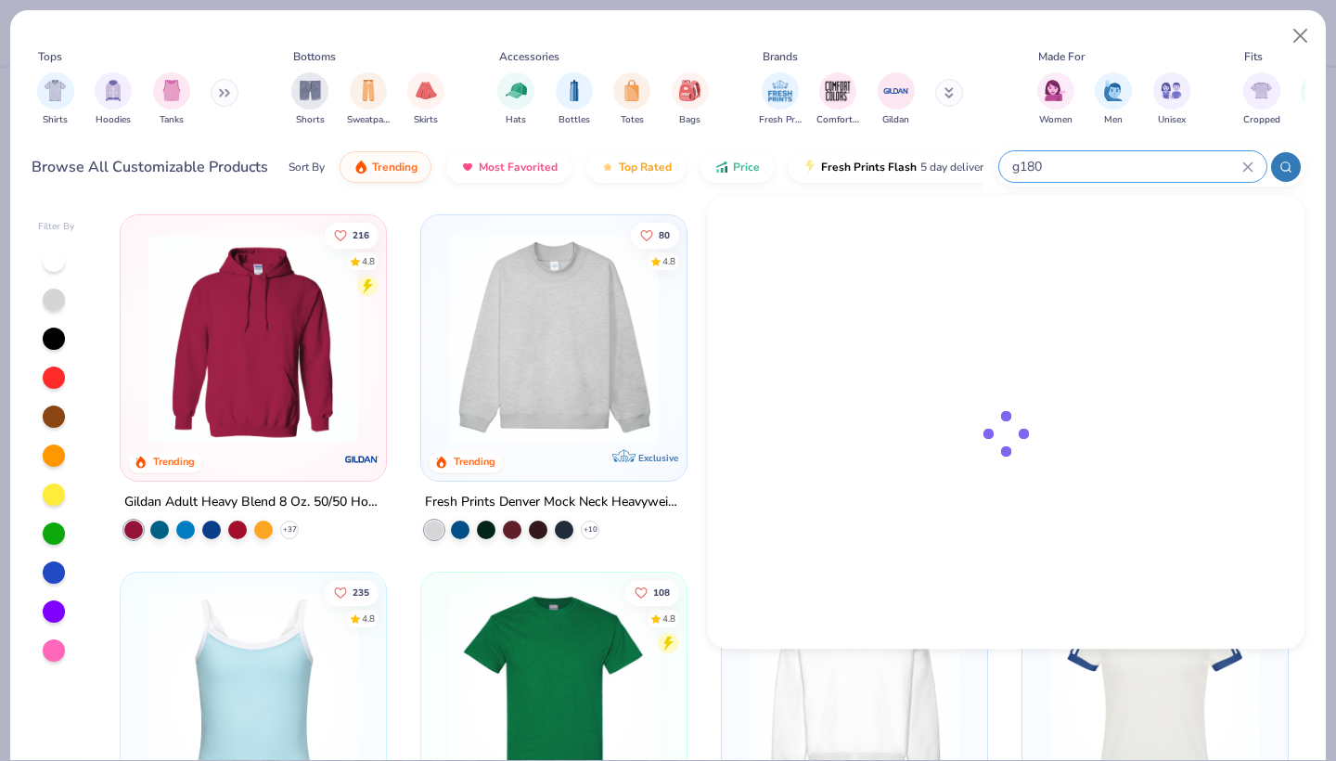
type input "g180"
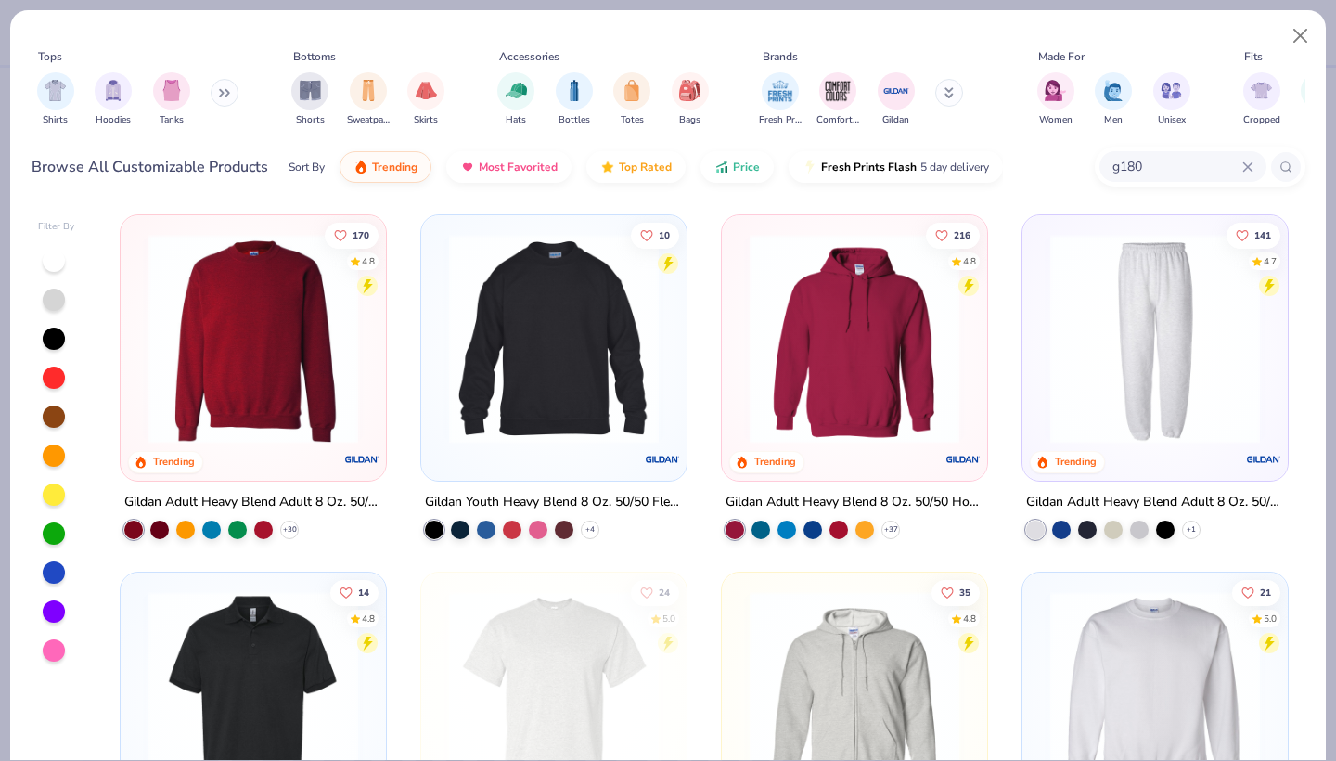
click at [293, 310] on img at bounding box center [253, 339] width 228 height 210
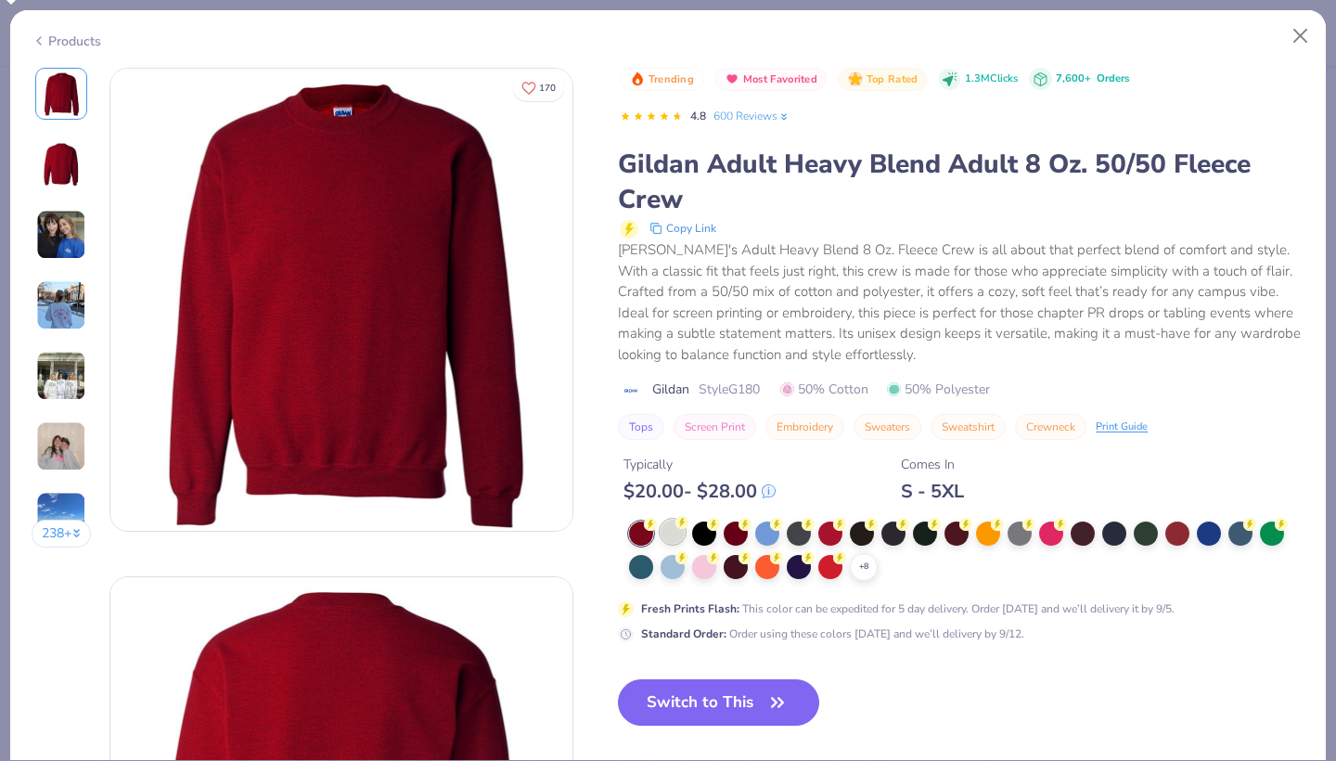
click at [677, 523] on icon at bounding box center [681, 522] width 13 height 13
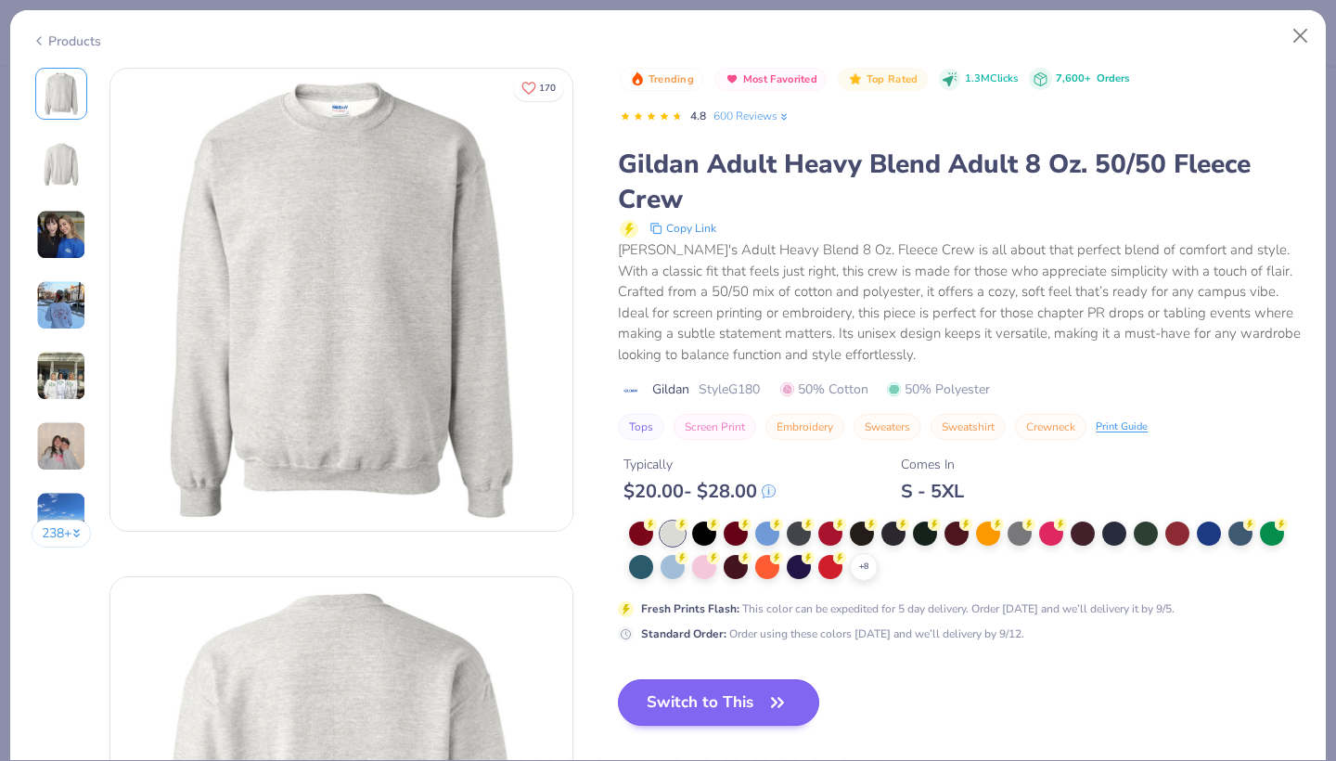
click at [697, 692] on button "Switch to This" at bounding box center [718, 702] width 201 height 46
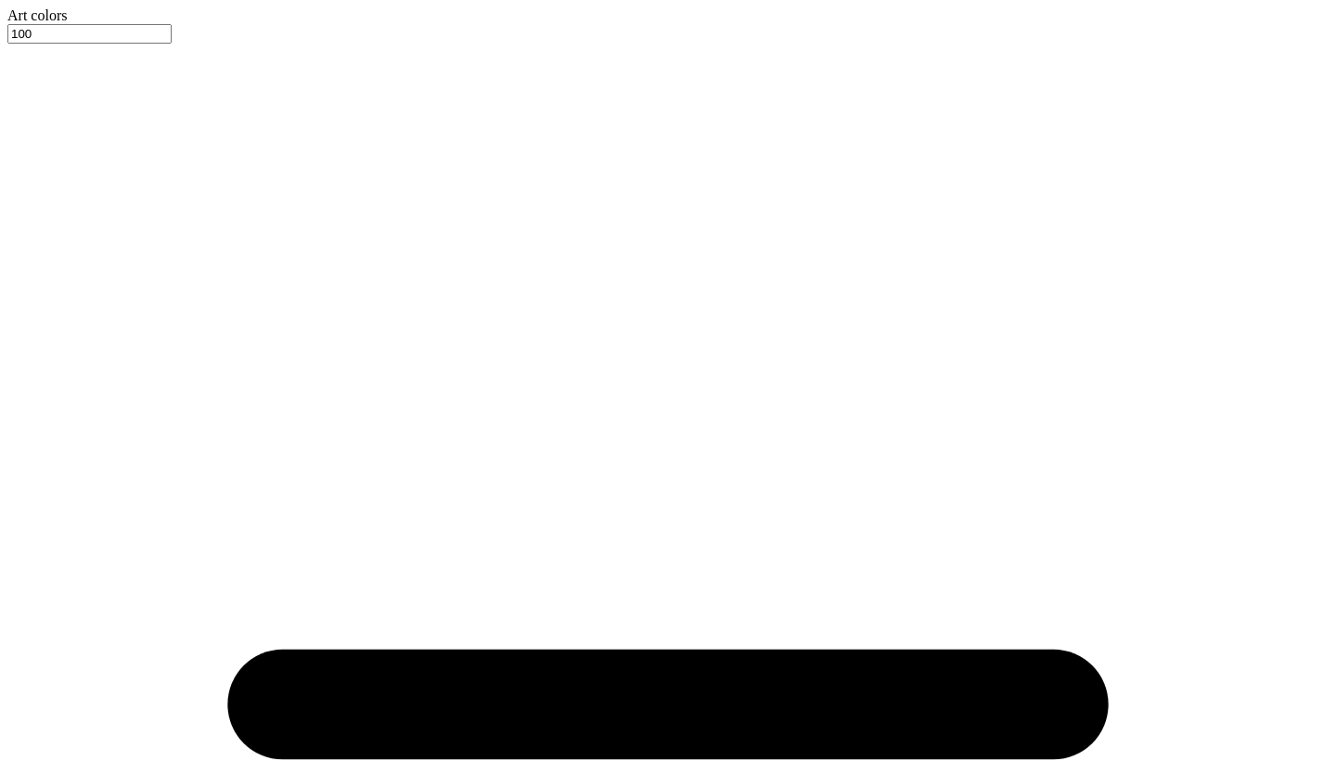
type input "los an"
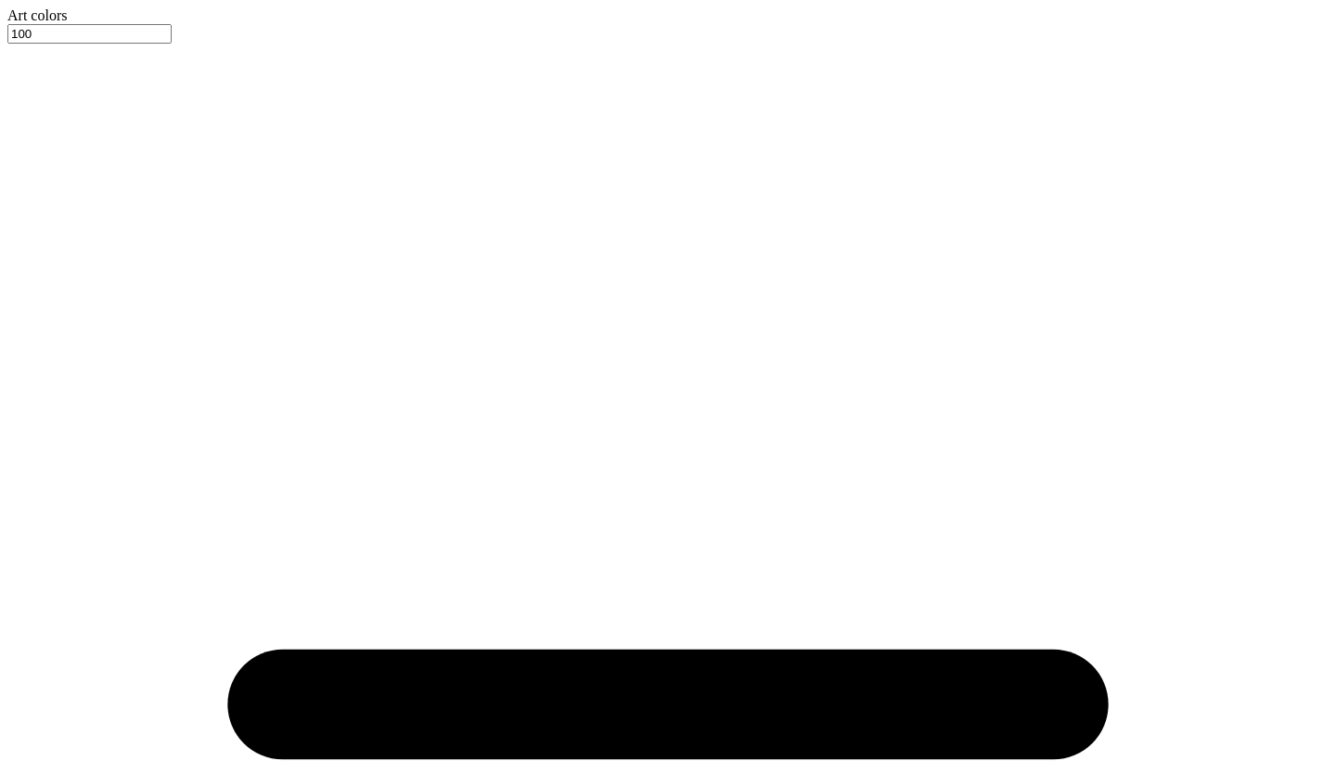
type input "1.23"
type input "2.17"
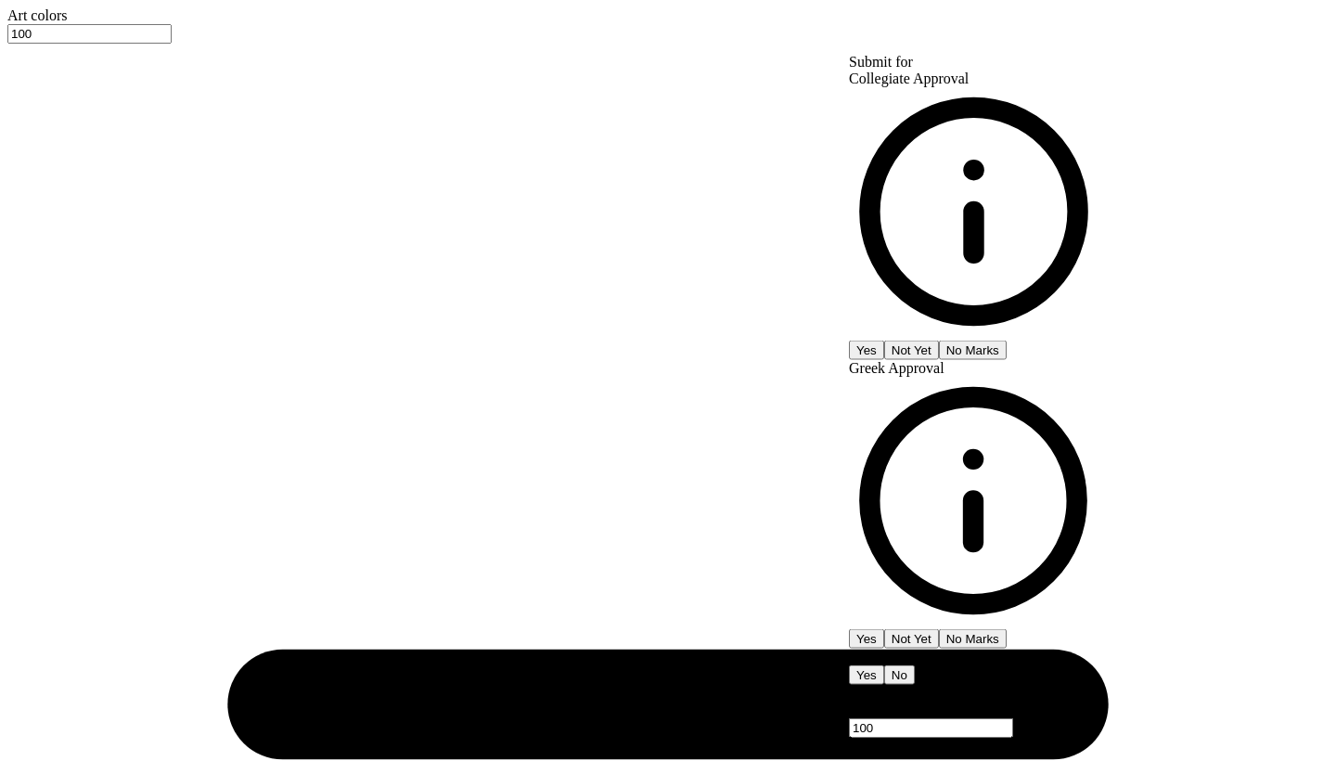
click at [1006, 339] on button "No Marks" at bounding box center [973, 348] width 68 height 19
click at [884, 629] on button "Yes" at bounding box center [866, 638] width 35 height 19
click at [884, 665] on button "Yes" at bounding box center [866, 674] width 35 height 19
type input "$25.59"
